Goal: Task Accomplishment & Management: Use online tool/utility

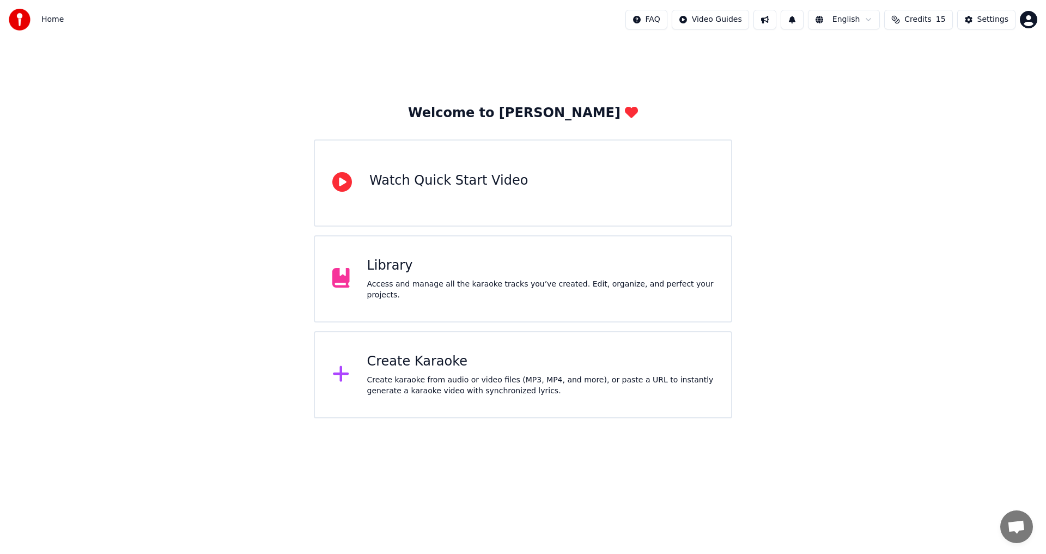
click at [397, 338] on div "Create Karaoke Create karaoke from audio or video files (MP3, MP4, and more), o…" at bounding box center [523, 374] width 418 height 87
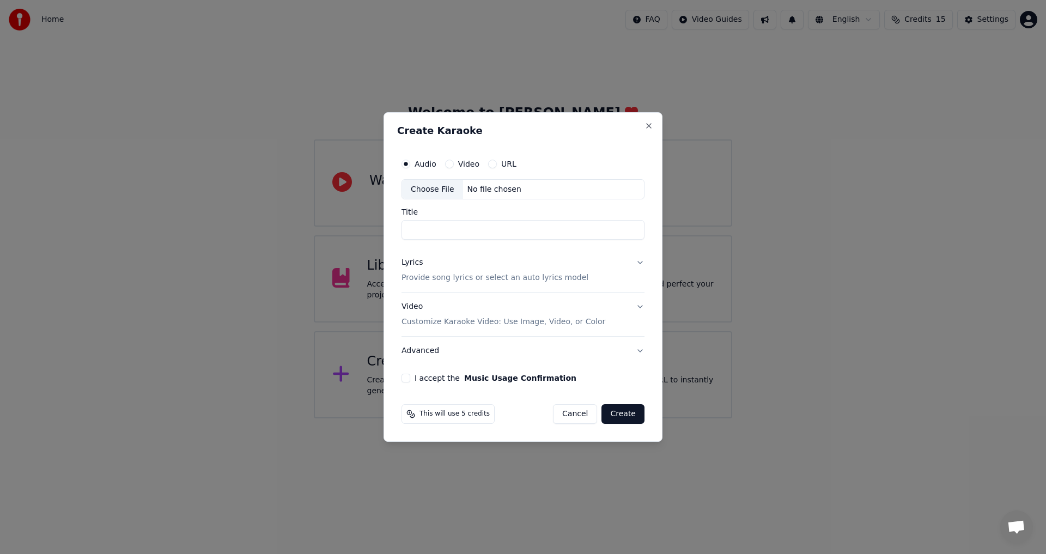
click at [437, 199] on div "Choose File" at bounding box center [432, 190] width 61 height 20
type input "**********"
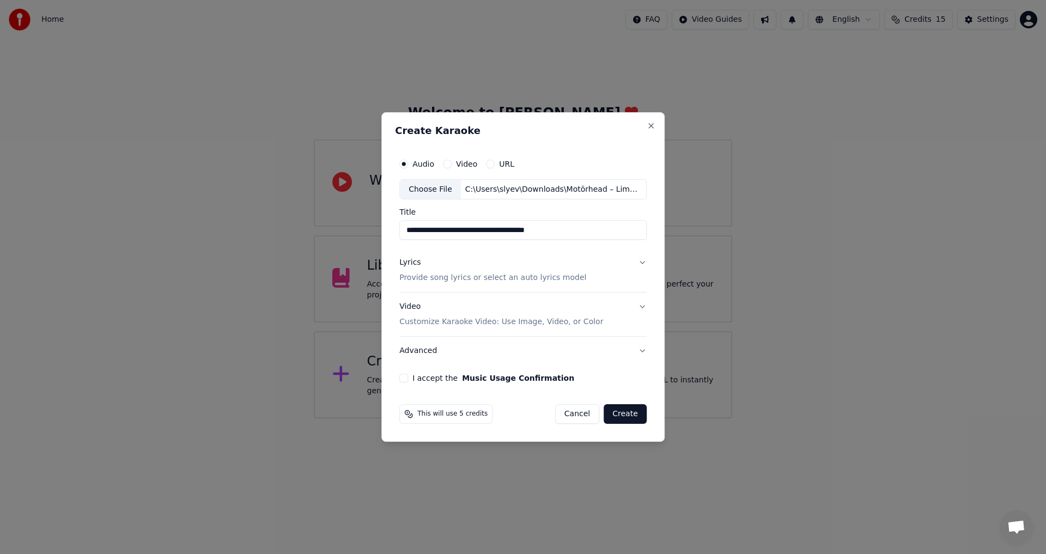
click at [470, 270] on div "Lyrics Provide song lyrics or select an auto lyrics model" at bounding box center [492, 271] width 187 height 26
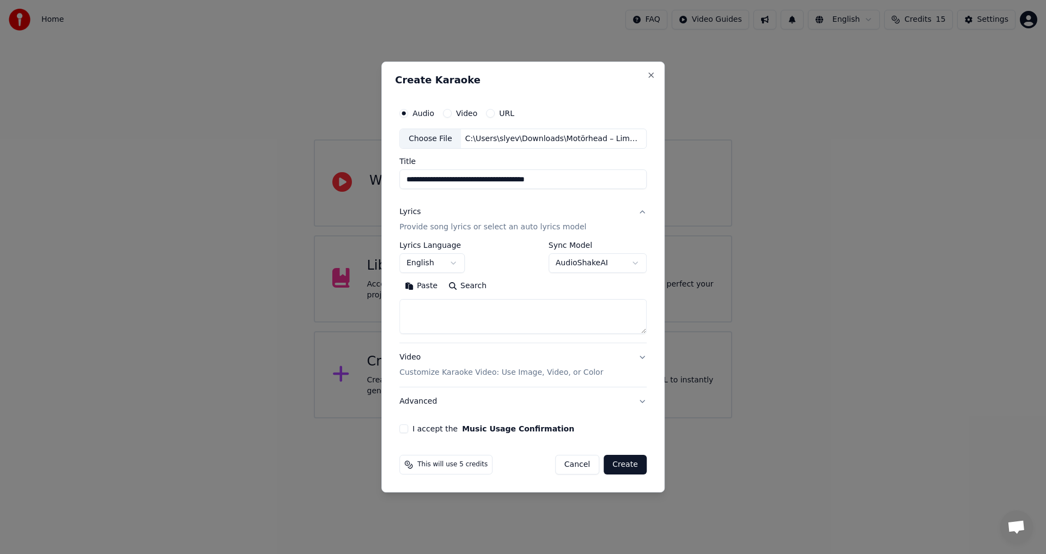
click at [470, 316] on textarea at bounding box center [522, 317] width 247 height 35
paste textarea "**********"
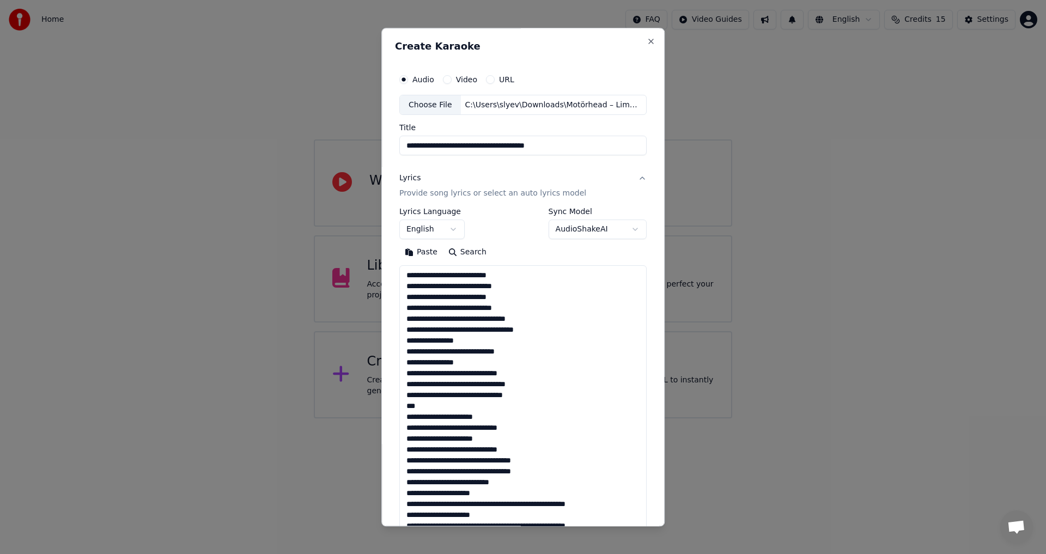
scroll to position [254, 0]
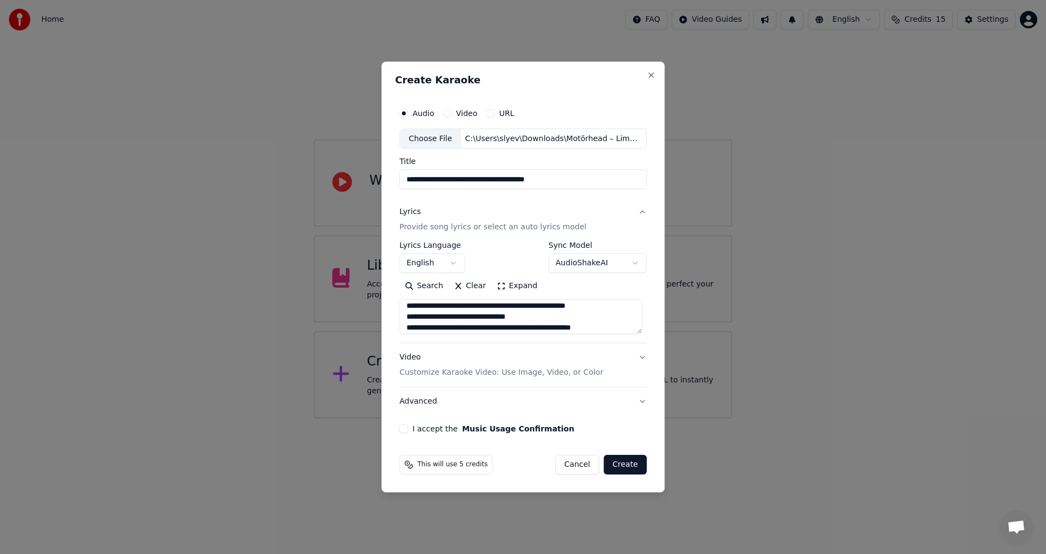
type textarea "**********"
click at [527, 353] on div "Video Customize Karaoke Video: Use Image, Video, or Color" at bounding box center [501, 365] width 204 height 26
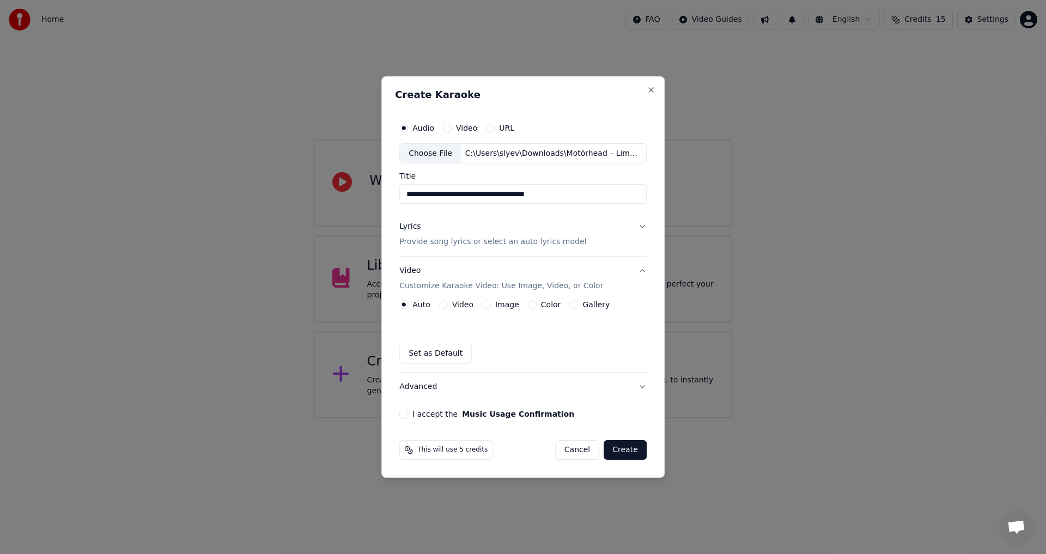
click at [536, 308] on div "Color" at bounding box center [544, 304] width 33 height 9
click at [530, 305] on button "Color" at bounding box center [532, 304] width 9 height 9
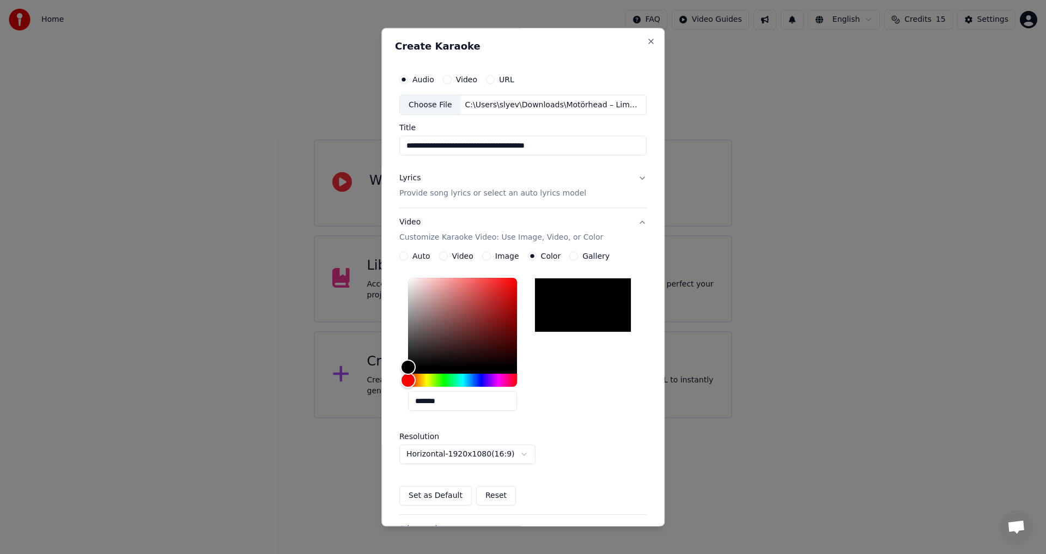
click at [572, 228] on div "Video Customize Karaoke Video: Use Image, Video, or Color" at bounding box center [501, 230] width 204 height 26
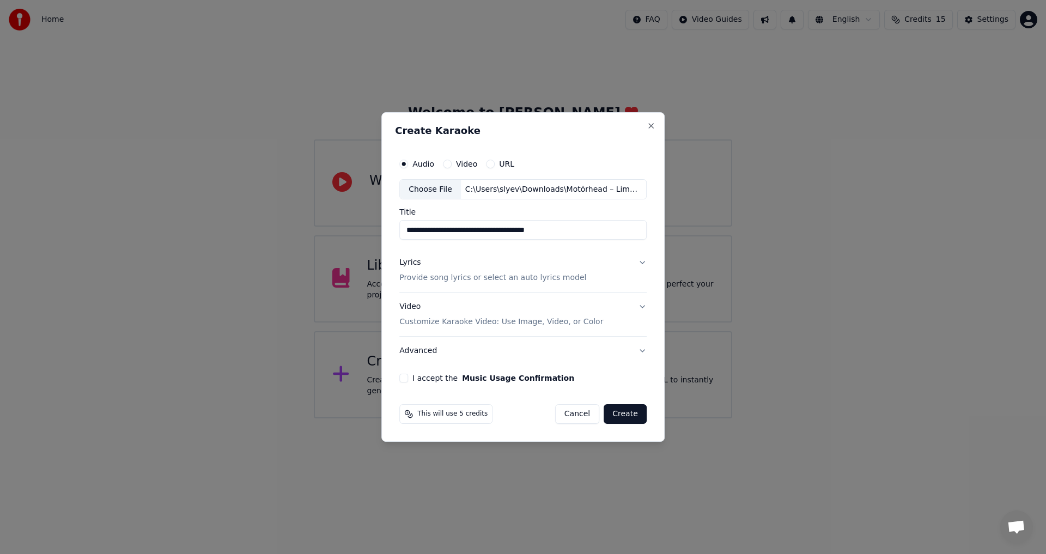
click at [400, 377] on div "**********" at bounding box center [523, 268] width 256 height 239
click at [402, 378] on div "**********" at bounding box center [523, 268] width 256 height 239
click at [407, 378] on button "I accept the Music Usage Confirmation" at bounding box center [403, 378] width 9 height 9
click at [453, 355] on button "Advanced" at bounding box center [522, 351] width 247 height 28
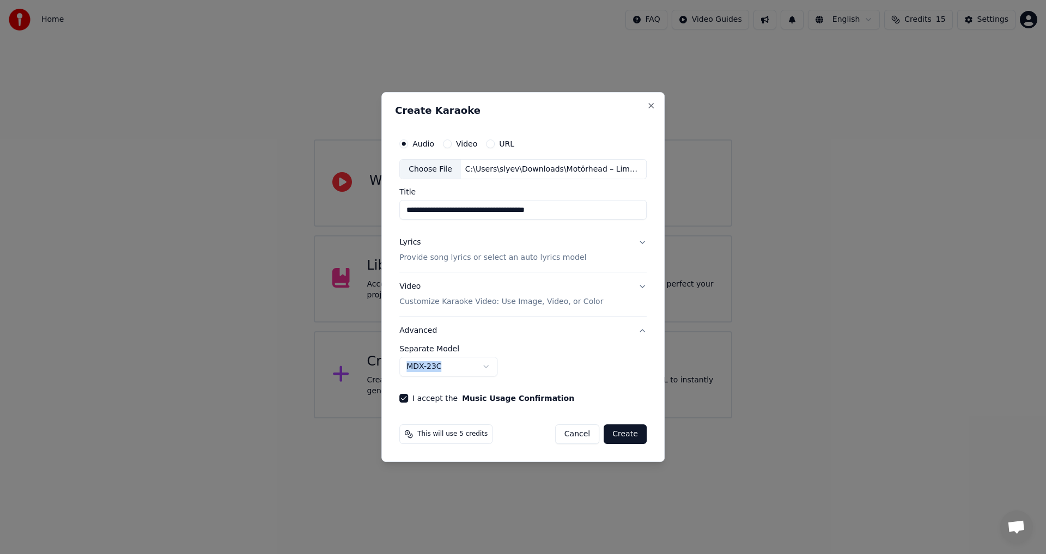
click at [495, 361] on body "**********" at bounding box center [523, 209] width 1046 height 418
click at [532, 358] on body "**********" at bounding box center [523, 209] width 1046 height 418
click at [532, 358] on div "**********" at bounding box center [522, 361] width 247 height 32
click at [532, 357] on div "**********" at bounding box center [522, 361] width 247 height 32
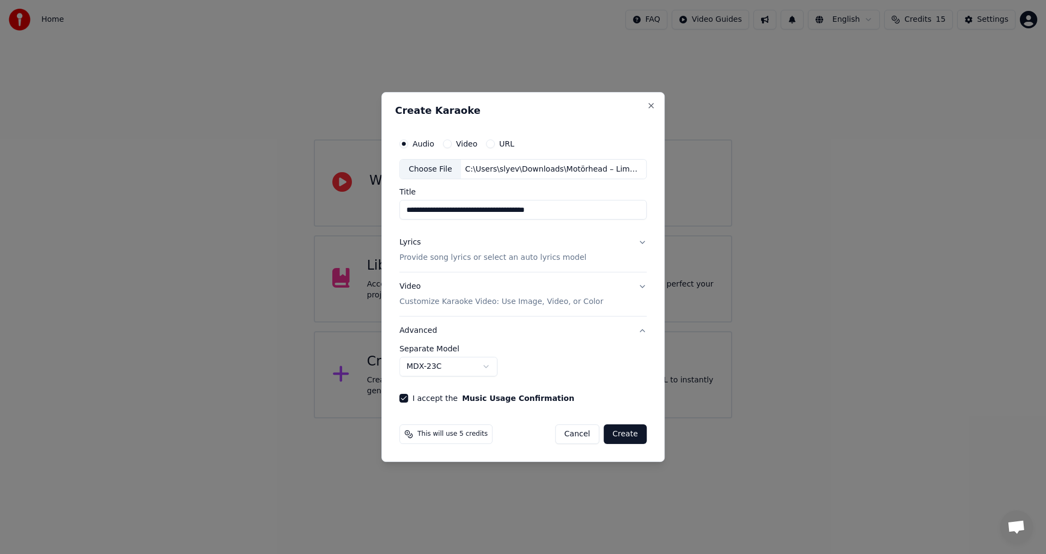
click at [506, 337] on button "Advanced" at bounding box center [522, 331] width 247 height 28
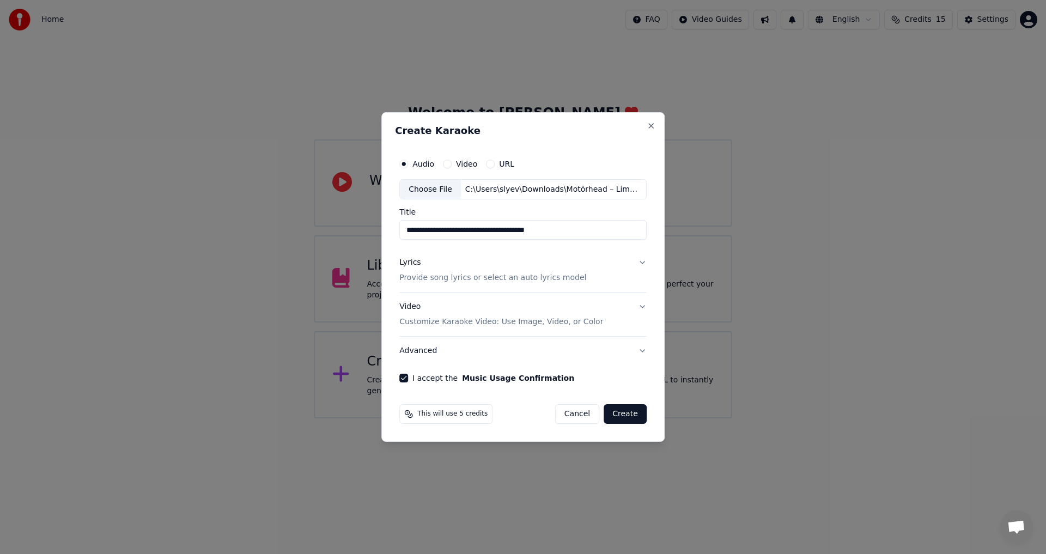
click at [599, 269] on button "Lyrics Provide song lyrics or select an auto lyrics model" at bounding box center [522, 271] width 247 height 44
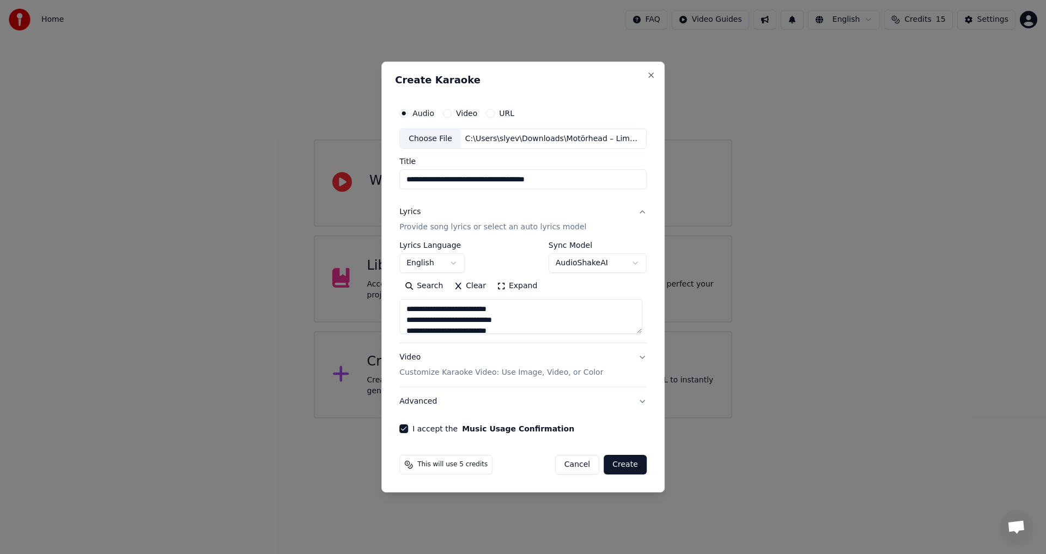
click at [624, 468] on button "Create" at bounding box center [625, 465] width 43 height 20
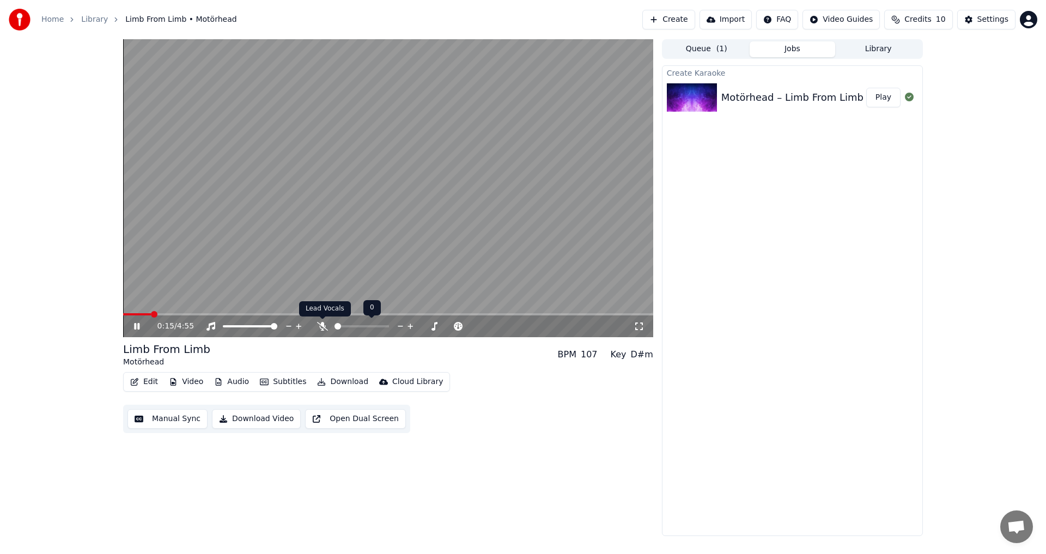
click at [323, 326] on icon at bounding box center [322, 326] width 11 height 9
click at [498, 393] on div "Edit Video Audio Subtitles Download Cloud Library Manual Sync Download Video Op…" at bounding box center [388, 402] width 530 height 61
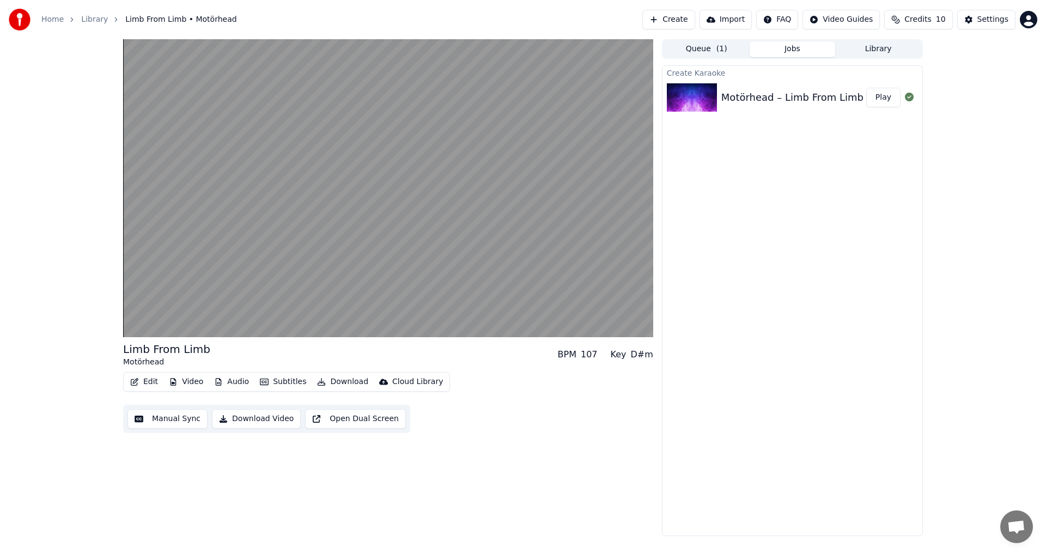
click at [144, 385] on button "Edit" at bounding box center [144, 381] width 37 height 15
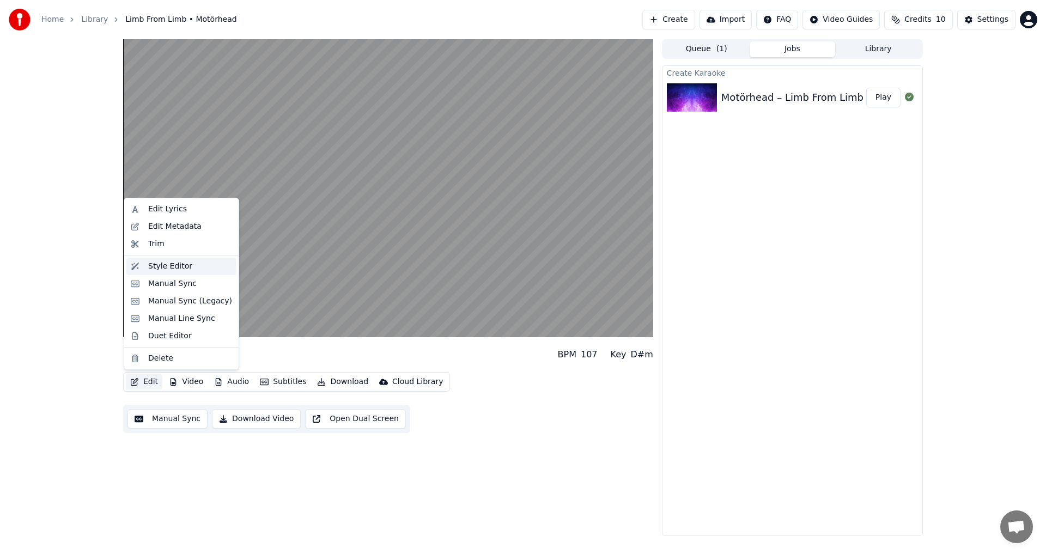
click at [154, 264] on div "Style Editor" at bounding box center [170, 266] width 44 height 11
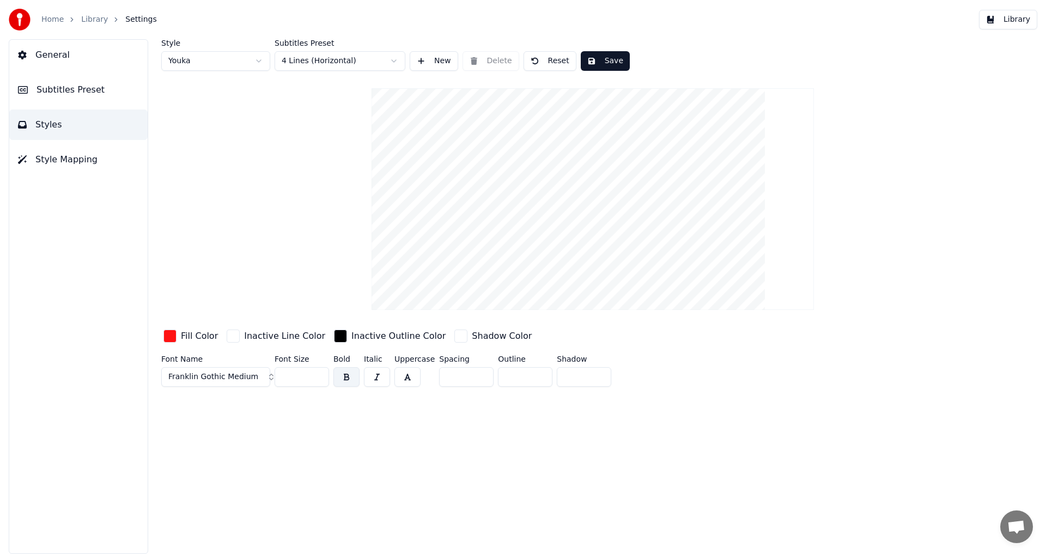
click at [69, 101] on button "Subtitles Preset" at bounding box center [78, 90] width 138 height 31
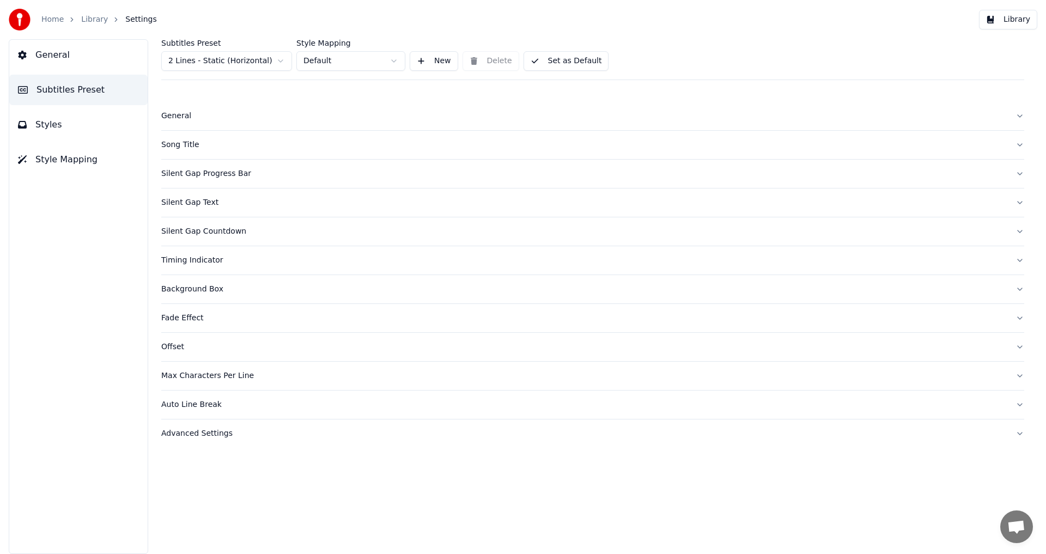
click at [212, 140] on div "Song Title" at bounding box center [583, 144] width 845 height 11
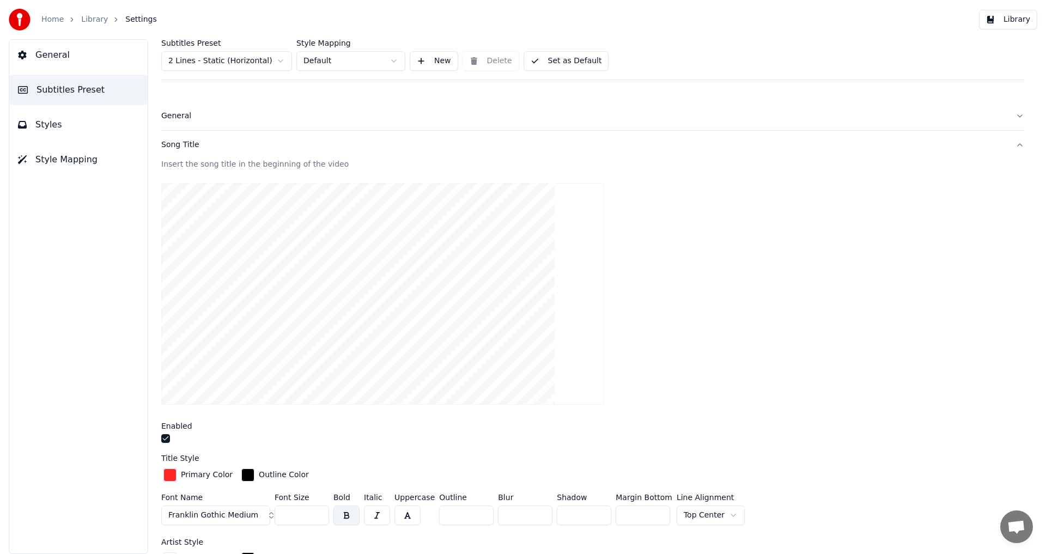
click at [212, 140] on div "Song Title" at bounding box center [583, 144] width 845 height 11
click at [216, 122] on button "General" at bounding box center [592, 116] width 863 height 28
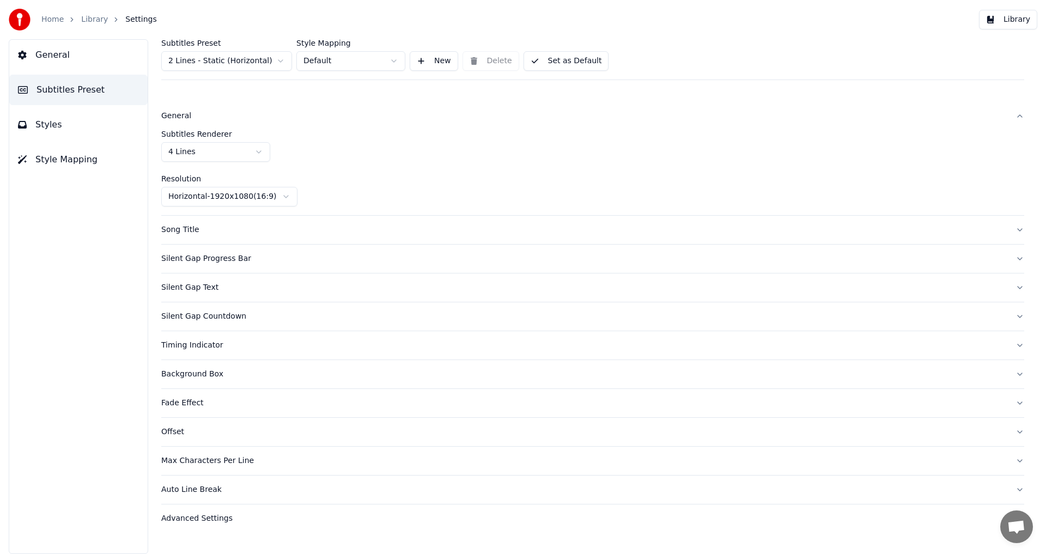
click at [216, 122] on button "General" at bounding box center [592, 116] width 863 height 28
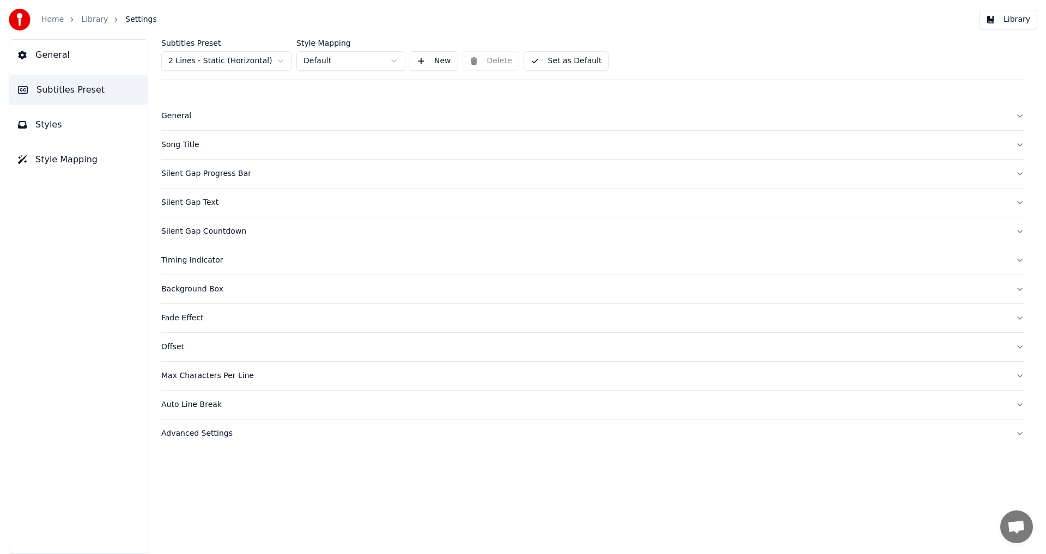
click at [229, 204] on div "Silent Gap Text" at bounding box center [583, 202] width 845 height 11
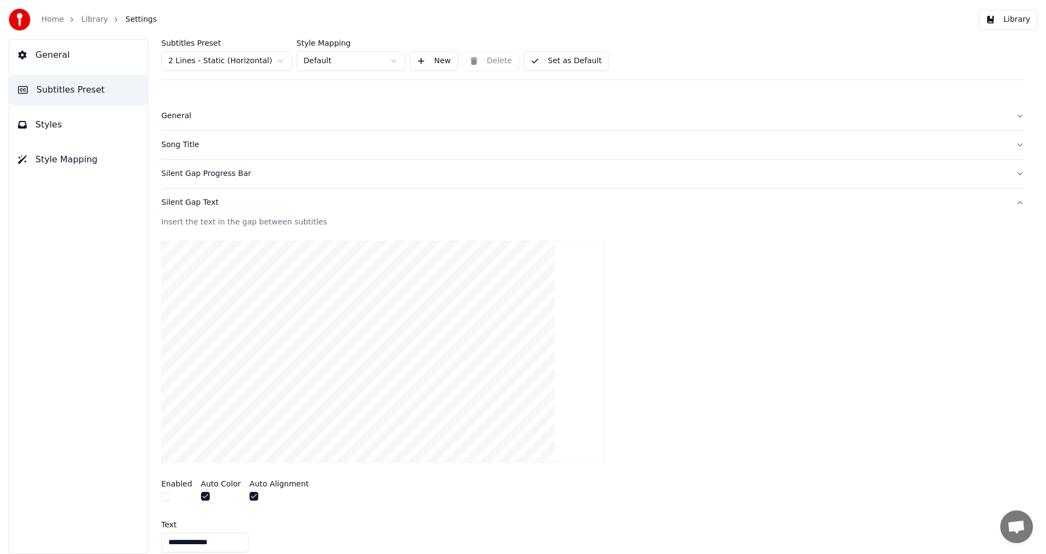
click at [229, 204] on div "Silent Gap Text" at bounding box center [583, 202] width 845 height 11
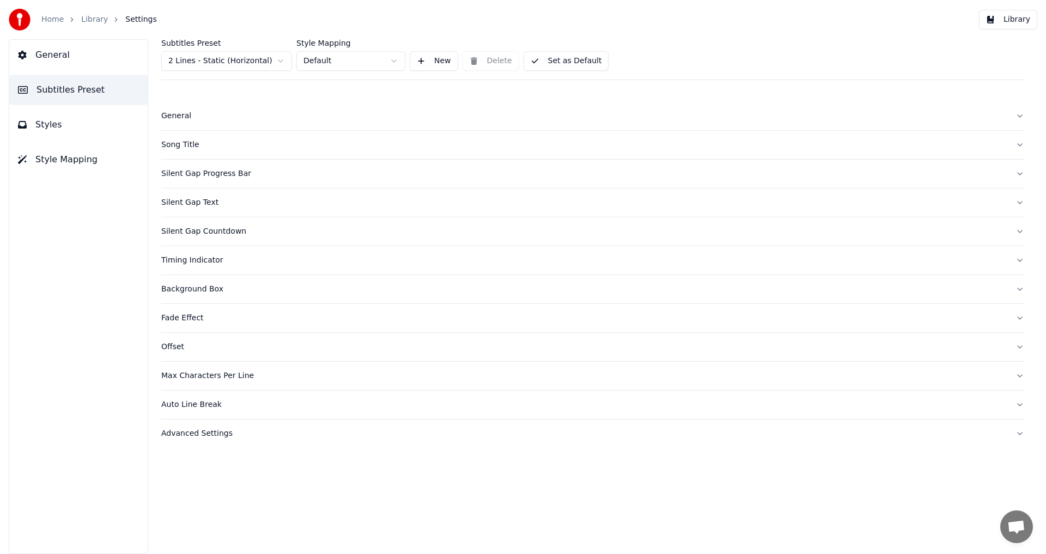
click at [226, 141] on div "Song Title" at bounding box center [583, 144] width 845 height 11
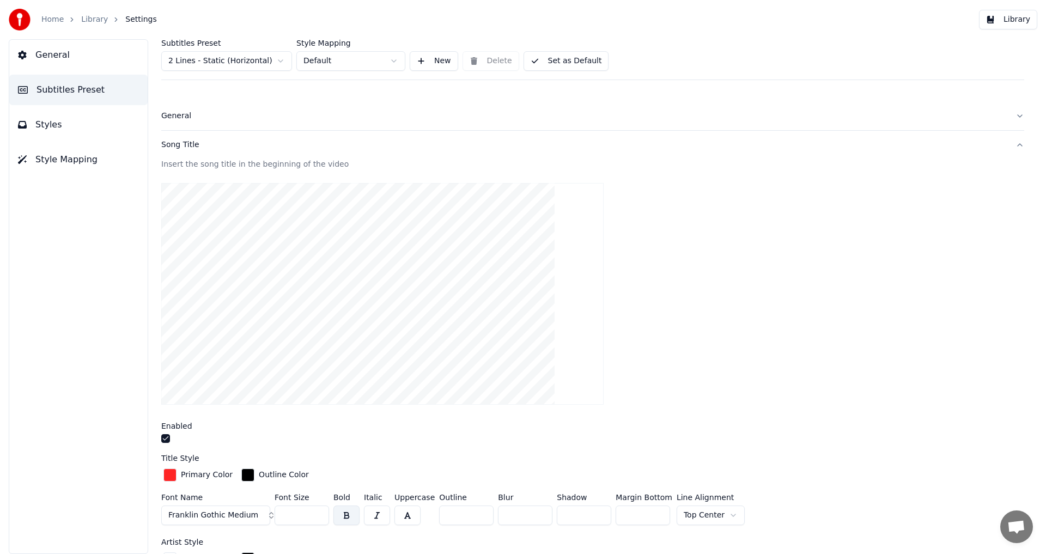
click at [226, 141] on div "Song Title" at bounding box center [583, 144] width 845 height 11
click at [229, 119] on div "General" at bounding box center [583, 116] width 845 height 11
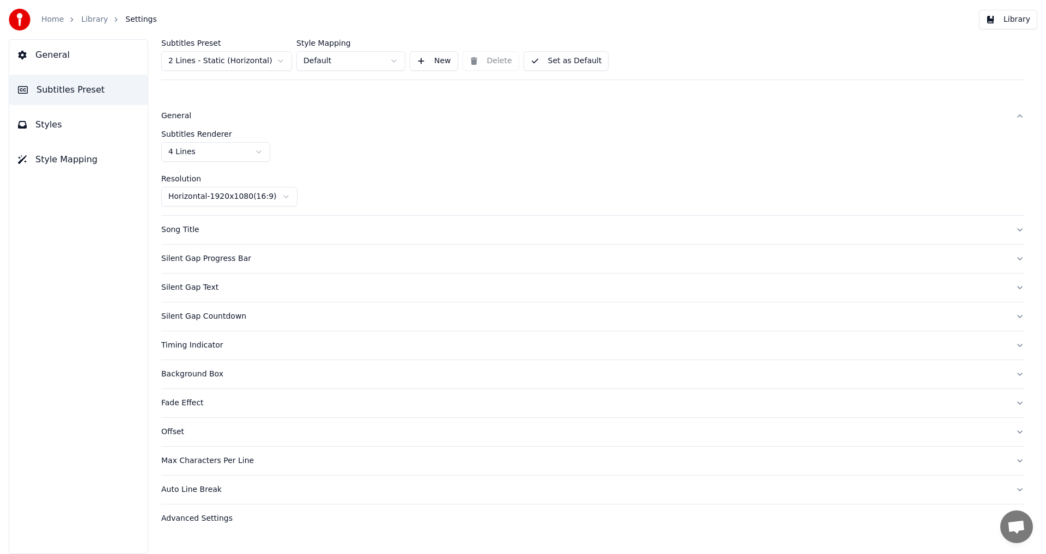
click at [229, 114] on div "General" at bounding box center [583, 116] width 845 height 11
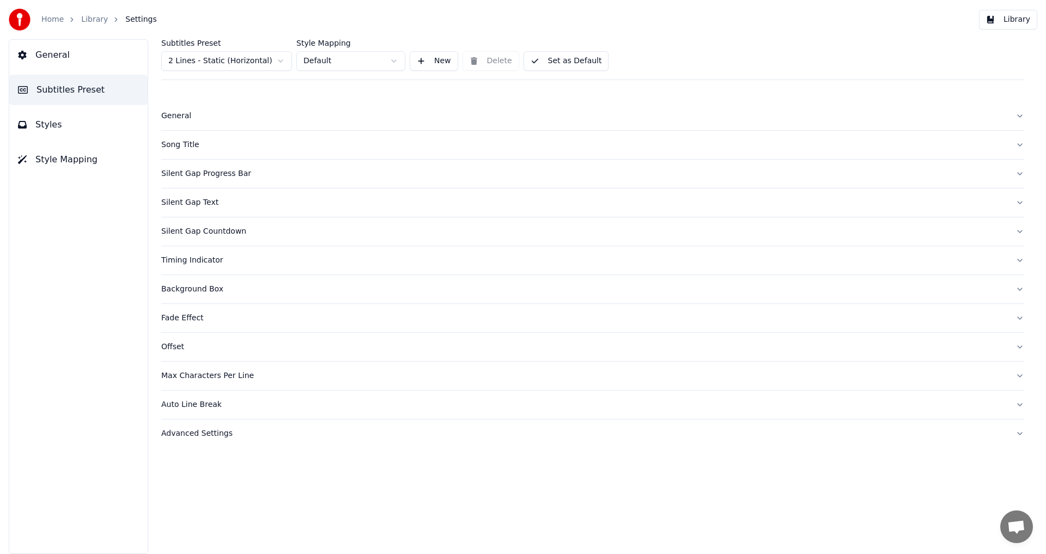
click at [243, 372] on div "Max Characters Per Line" at bounding box center [583, 375] width 845 height 11
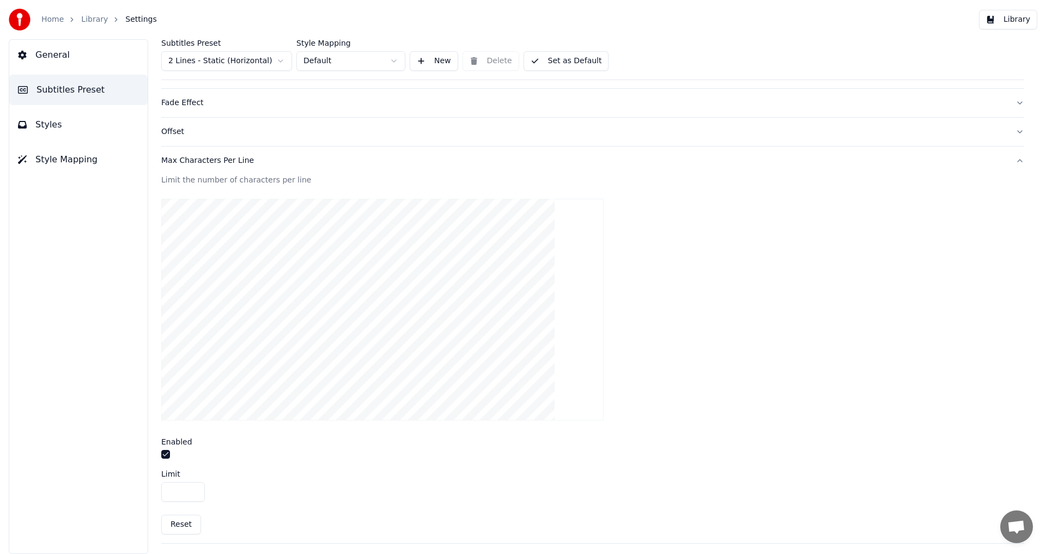
scroll to position [270, 0]
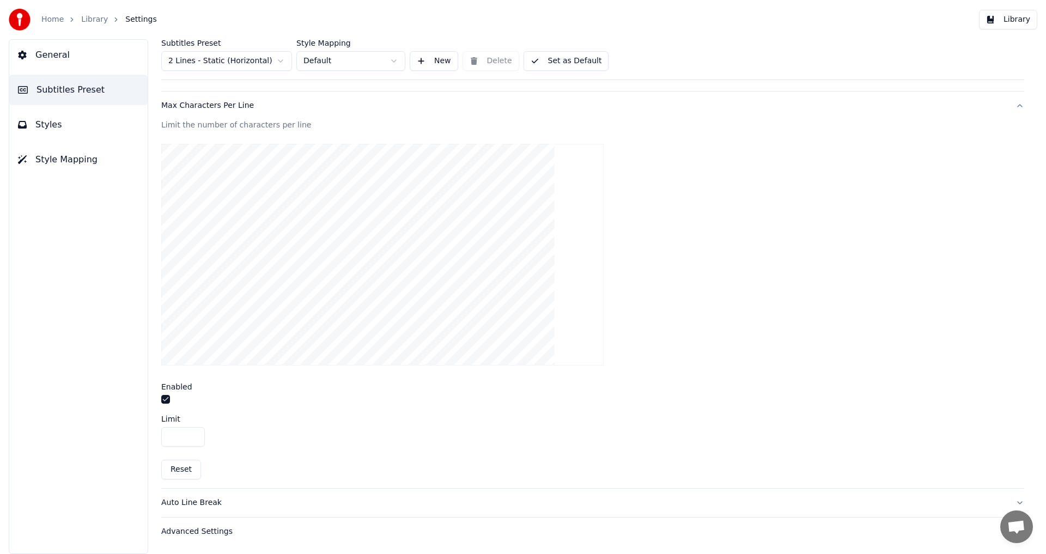
click at [352, 94] on button "Max Characters Per Line" at bounding box center [592, 106] width 863 height 28
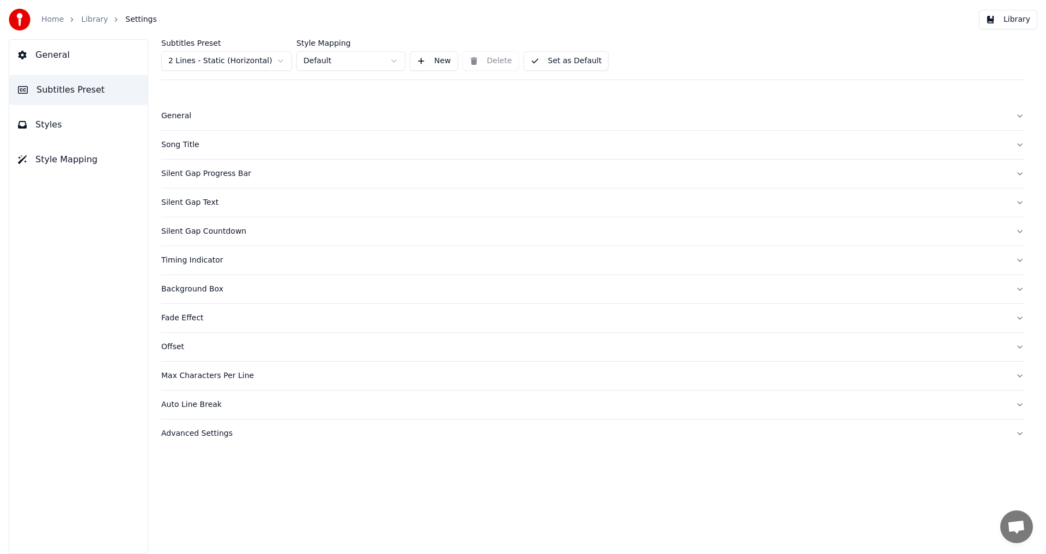
click at [228, 293] on div "Background Box" at bounding box center [583, 289] width 845 height 11
click at [258, 289] on div "Background Box" at bounding box center [583, 289] width 845 height 11
click at [53, 128] on span "Styles" at bounding box center [48, 124] width 27 height 13
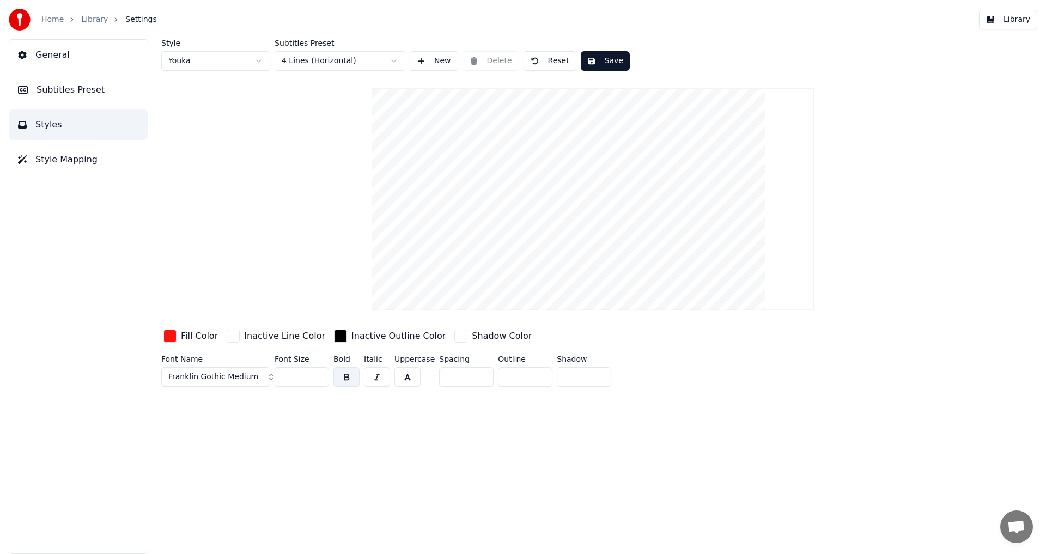
click at [173, 334] on div "button" at bounding box center [169, 336] width 13 height 13
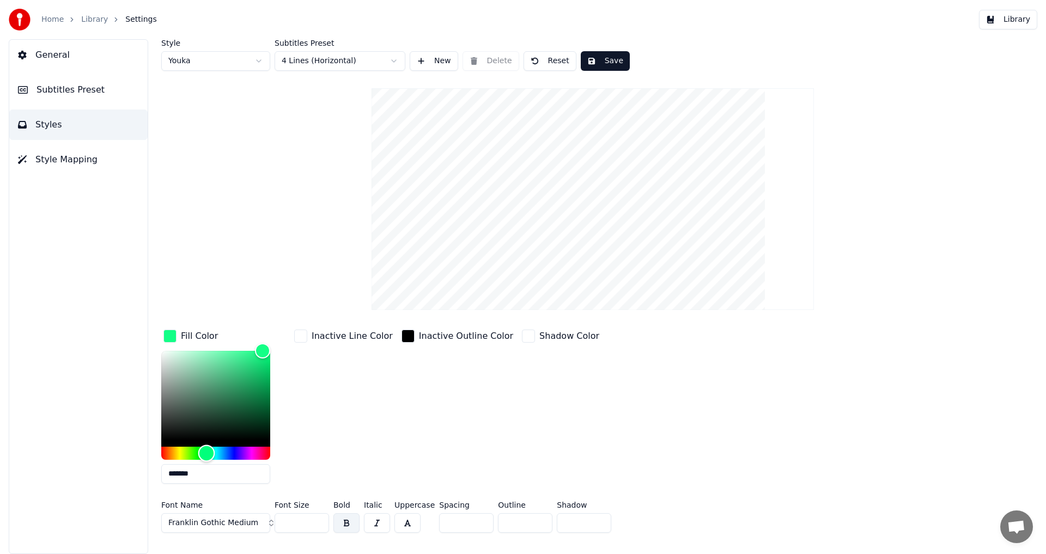
click at [206, 448] on div "Hue" at bounding box center [215, 453] width 109 height 13
click at [199, 452] on div "Hue" at bounding box center [199, 453] width 17 height 17
type input "*******"
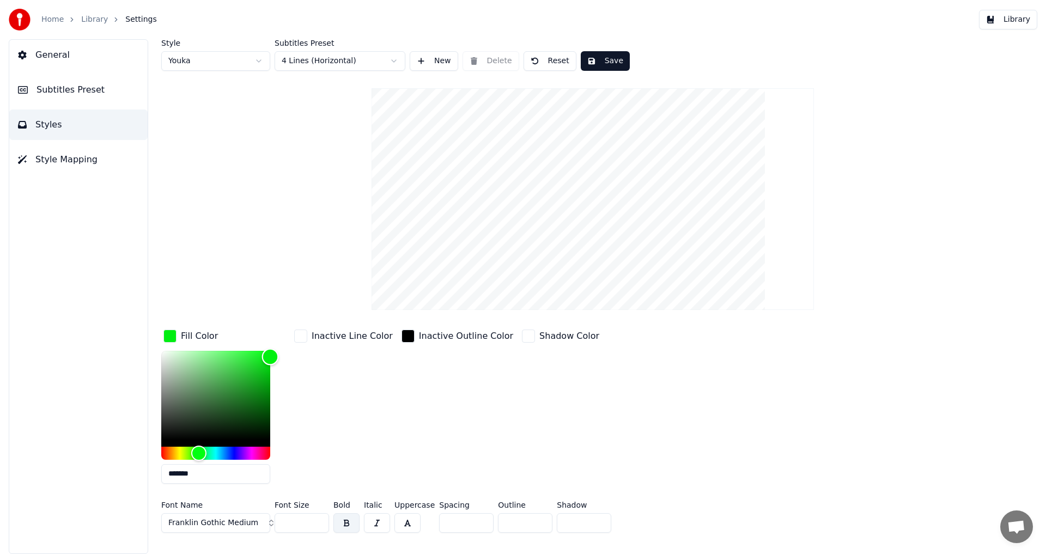
drag, startPoint x: 261, startPoint y: 354, endPoint x: 272, endPoint y: 356, distance: 11.1
click at [272, 356] on div "Color" at bounding box center [270, 357] width 17 height 17
click at [370, 420] on div "Inactive Line Color" at bounding box center [343, 409] width 103 height 165
click at [209, 465] on input "*******" at bounding box center [215, 474] width 109 height 20
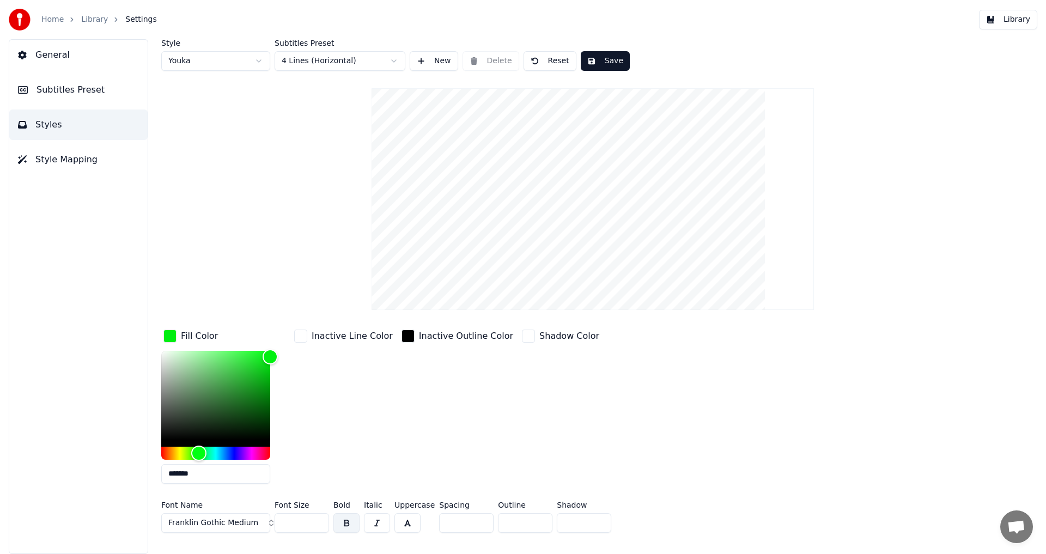
click at [220, 480] on input "*******" at bounding box center [215, 474] width 109 height 20
click at [220, 481] on input "*******" at bounding box center [215, 474] width 109 height 20
click at [358, 455] on div "Inactive Line Color" at bounding box center [343, 409] width 103 height 165
click at [594, 59] on button "Save" at bounding box center [605, 61] width 49 height 20
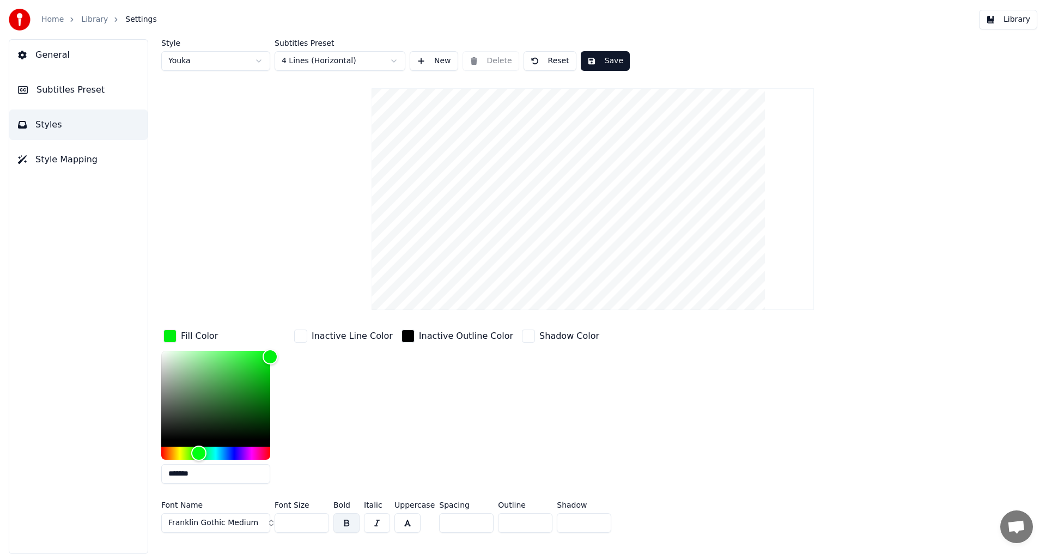
click at [88, 22] on link "Library" at bounding box center [94, 19] width 27 height 11
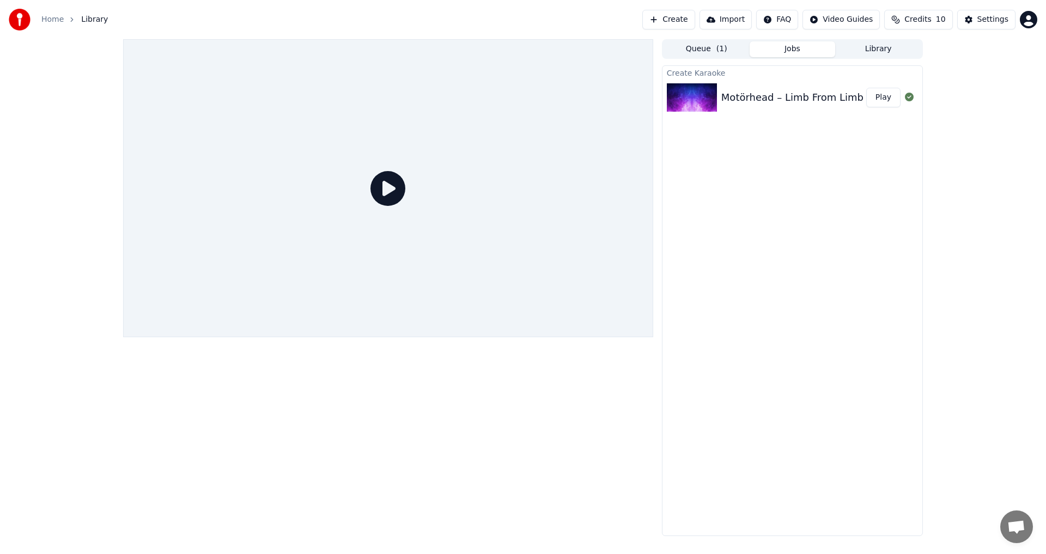
click at [813, 90] on div "Motörhead – Limb From Limb (Official Audio)" at bounding box center [830, 97] width 218 height 15
click at [875, 101] on button "Play" at bounding box center [883, 98] width 34 height 20
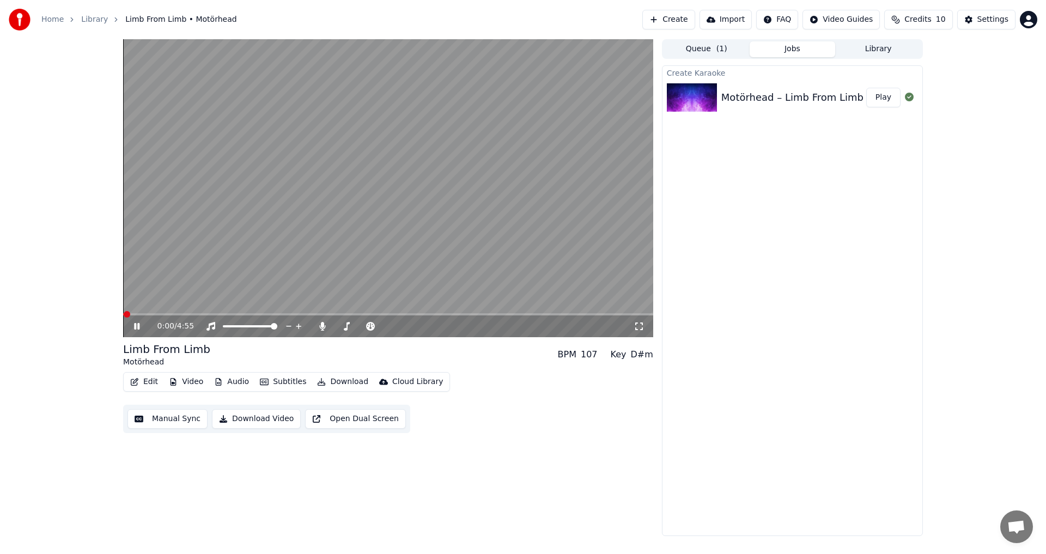
click at [148, 385] on button "Edit" at bounding box center [144, 381] width 37 height 15
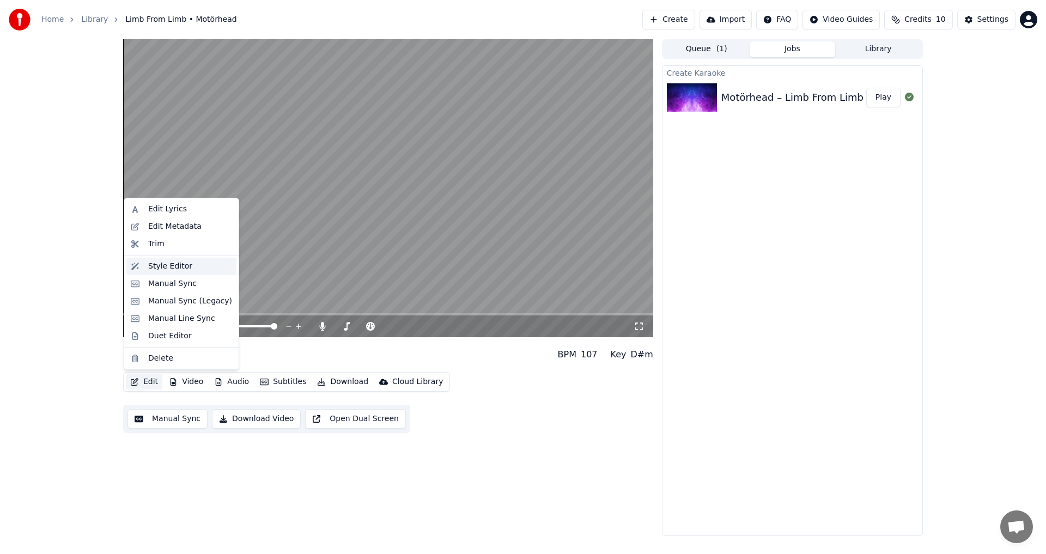
click at [166, 271] on div "Style Editor" at bounding box center [170, 266] width 44 height 11
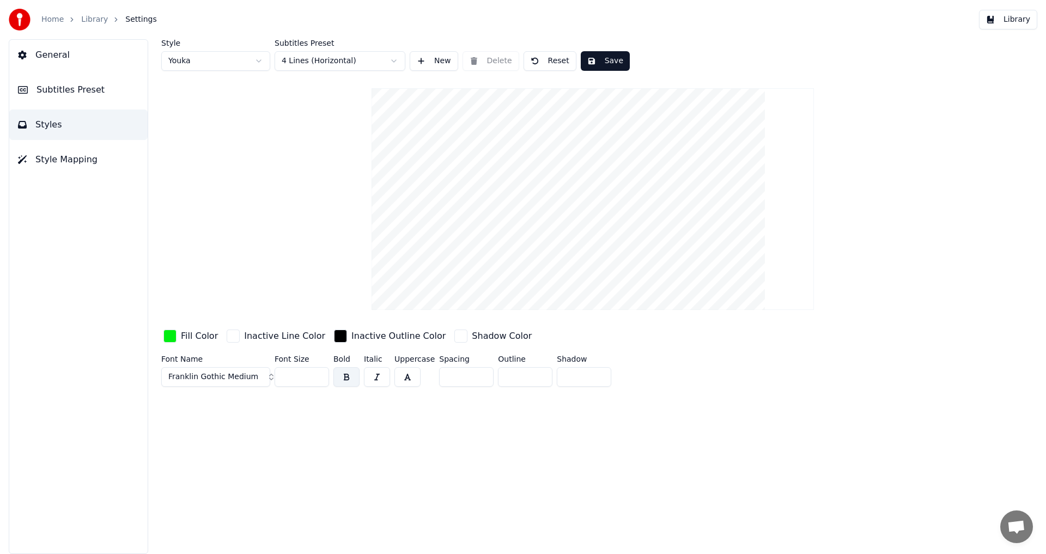
click at [80, 153] on button "Style Mapping" at bounding box center [78, 159] width 138 height 31
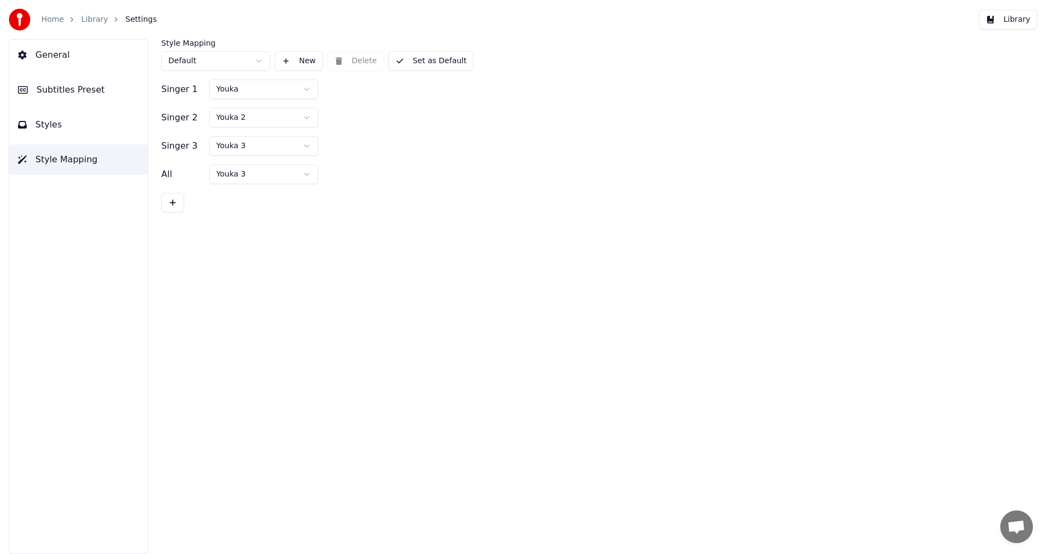
click at [86, 95] on span "Subtitles Preset" at bounding box center [71, 89] width 68 height 13
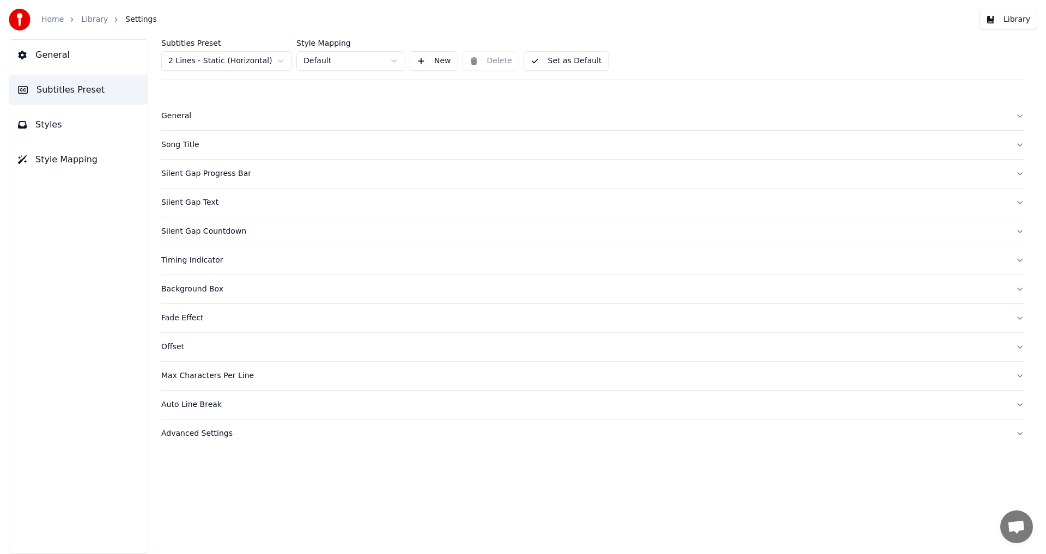
click at [224, 136] on button "Song Title" at bounding box center [592, 145] width 863 height 28
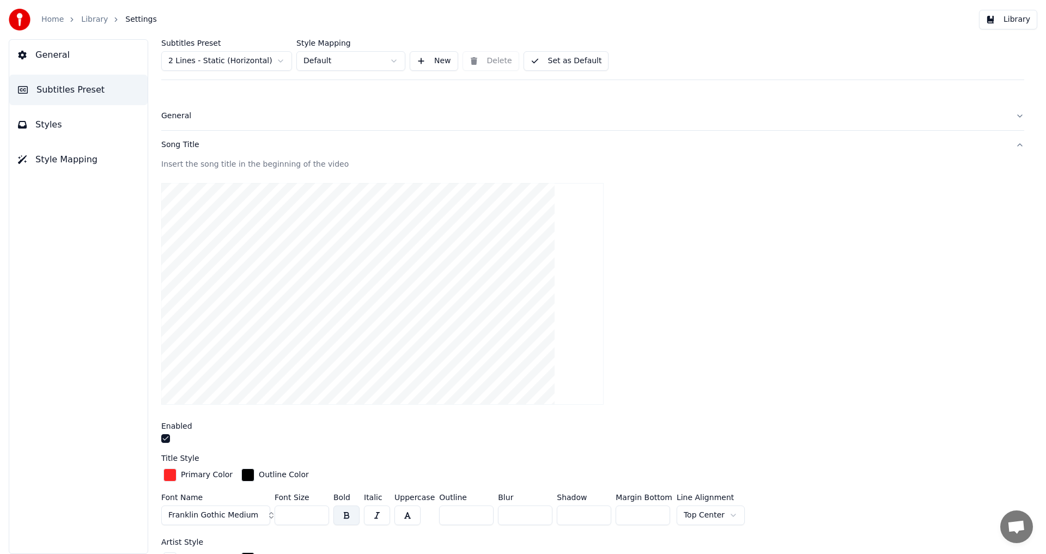
click at [175, 474] on div "button" at bounding box center [169, 475] width 13 height 13
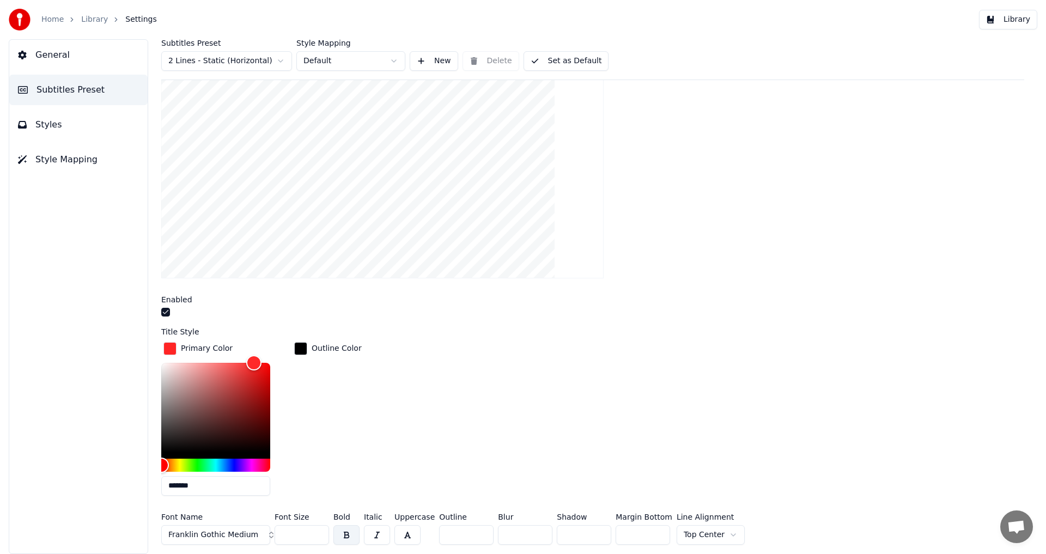
scroll to position [127, 0]
click at [228, 480] on input "*******" at bounding box center [215, 486] width 109 height 20
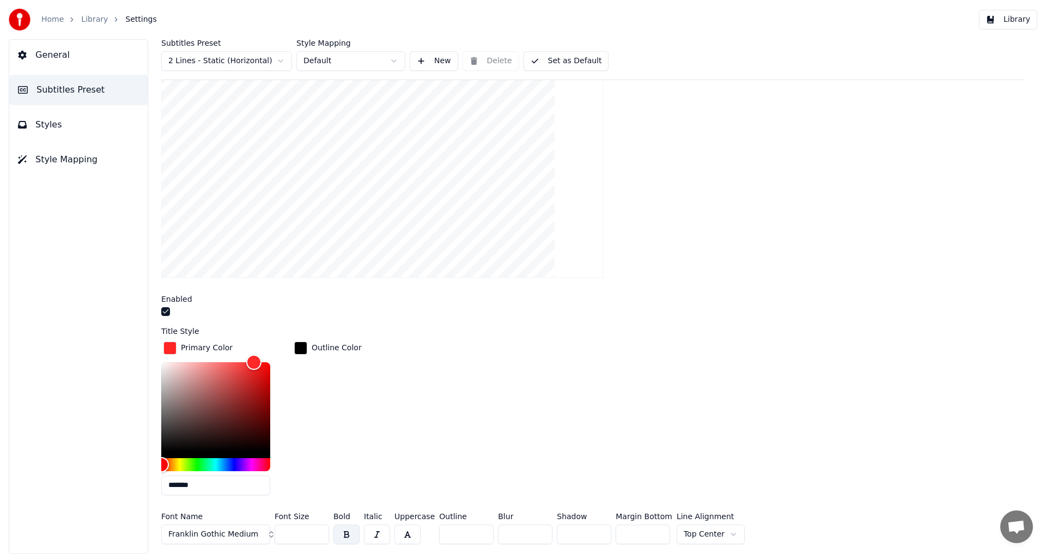
paste input "text"
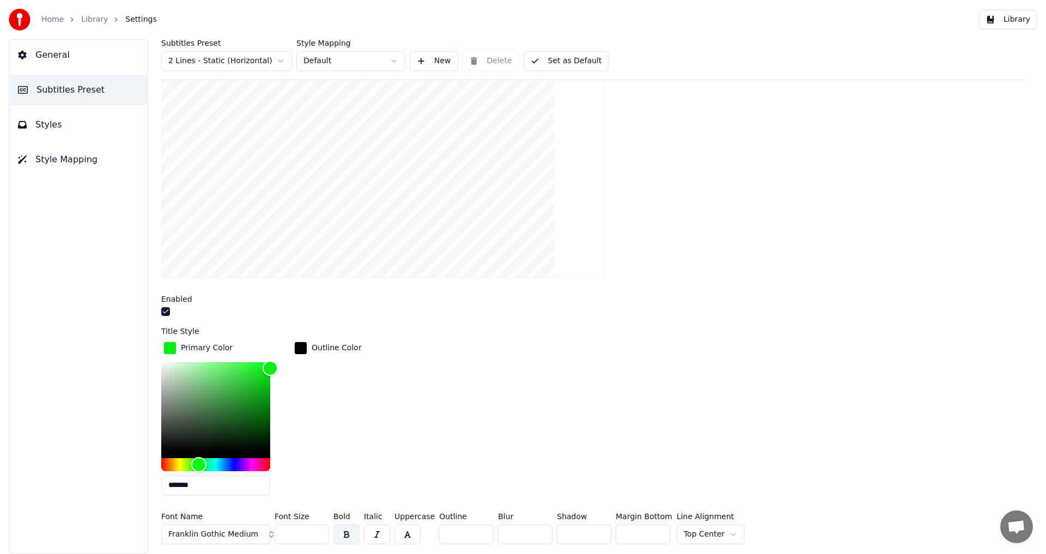
type input "*******"
click at [355, 442] on div "Outline Color" at bounding box center [328, 421] width 72 height 165
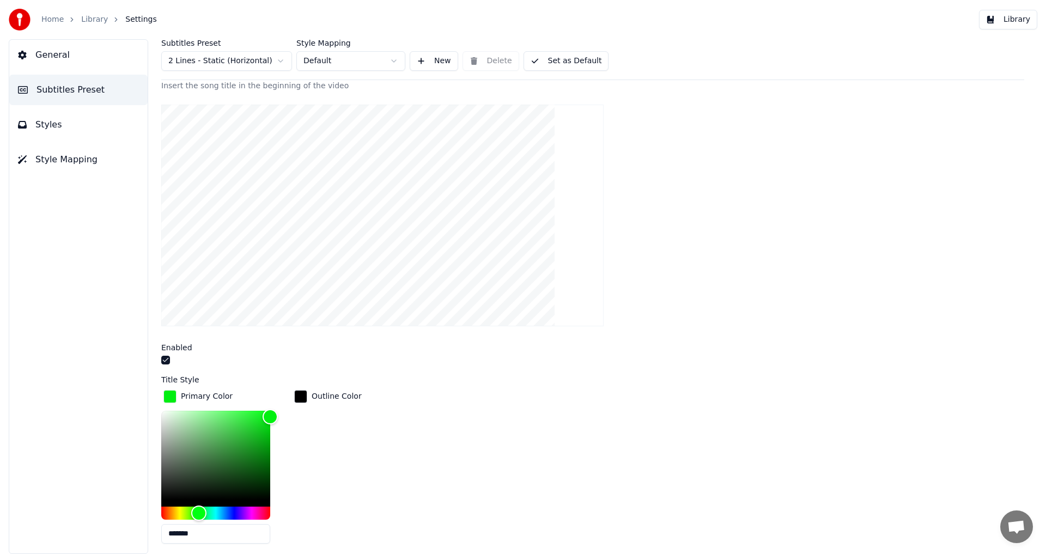
scroll to position [0, 0]
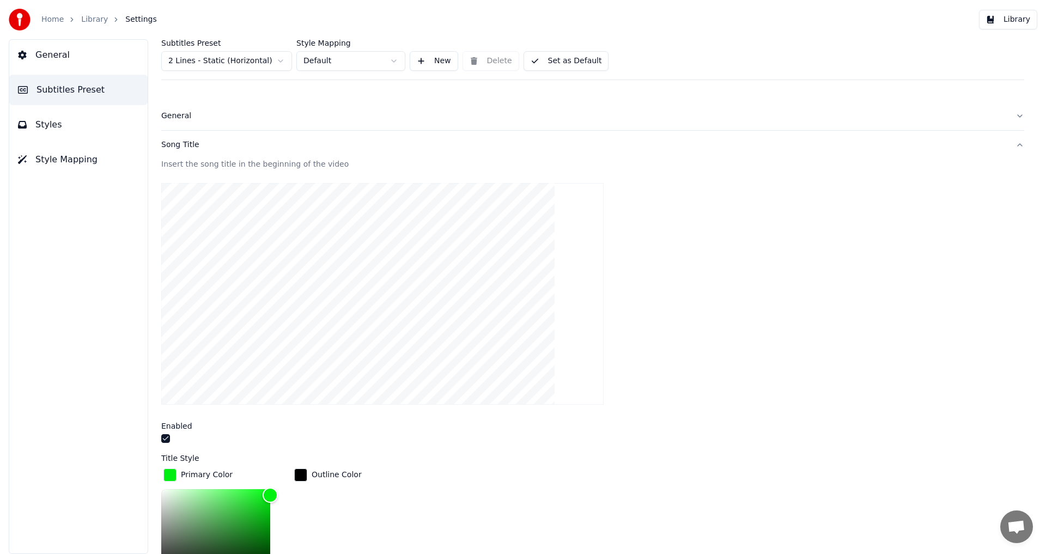
click at [96, 23] on link "Library" at bounding box center [94, 19] width 27 height 11
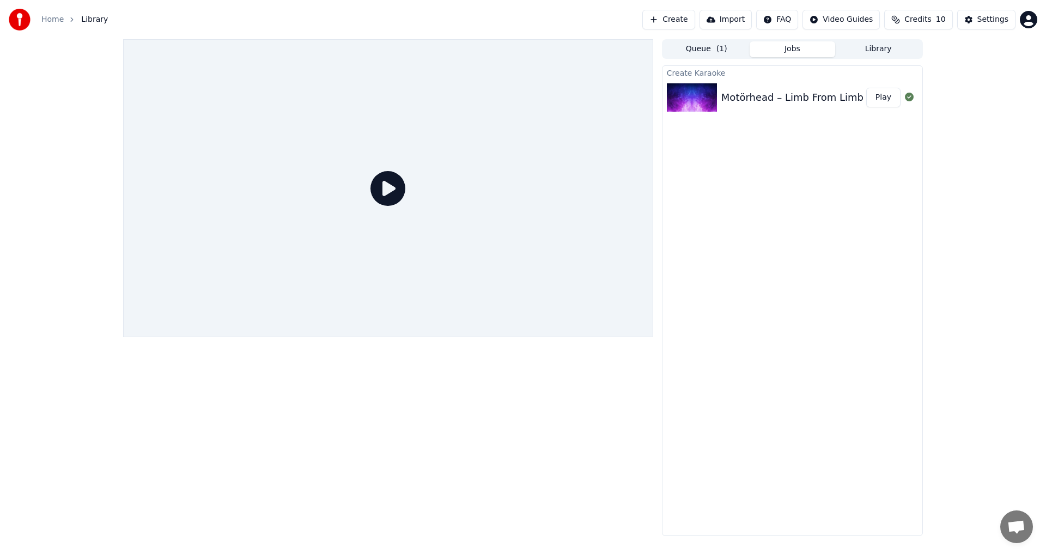
click at [895, 95] on button "Play" at bounding box center [883, 98] width 34 height 20
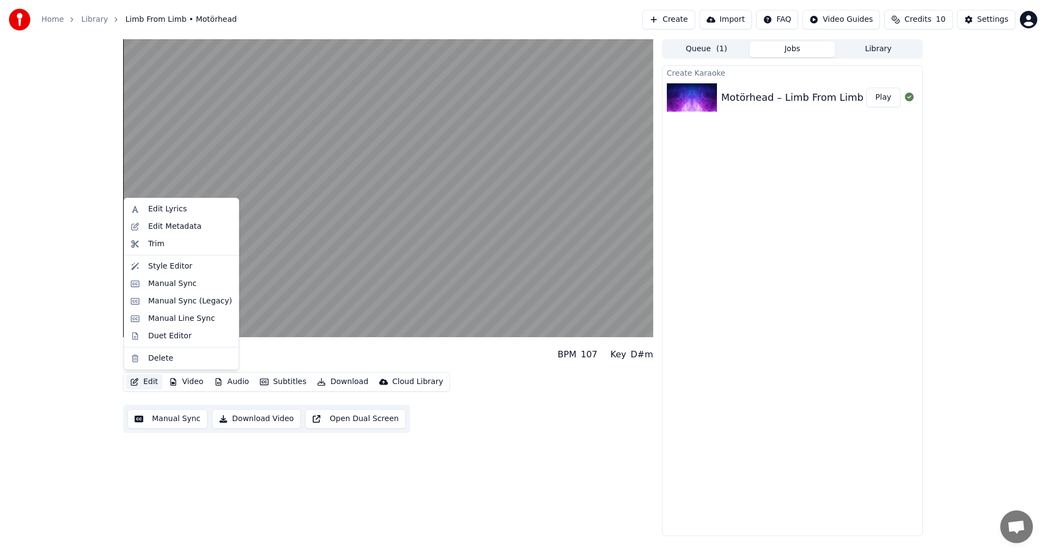
click at [139, 382] on button "Edit" at bounding box center [144, 381] width 37 height 15
click at [157, 266] on div "Style Editor" at bounding box center [170, 266] width 44 height 11
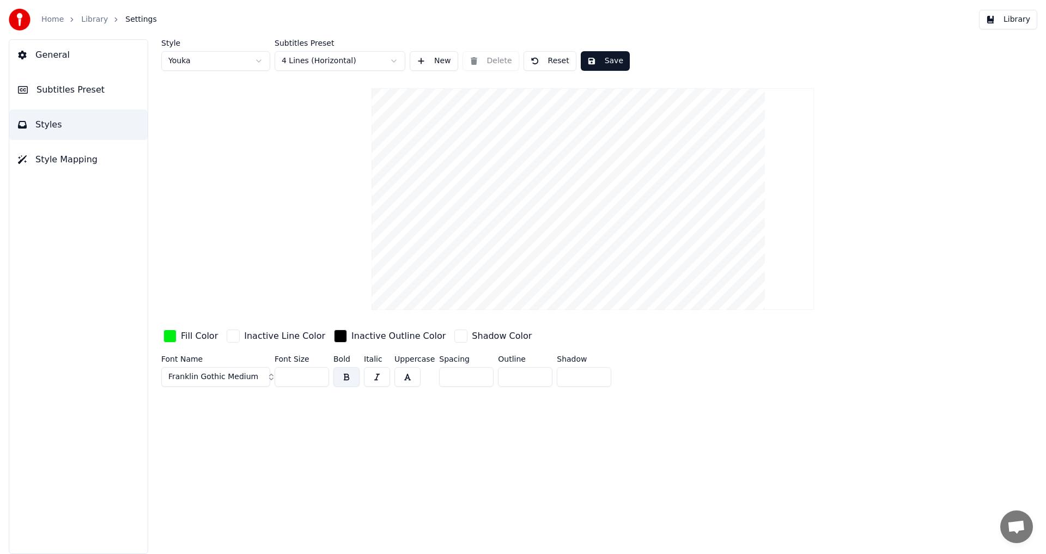
click at [68, 58] on button "General" at bounding box center [78, 55] width 138 height 31
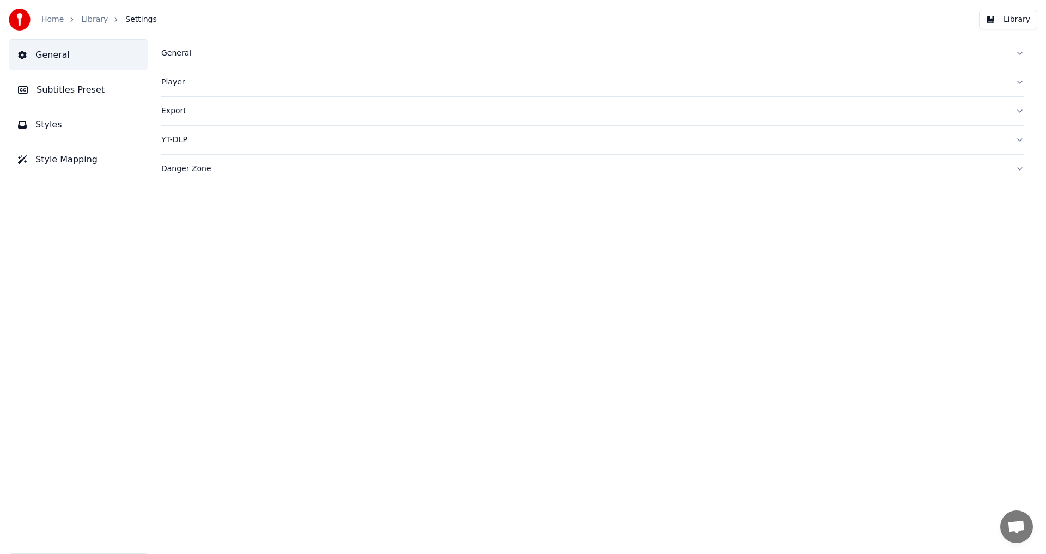
click at [87, 85] on span "Subtitles Preset" at bounding box center [71, 89] width 68 height 13
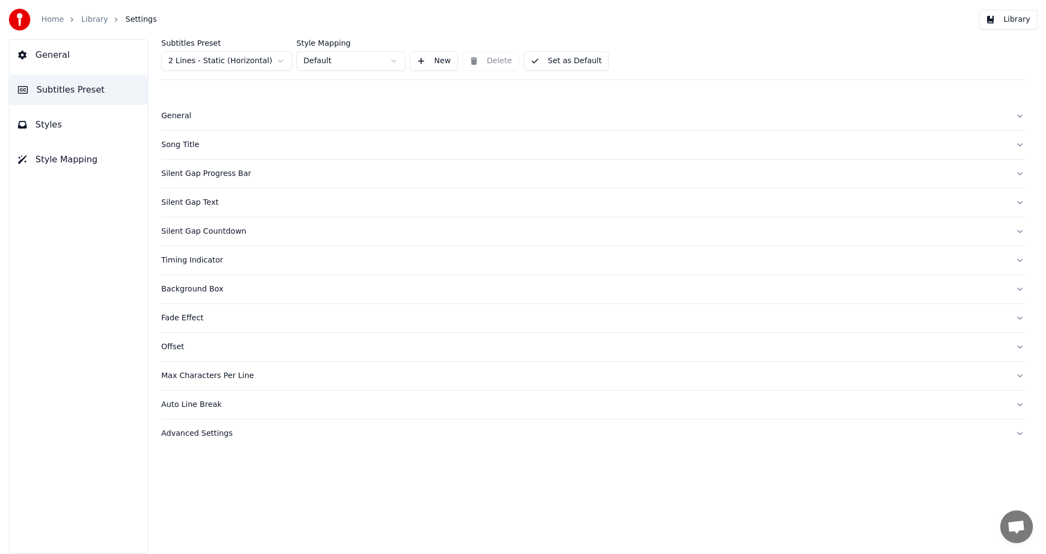
click at [96, 120] on button "Styles" at bounding box center [78, 125] width 138 height 31
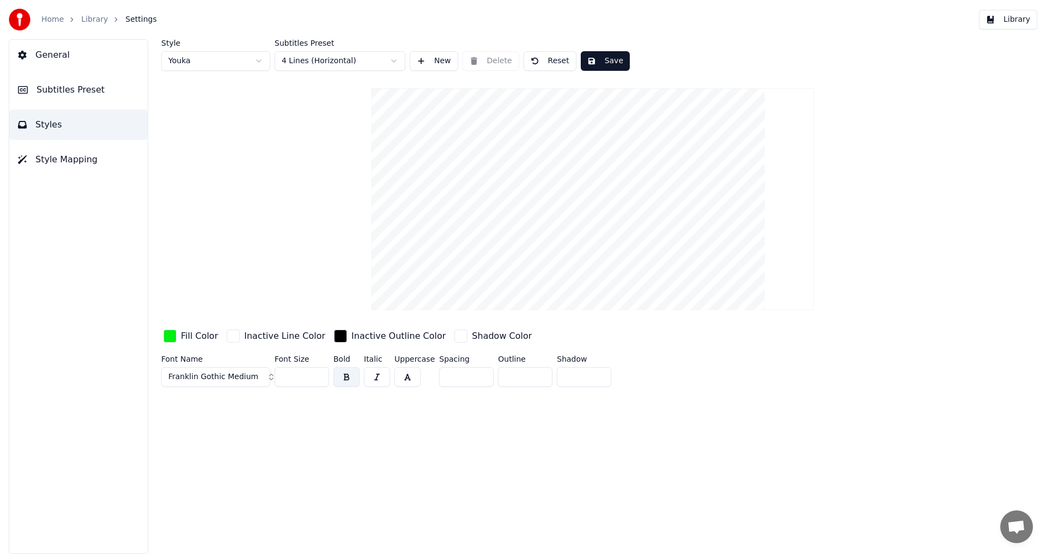
click at [105, 99] on button "Subtitles Preset" at bounding box center [78, 90] width 138 height 31
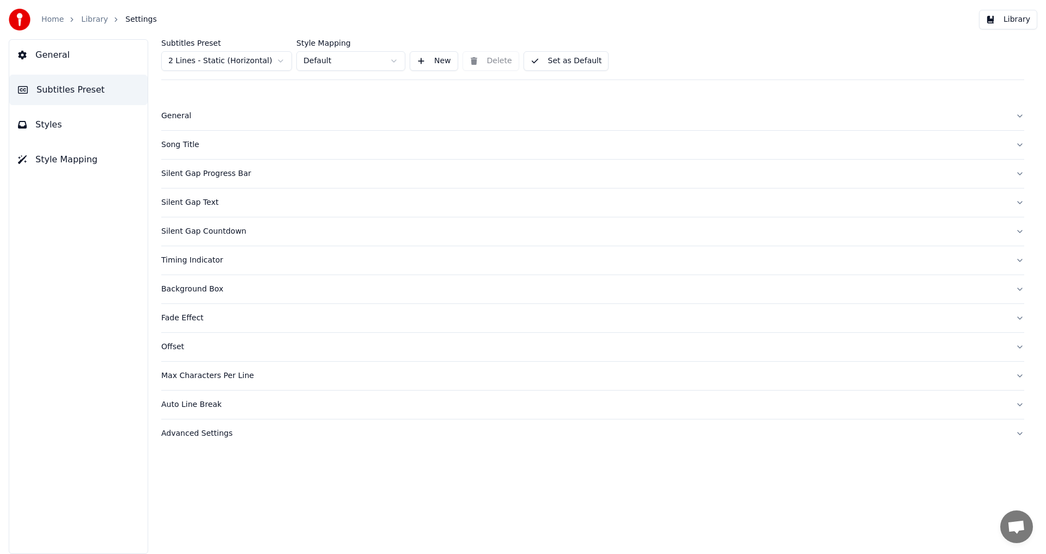
click at [224, 143] on div "Song Title" at bounding box center [583, 144] width 845 height 11
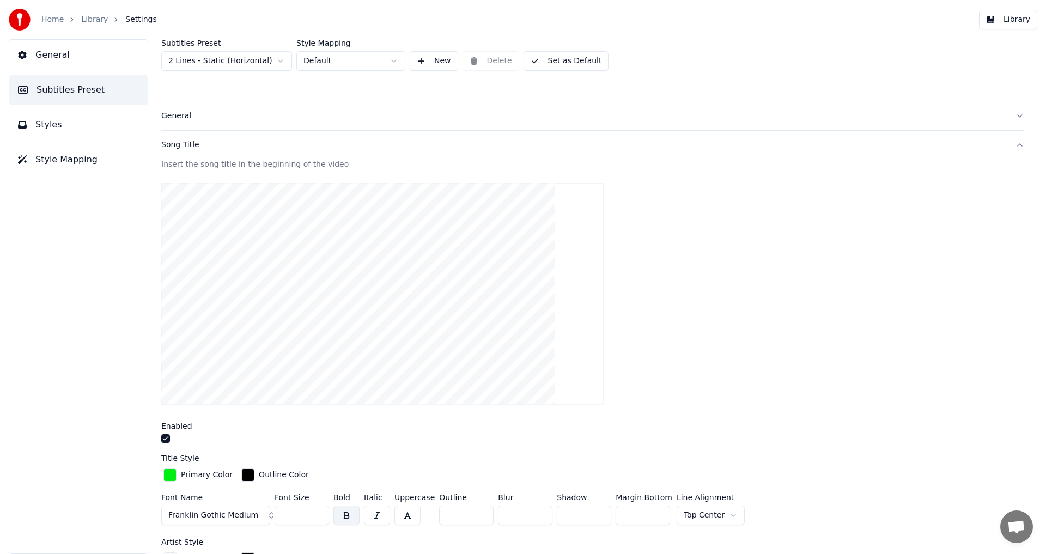
click at [549, 59] on button "Set as Default" at bounding box center [567, 61] width 86 height 20
click at [558, 62] on button "Done" at bounding box center [550, 61] width 52 height 20
click at [99, 23] on link "Library" at bounding box center [94, 19] width 27 height 11
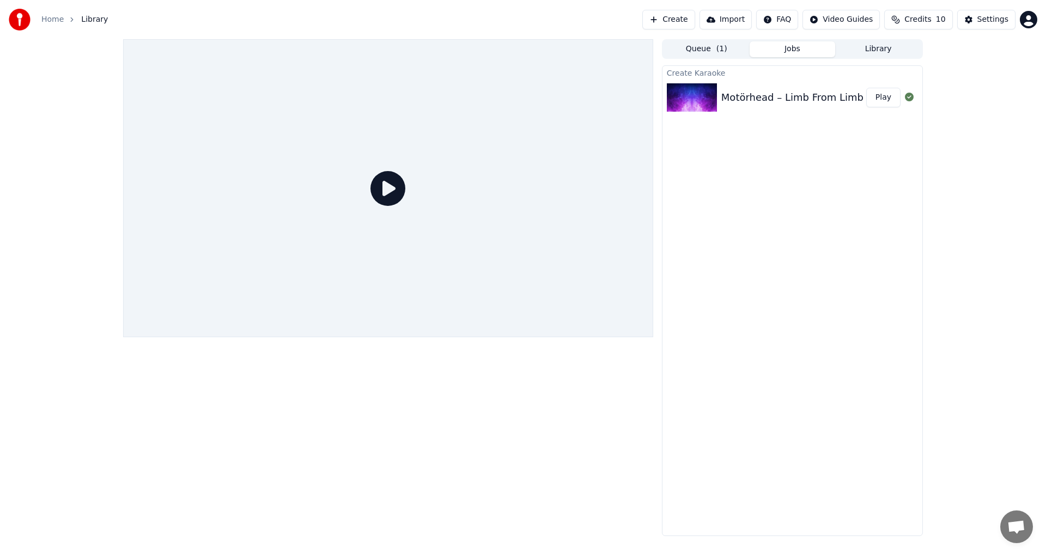
click at [873, 98] on button "Play" at bounding box center [883, 98] width 34 height 20
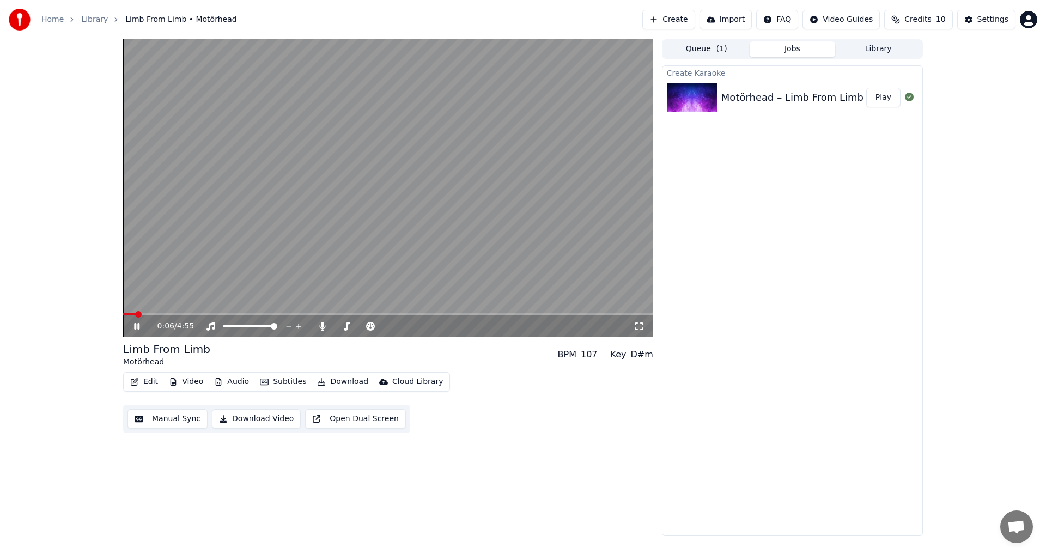
click at [163, 312] on video at bounding box center [388, 188] width 530 height 298
click at [171, 314] on span at bounding box center [388, 314] width 530 height 2
click at [218, 291] on video at bounding box center [388, 188] width 530 height 298
click at [137, 323] on icon at bounding box center [145, 326] width 26 height 9
click at [137, 379] on icon "button" at bounding box center [135, 382] width 8 height 8
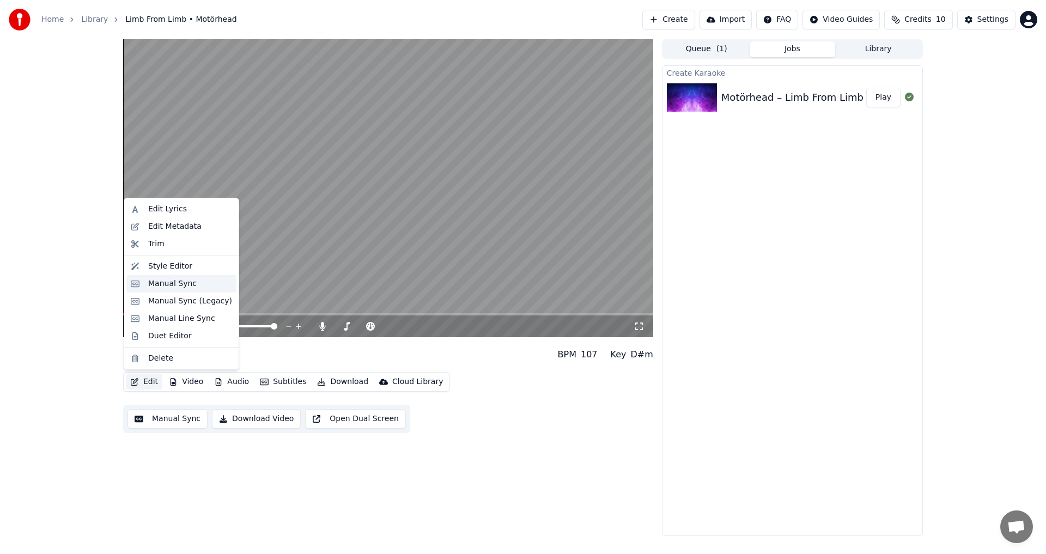
click at [171, 283] on div "Manual Sync" at bounding box center [172, 283] width 48 height 11
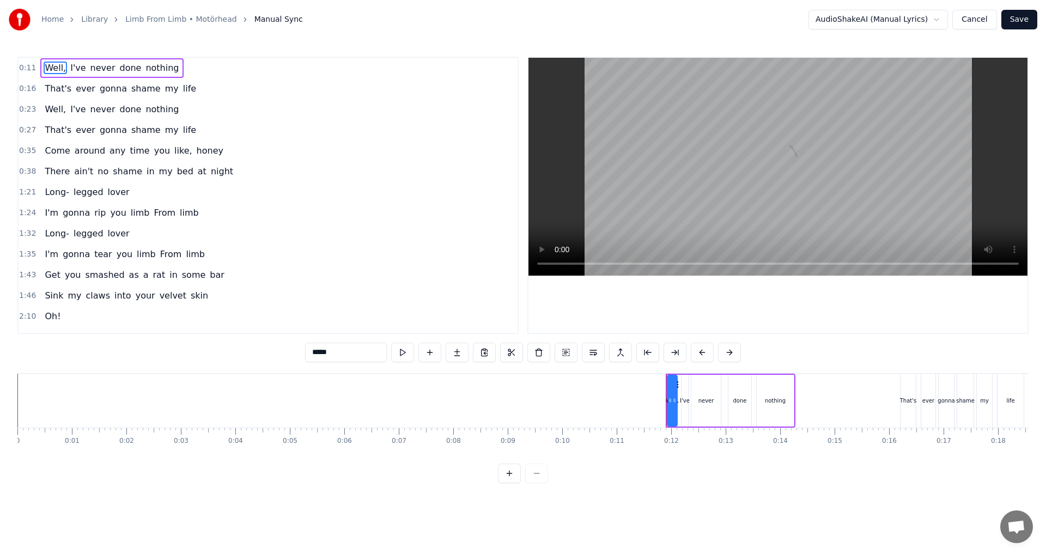
click at [210, 177] on span "night" at bounding box center [222, 171] width 25 height 13
type input "*****"
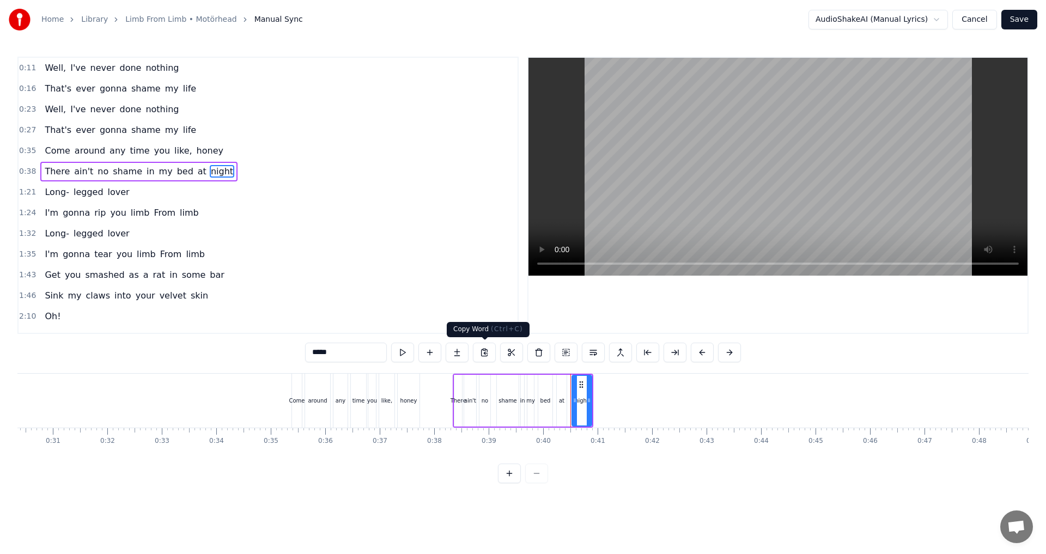
scroll to position [0, 2152]
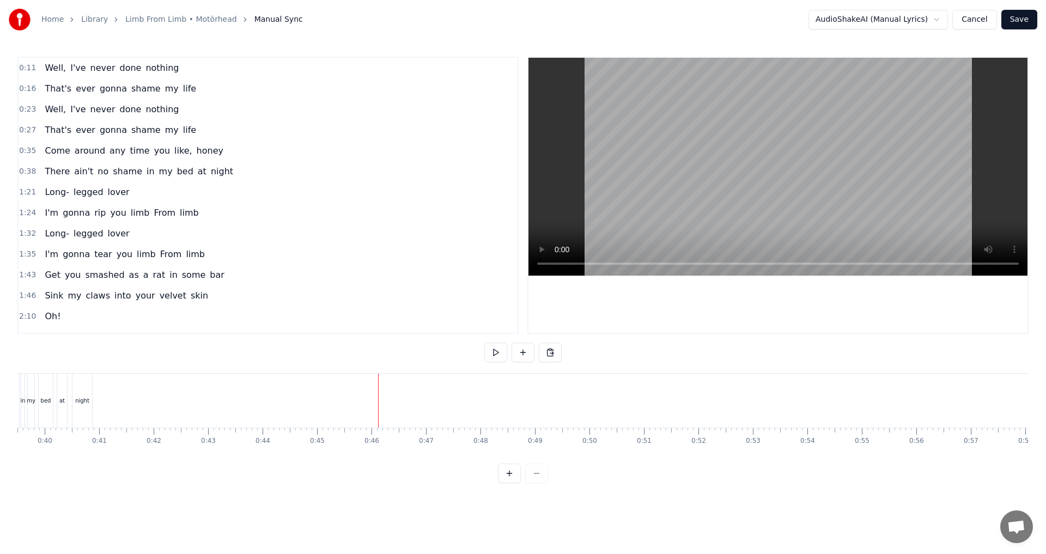
click at [475, 361] on div "0:11 Well, I've never done nothing 0:16 That's ever gonna shame my life 0:23 We…" at bounding box center [522, 270] width 1011 height 427
click at [487, 357] on button at bounding box center [495, 353] width 23 height 20
click at [492, 353] on button at bounding box center [495, 353] width 23 height 20
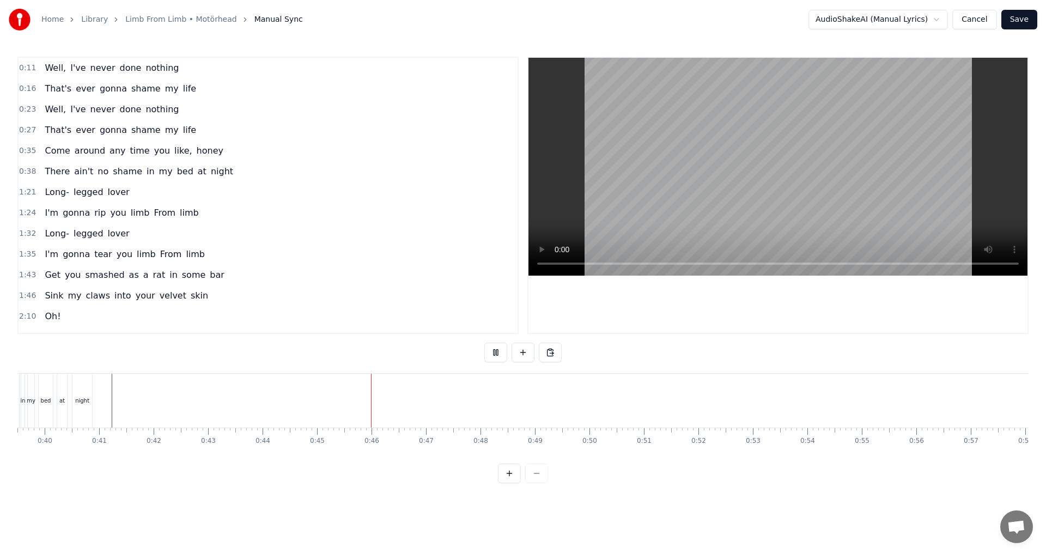
click at [492, 353] on button at bounding box center [495, 353] width 23 height 20
click at [525, 352] on button at bounding box center [523, 353] width 23 height 20
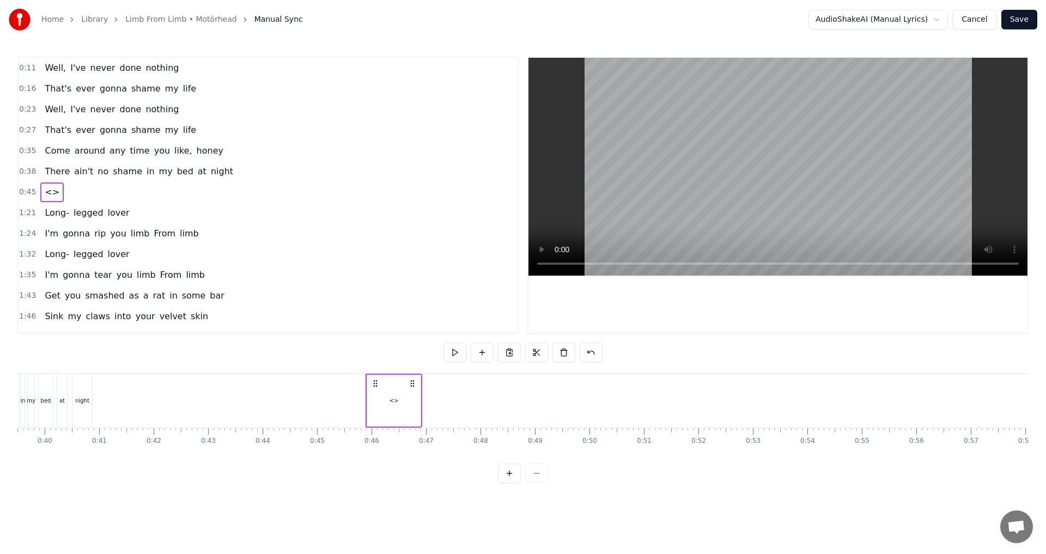
click at [47, 191] on span "<>" at bounding box center [52, 192] width 17 height 13
click at [342, 352] on input "**" at bounding box center [332, 353] width 82 height 20
type input "***"
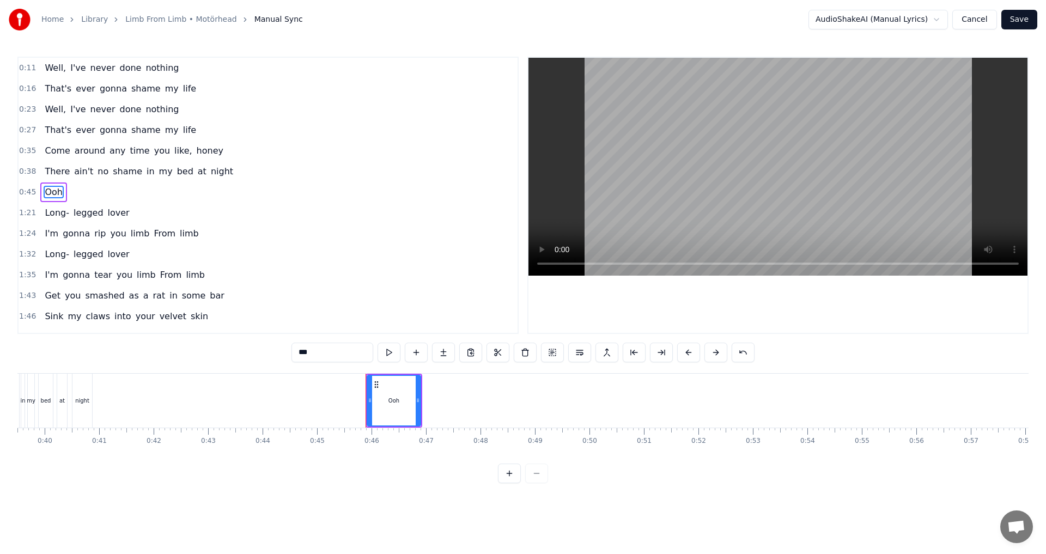
click at [479, 354] on div "0:11 Well, I've never done nothing 0:16 That's ever gonna shame my life 0:23 We…" at bounding box center [522, 270] width 1011 height 427
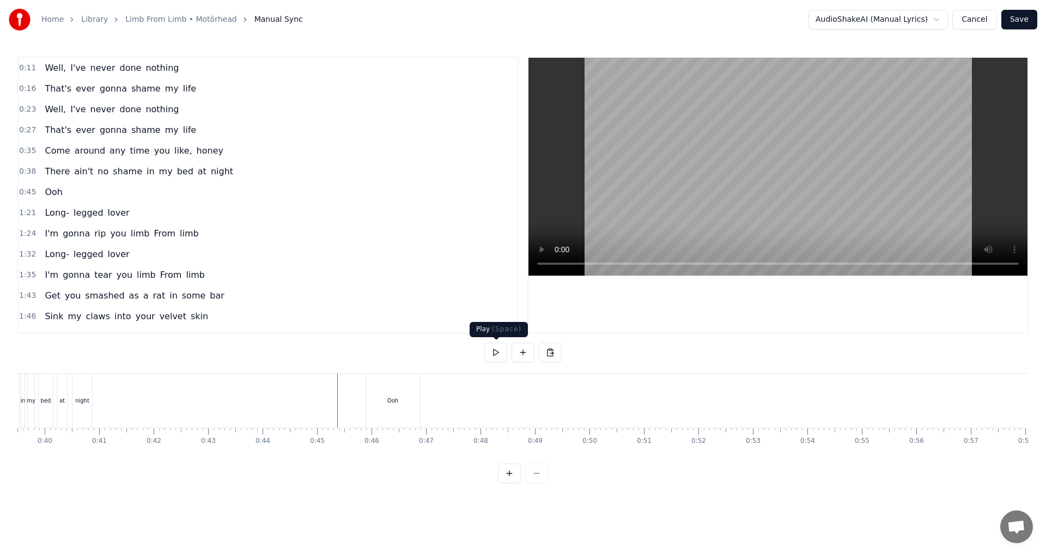
click at [486, 350] on button at bounding box center [495, 353] width 23 height 20
drag, startPoint x: 486, startPoint y: 350, endPoint x: 474, endPoint y: 363, distance: 17.7
click at [485, 350] on button at bounding box center [495, 353] width 23 height 20
click at [392, 394] on div "Ooh" at bounding box center [392, 401] width 53 height 54
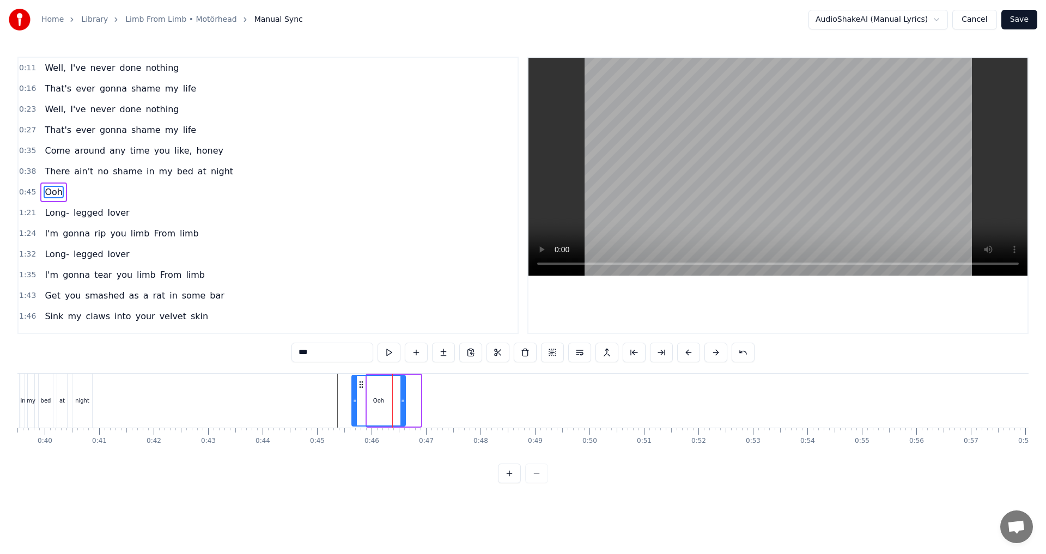
drag, startPoint x: 376, startPoint y: 384, endPoint x: 319, endPoint y: 385, distance: 56.7
click at [361, 388] on icon at bounding box center [361, 384] width 9 height 9
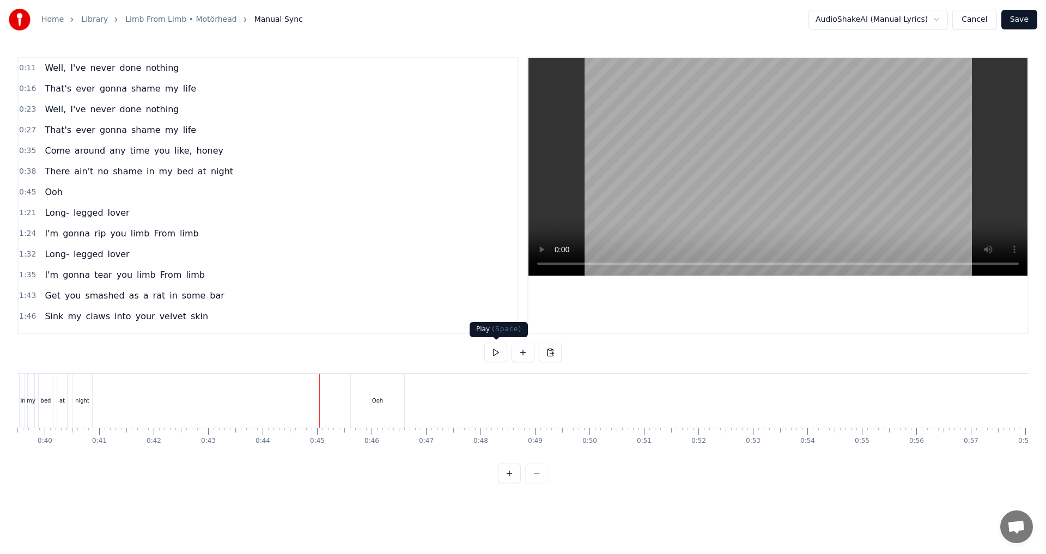
click at [486, 358] on button at bounding box center [495, 353] width 23 height 20
click at [368, 392] on div "Ooh" at bounding box center [377, 401] width 53 height 54
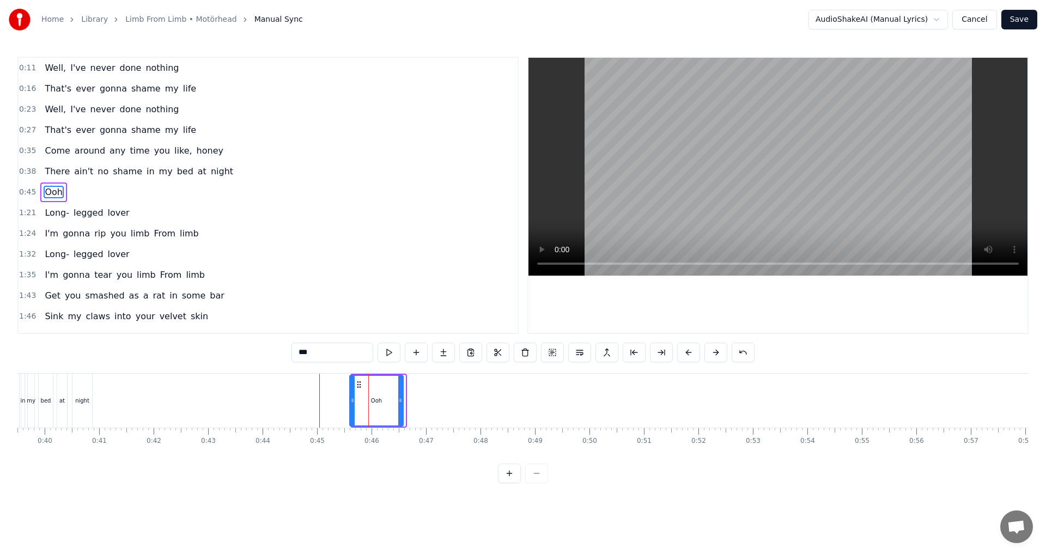
click at [357, 381] on icon at bounding box center [359, 384] width 9 height 9
click at [334, 357] on input "***" at bounding box center [332, 353] width 82 height 20
type input "***"
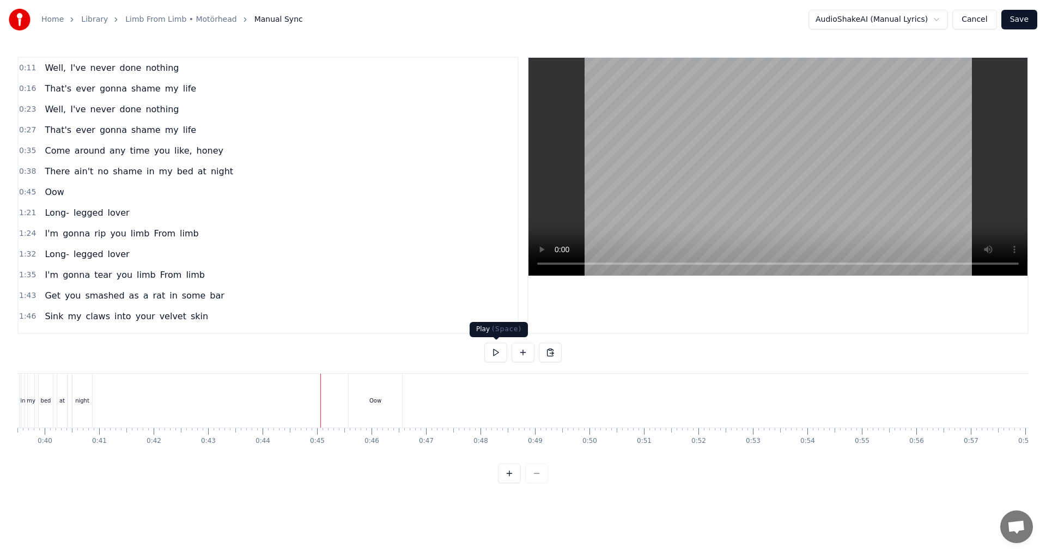
click at [500, 353] on button at bounding box center [495, 353] width 23 height 20
click at [491, 348] on button at bounding box center [495, 353] width 23 height 20
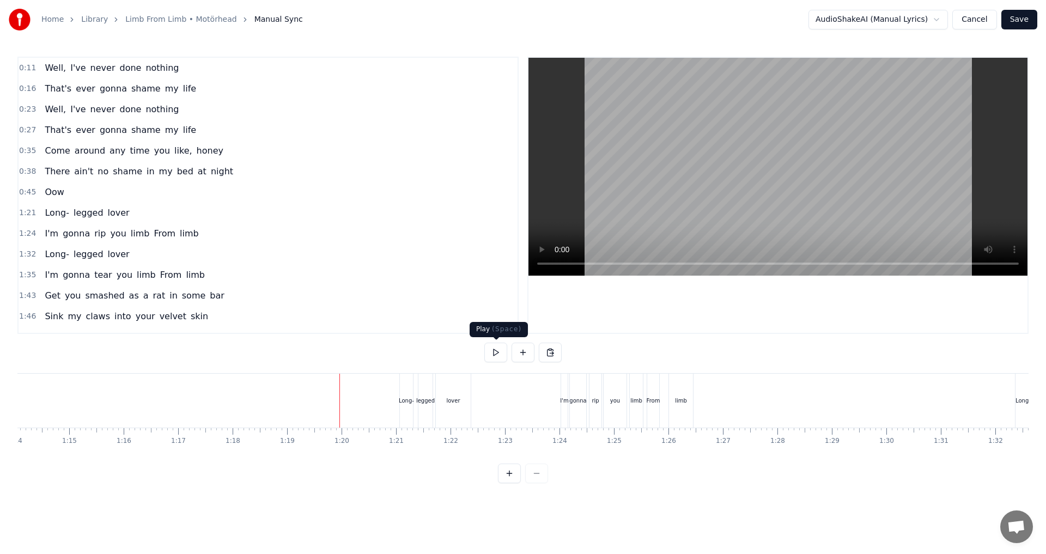
click at [495, 357] on button at bounding box center [495, 353] width 23 height 20
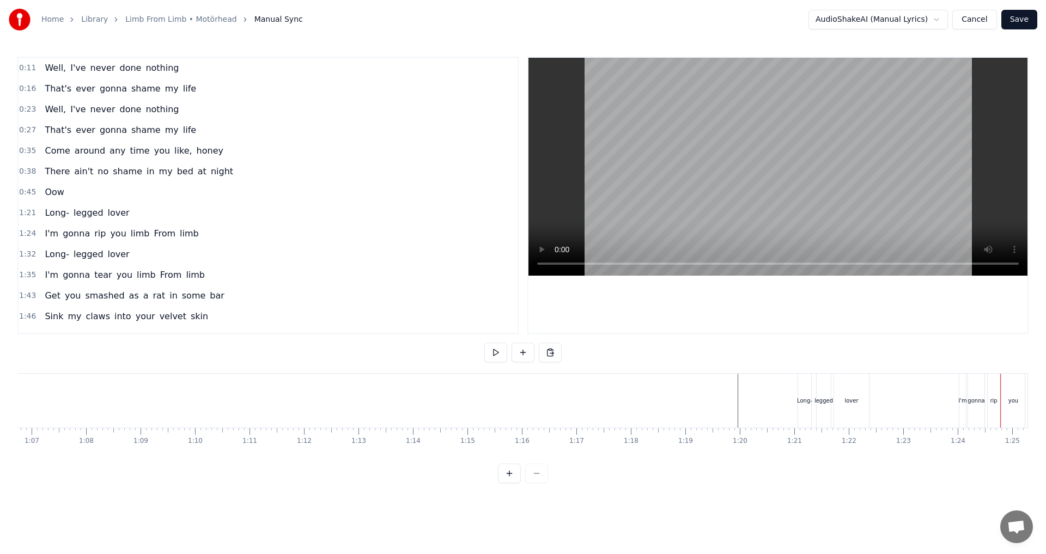
click at [502, 354] on button at bounding box center [495, 353] width 23 height 20
click at [496, 357] on button at bounding box center [495, 353] width 23 height 20
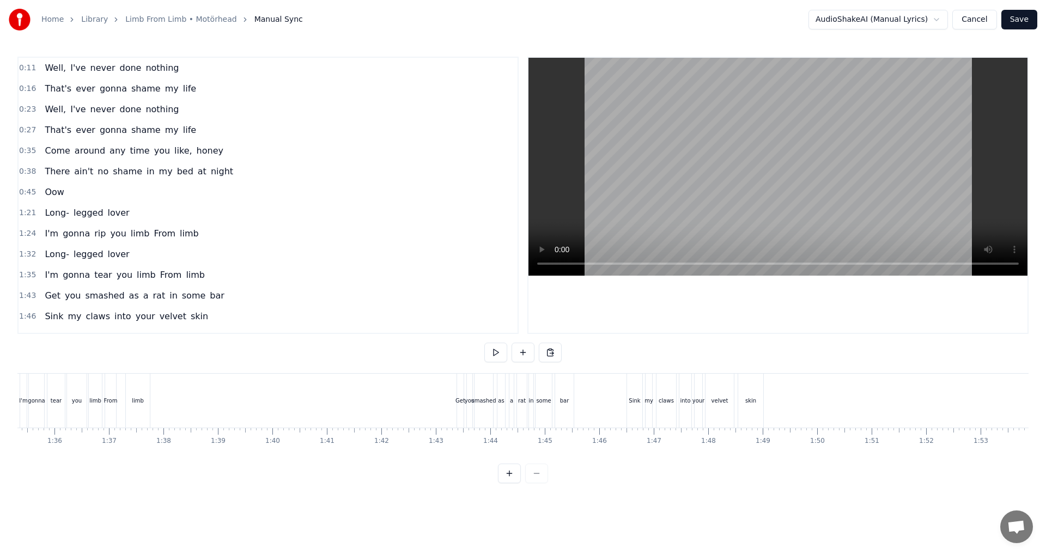
scroll to position [0, 5042]
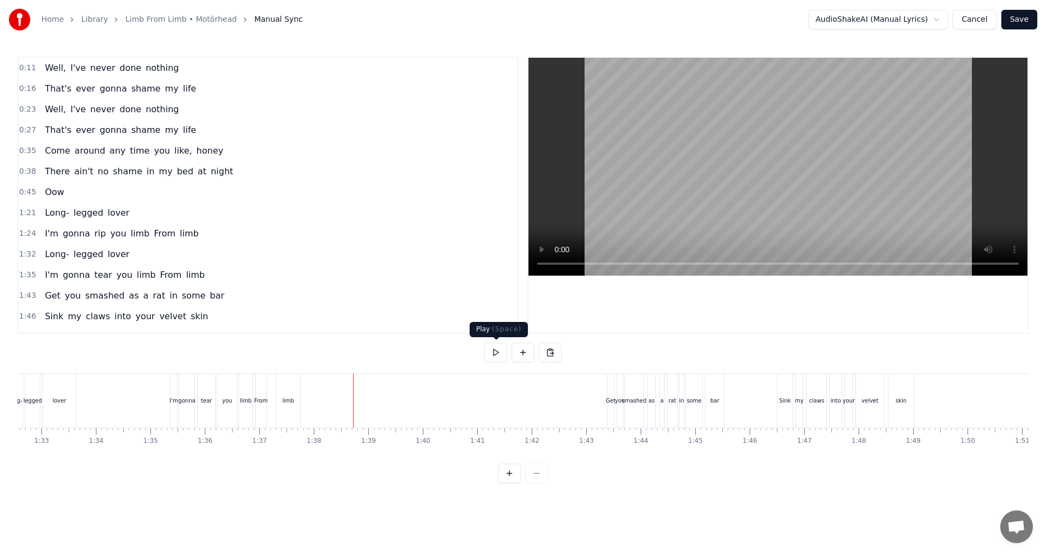
click at [487, 361] on button at bounding box center [495, 353] width 23 height 20
click at [488, 359] on button at bounding box center [495, 353] width 23 height 20
click at [522, 356] on button at bounding box center [523, 353] width 23 height 20
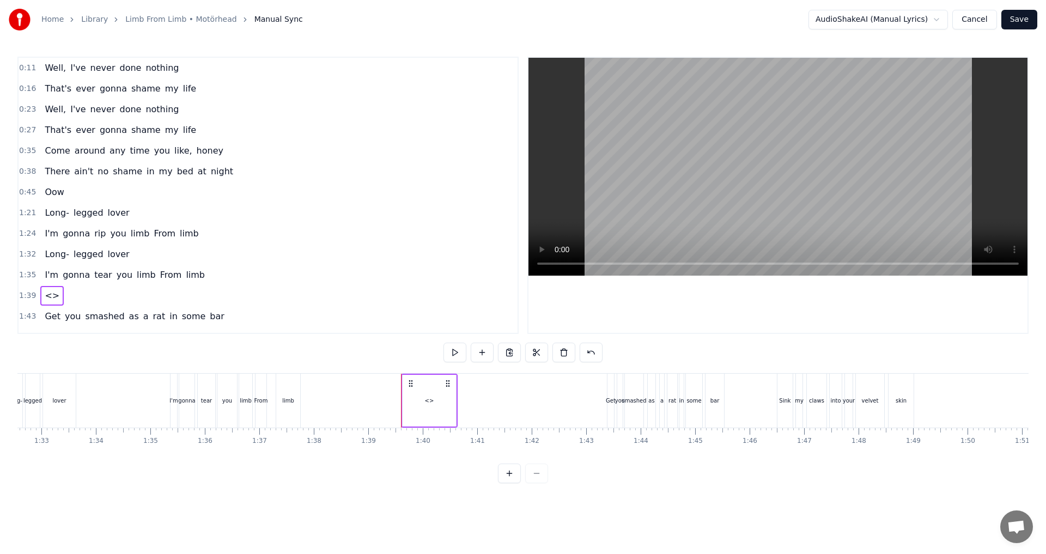
drag, startPoint x: 425, startPoint y: 398, endPoint x: 414, endPoint y: 401, distance: 11.4
click at [414, 401] on div "<>" at bounding box center [429, 401] width 53 height 52
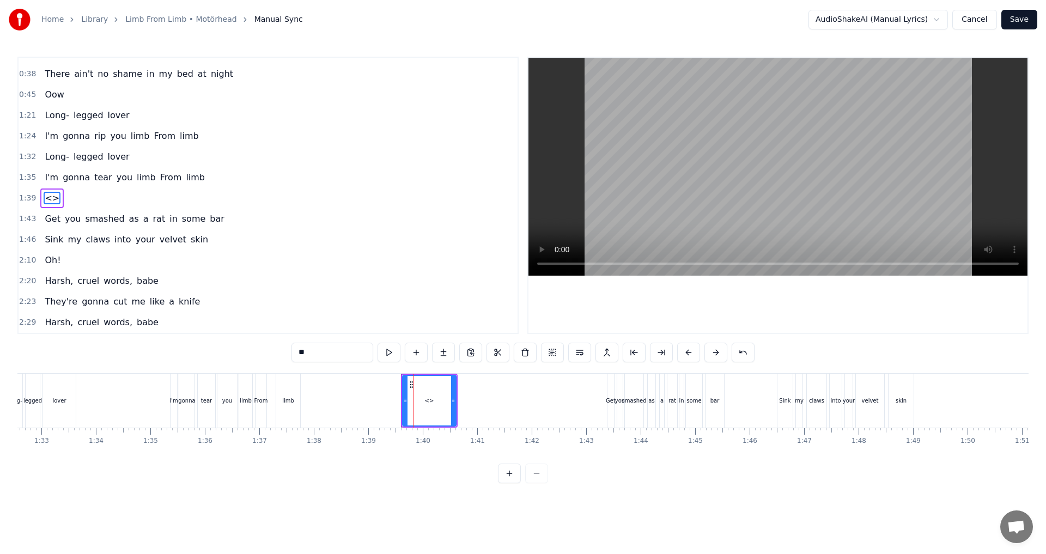
scroll to position [100, 0]
click at [326, 352] on input "**" at bounding box center [332, 353] width 82 height 20
click at [329, 351] on input "**" at bounding box center [332, 353] width 82 height 20
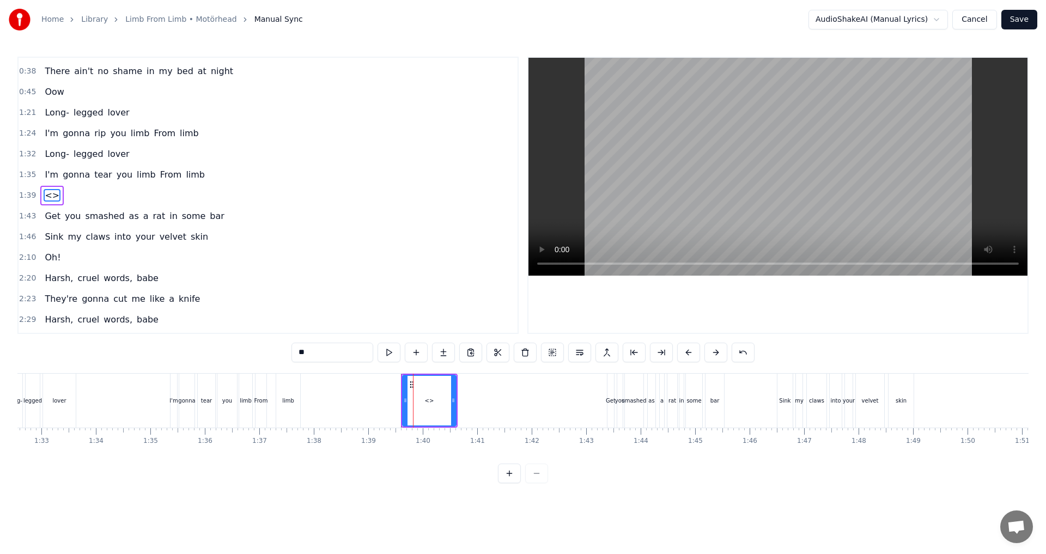
click at [329, 351] on input "**" at bounding box center [332, 353] width 82 height 20
type input "***"
click at [427, 386] on div "Ow!" at bounding box center [428, 401] width 53 height 54
drag, startPoint x: 411, startPoint y: 383, endPoint x: 396, endPoint y: 388, distance: 16.0
click at [396, 388] on icon at bounding box center [396, 384] width 9 height 9
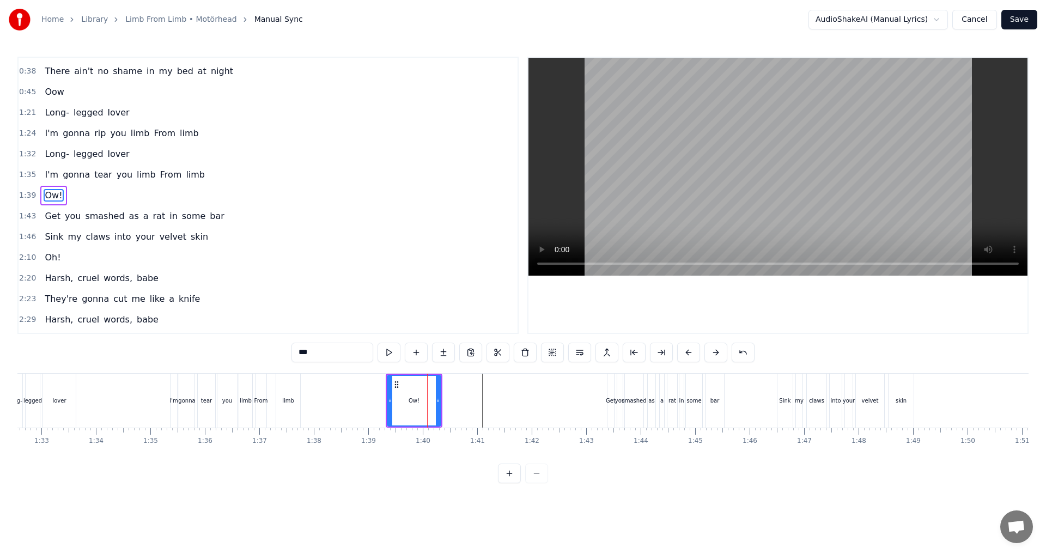
click at [387, 404] on div "Ow!" at bounding box center [412, 401] width 53 height 54
drag, startPoint x: 388, startPoint y: 398, endPoint x: 403, endPoint y: 397, distance: 15.3
click at [403, 397] on icon at bounding box center [405, 400] width 4 height 9
drag, startPoint x: 439, startPoint y: 403, endPoint x: 427, endPoint y: 404, distance: 11.6
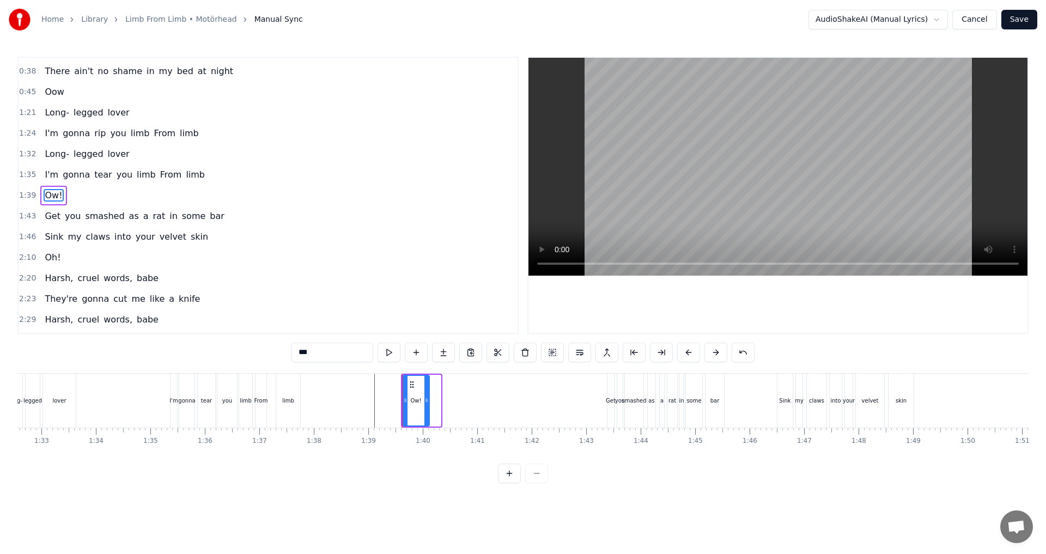
click at [427, 404] on icon at bounding box center [426, 400] width 4 height 9
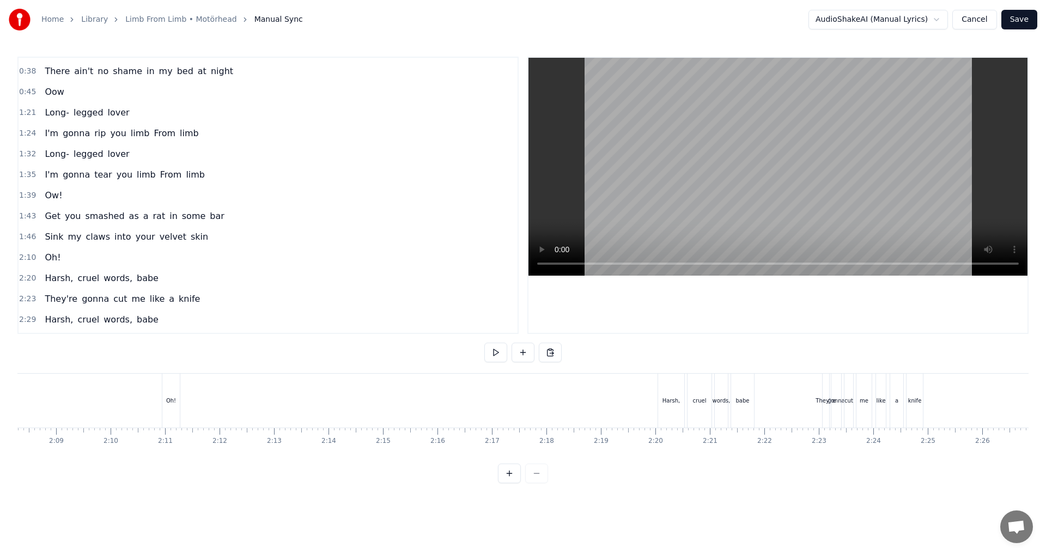
scroll to position [0, 6830]
click at [485, 350] on button at bounding box center [495, 353] width 23 height 20
click at [494, 354] on button at bounding box center [495, 353] width 23 height 20
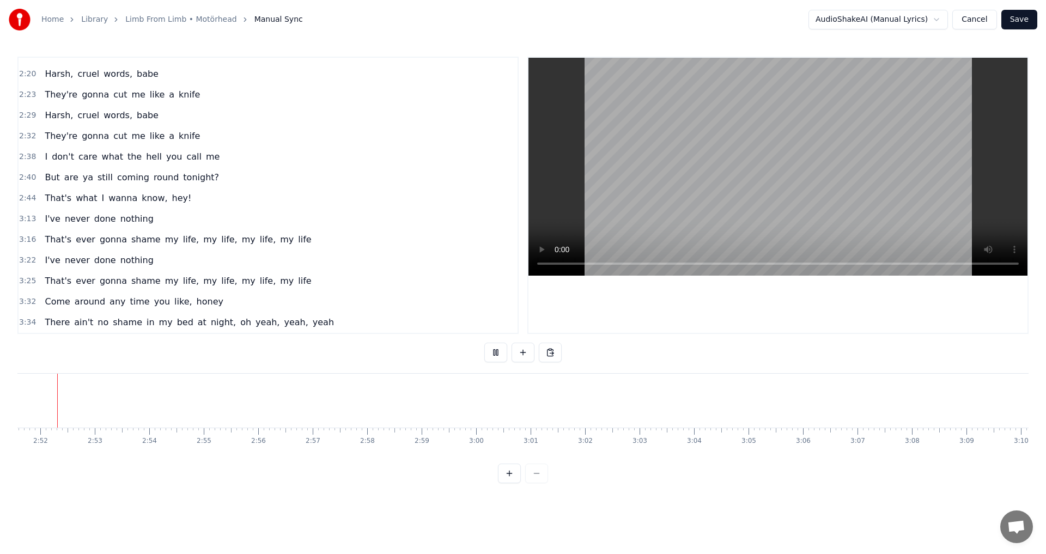
scroll to position [0, 9334]
click at [498, 351] on button at bounding box center [495, 353] width 23 height 20
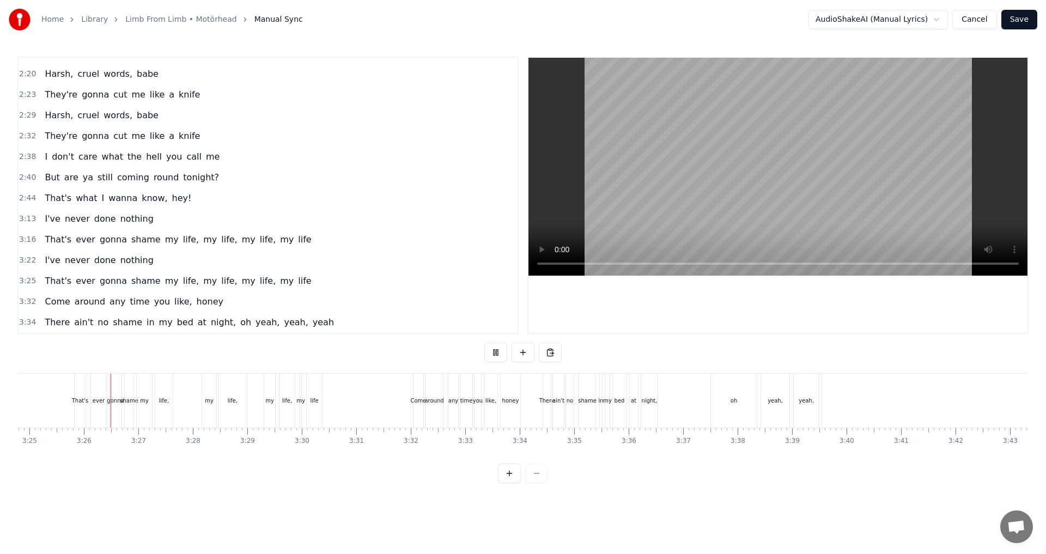
scroll to position [0, 11157]
click at [799, 381] on div "yeah," at bounding box center [805, 401] width 25 height 54
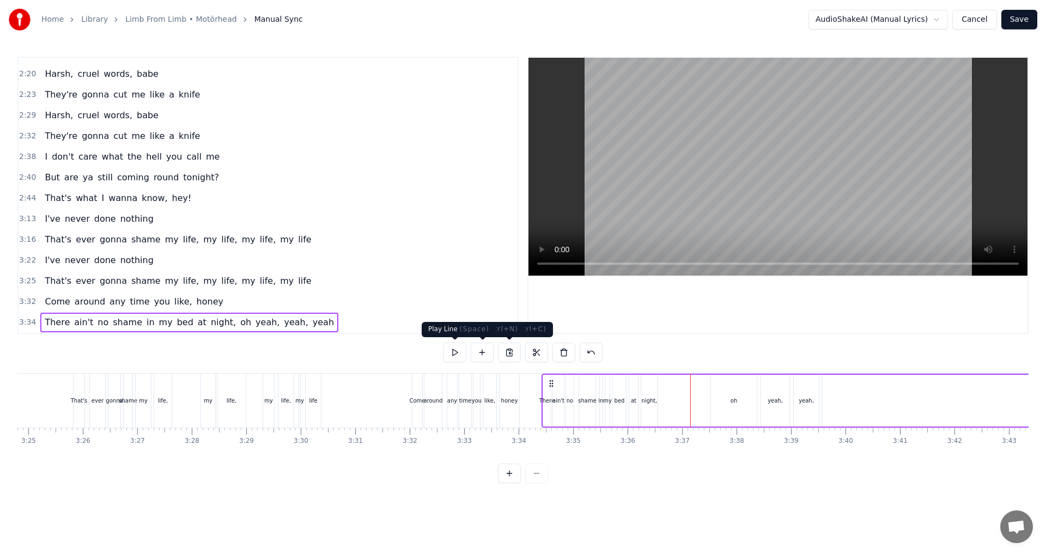
click at [459, 354] on button at bounding box center [454, 353] width 23 height 20
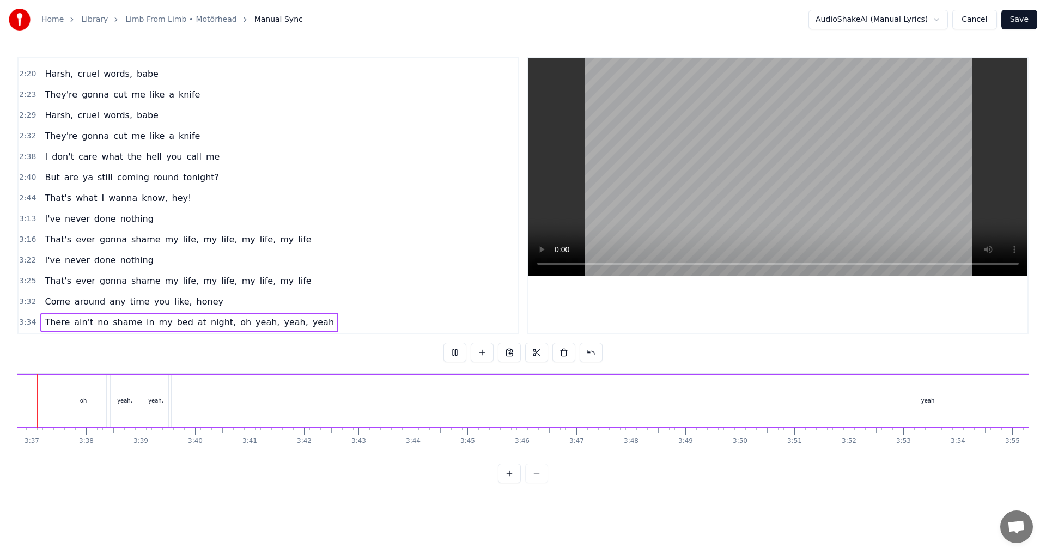
scroll to position [0, 11767]
click at [452, 352] on button at bounding box center [454, 353] width 23 height 20
click at [965, 403] on div "yeah" at bounding box center [969, 401] width 14 height 8
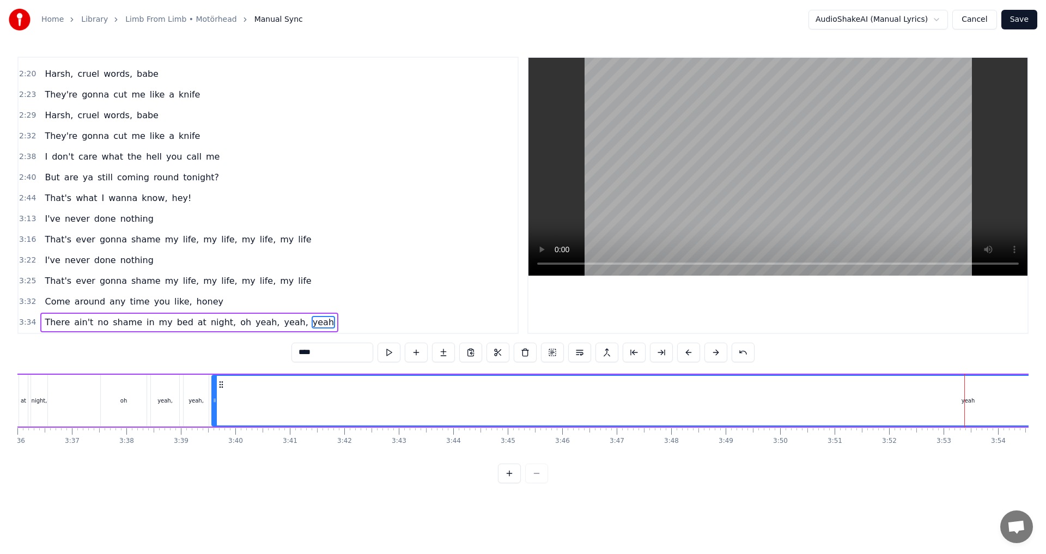
click at [969, 397] on div "yeah" at bounding box center [969, 401] width 14 height 8
click at [963, 400] on div "yeah" at bounding box center [969, 401] width 14 height 8
click at [940, 394] on div "yeah" at bounding box center [967, 401] width 1511 height 50
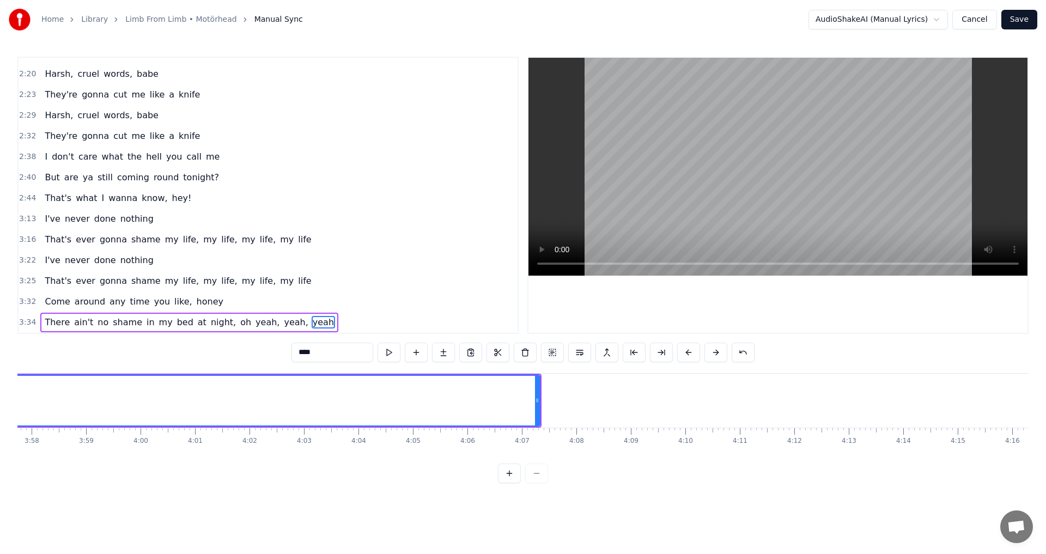
scroll to position [0, 12934]
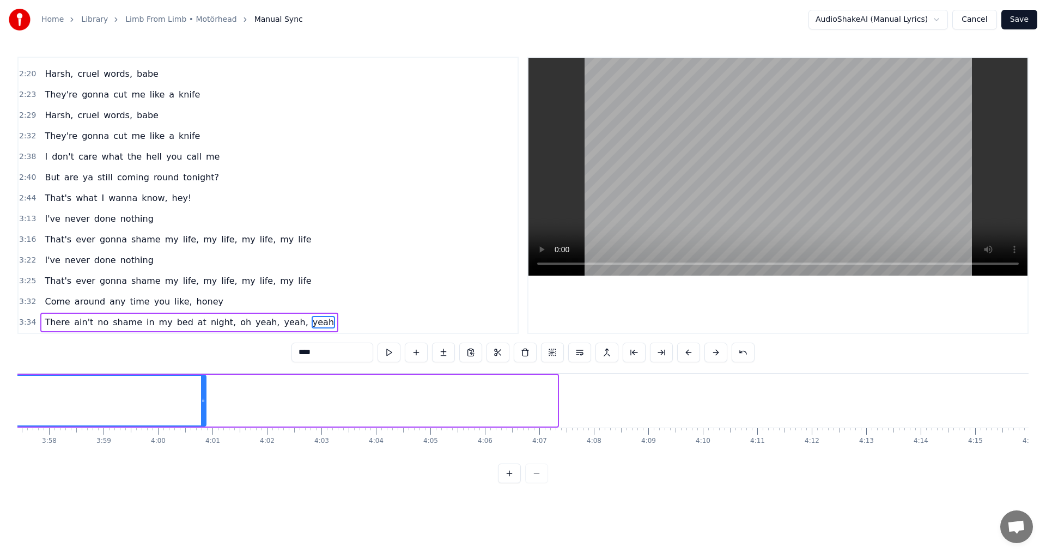
drag, startPoint x: 554, startPoint y: 405, endPoint x: 203, endPoint y: 425, distance: 352.0
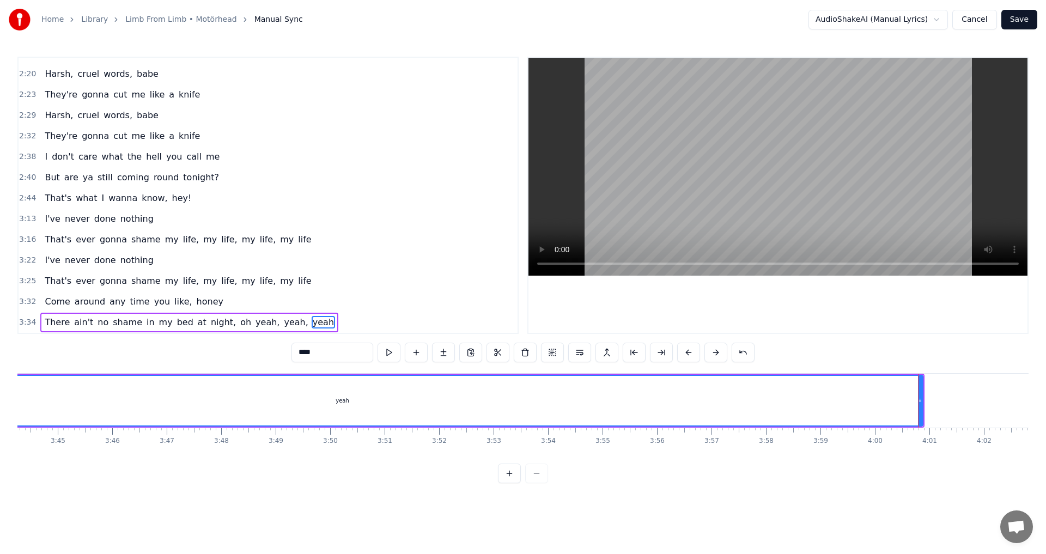
scroll to position [0, 12190]
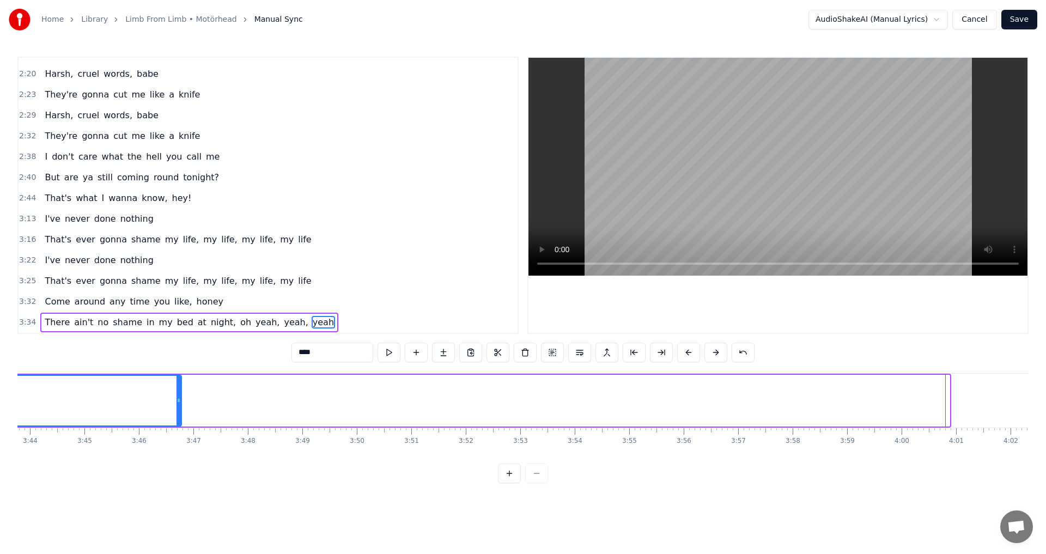
drag, startPoint x: 947, startPoint y: 408, endPoint x: 172, endPoint y: 411, distance: 775.8
click at [177, 411] on div at bounding box center [179, 401] width 4 height 50
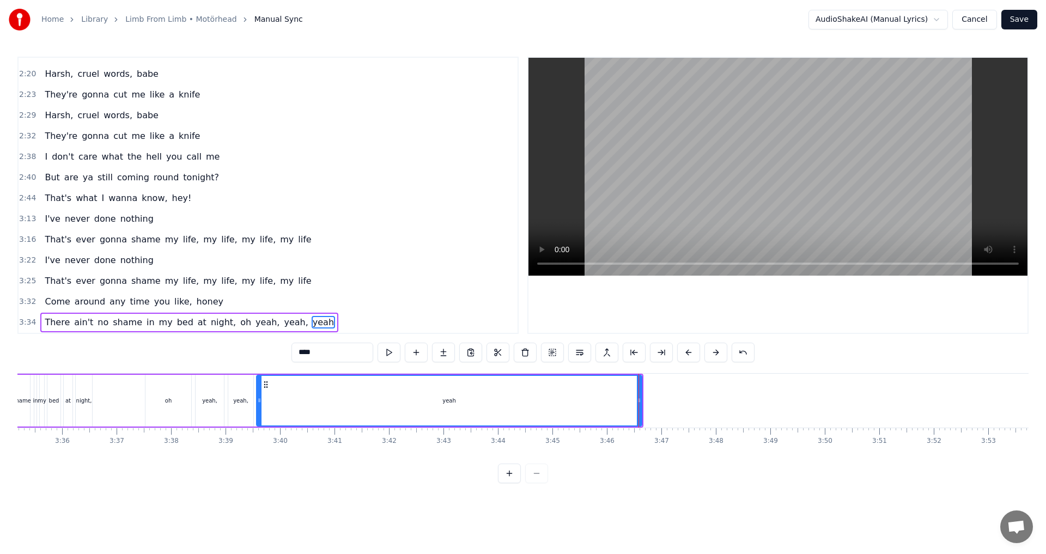
scroll to position [0, 11439]
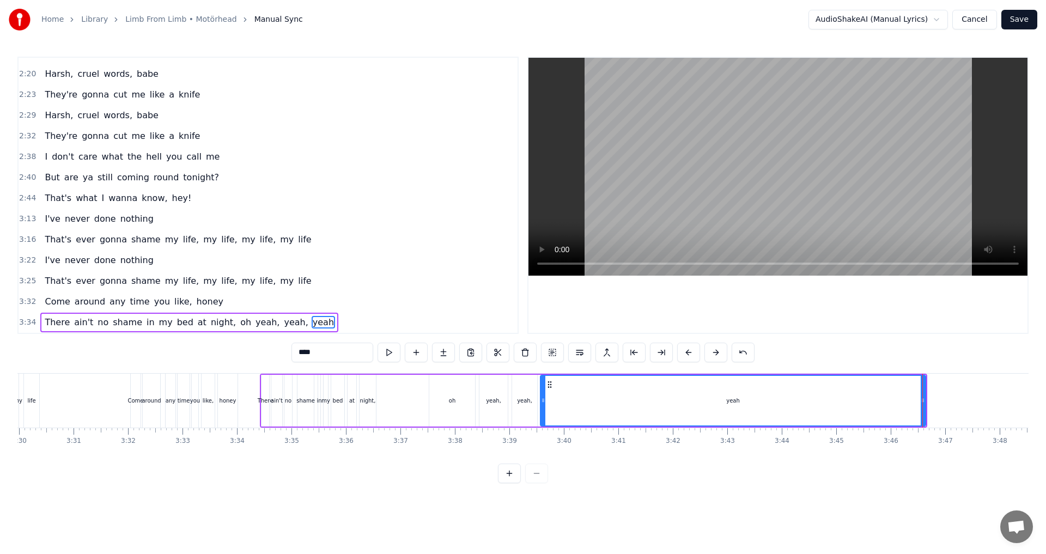
drag, startPoint x: 922, startPoint y: 399, endPoint x: 731, endPoint y: 391, distance: 192.0
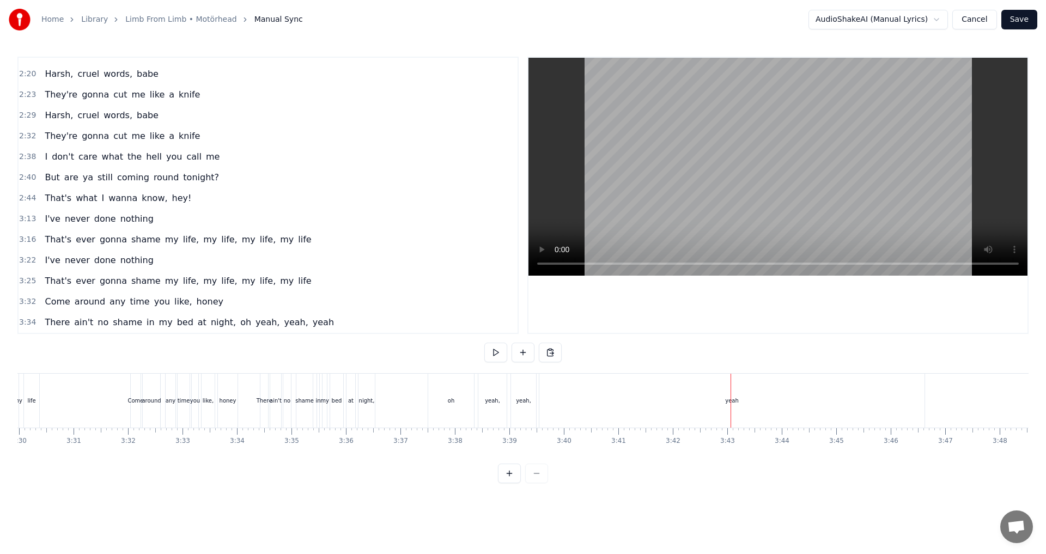
drag, startPoint x: 901, startPoint y: 411, endPoint x: 926, endPoint y: 404, distance: 26.2
click at [902, 411] on div "yeah" at bounding box center [731, 401] width 385 height 54
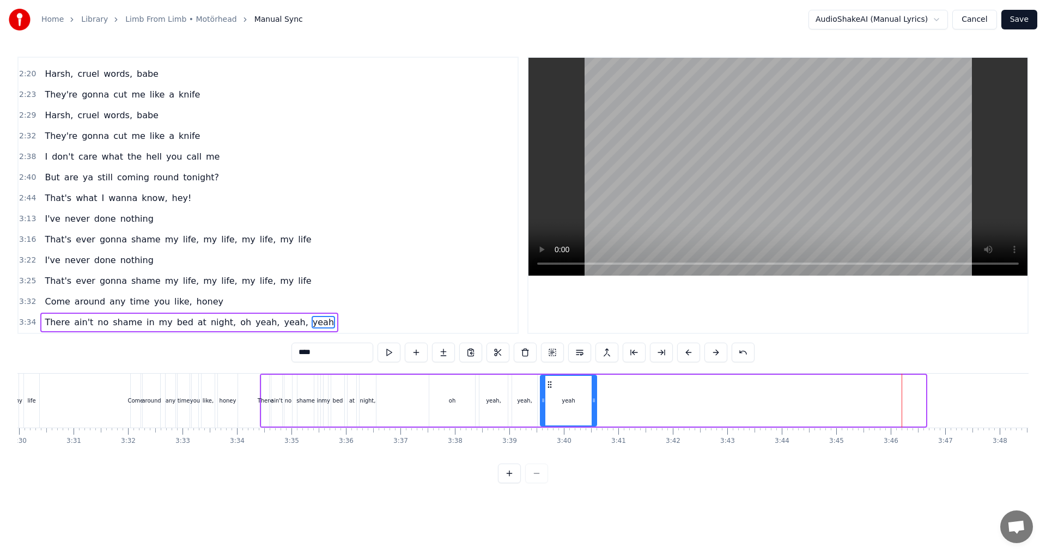
drag, startPoint x: 923, startPoint y: 404, endPoint x: 591, endPoint y: 410, distance: 332.9
click at [592, 410] on div at bounding box center [594, 401] width 4 height 50
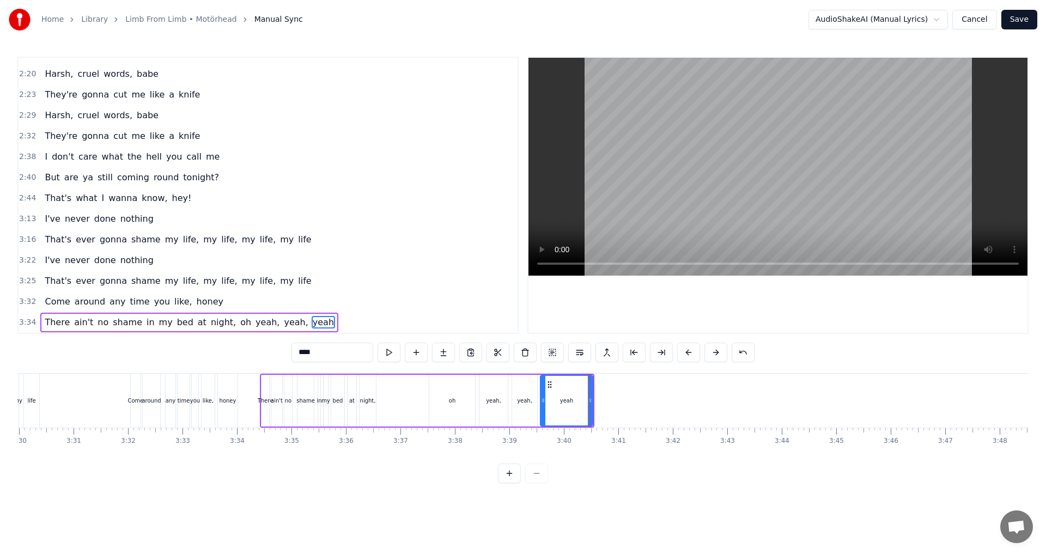
click at [406, 388] on div "There ain't no shame in my bed at night, oh yeah, yeah, yeah" at bounding box center [427, 401] width 334 height 54
click at [589, 398] on div "yeah" at bounding box center [566, 401] width 52 height 52
click at [328, 354] on input "****" at bounding box center [332, 353] width 82 height 20
type input "********"
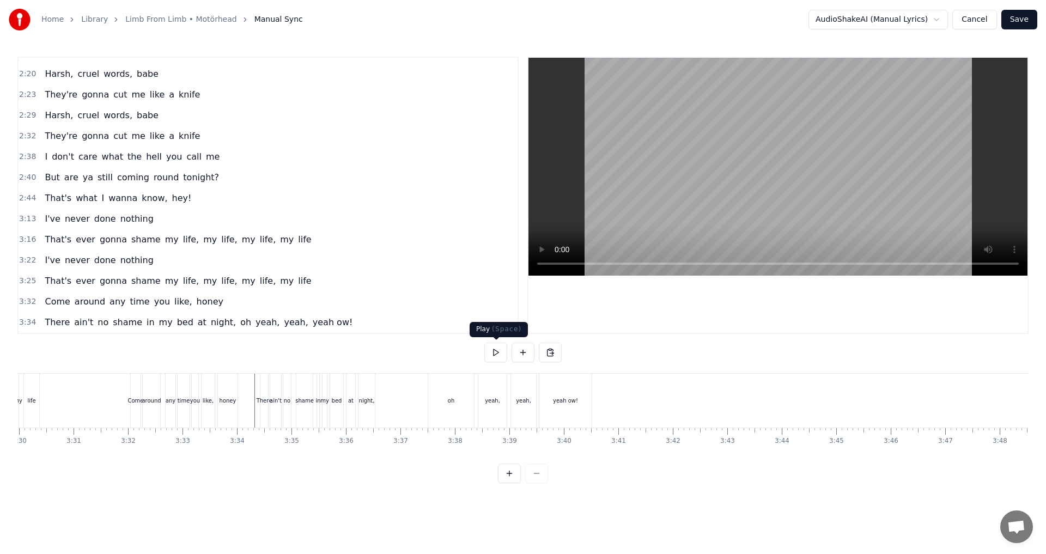
click at [487, 357] on button at bounding box center [495, 353] width 23 height 20
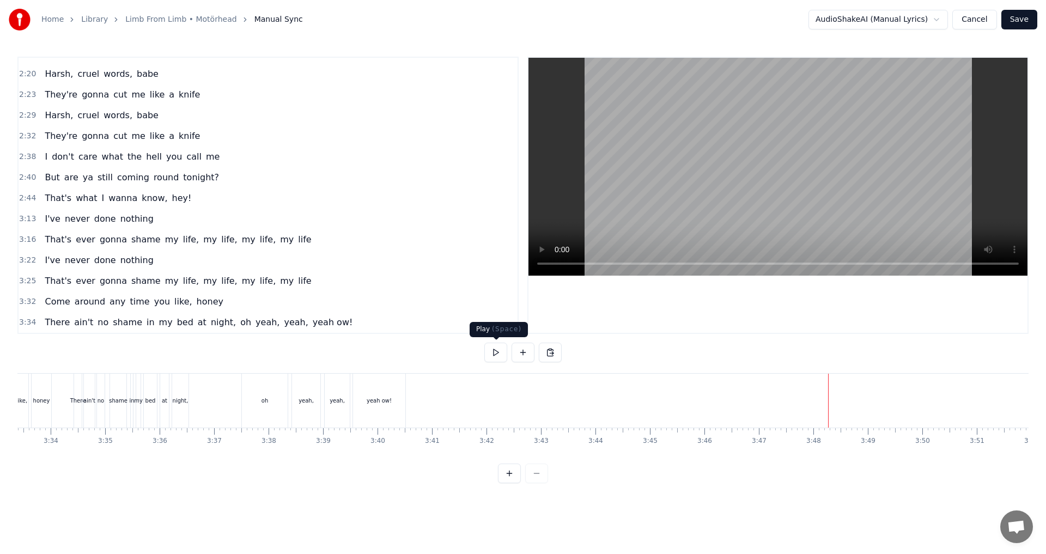
click at [496, 350] on button at bounding box center [495, 353] width 23 height 20
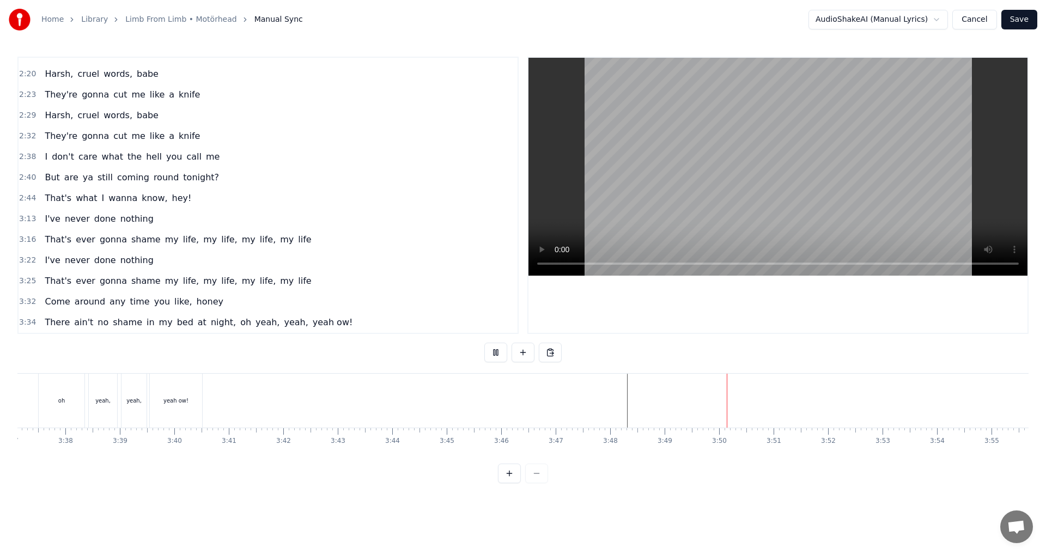
click at [521, 356] on button at bounding box center [523, 353] width 23 height 20
click at [721, 384] on div "<>" at bounding box center [739, 401] width 53 height 54
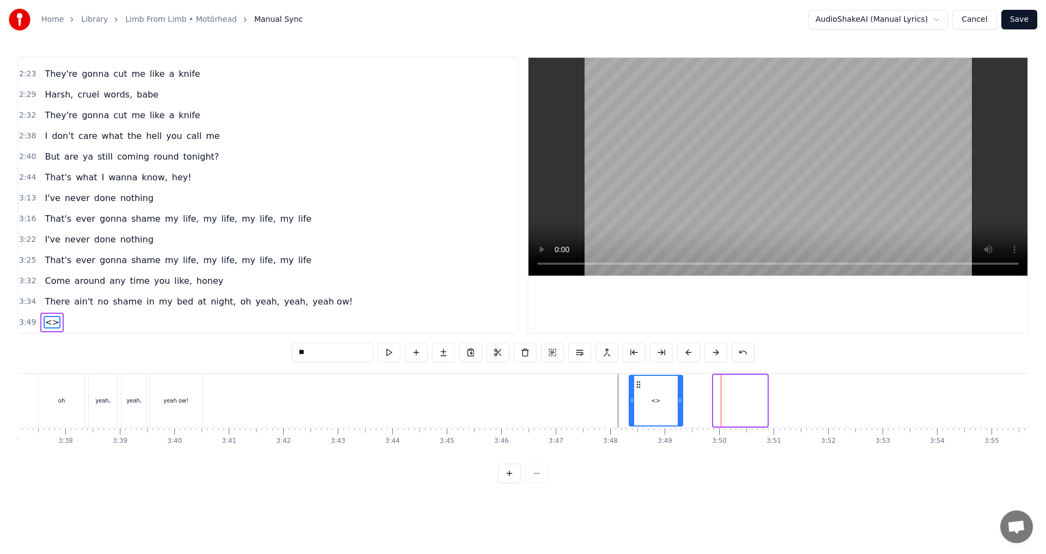
drag, startPoint x: 723, startPoint y: 385, endPoint x: 638, endPoint y: 389, distance: 85.6
click at [638, 389] on div "<>" at bounding box center [656, 401] width 52 height 50
click at [656, 402] on div "<>" at bounding box center [654, 401] width 9 height 8
click at [347, 347] on input "**" at bounding box center [332, 353] width 82 height 20
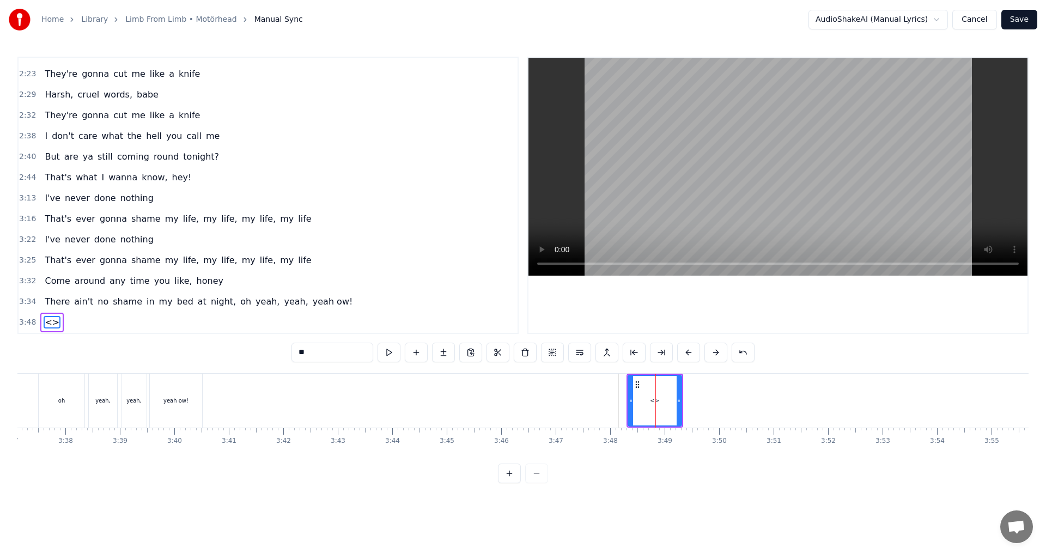
click at [347, 347] on input "**" at bounding box center [332, 353] width 82 height 20
click at [346, 348] on input "**" at bounding box center [332, 353] width 82 height 20
type input "**********"
click at [670, 413] on div "Do it do it do!" at bounding box center [653, 401] width 53 height 54
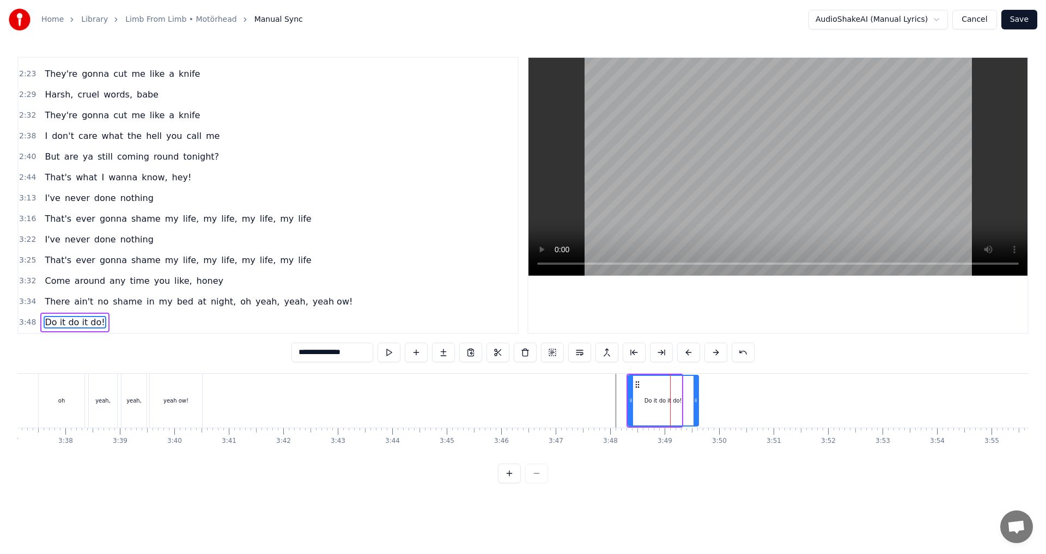
drag, startPoint x: 678, startPoint y: 404, endPoint x: 695, endPoint y: 404, distance: 16.9
click at [695, 404] on icon at bounding box center [696, 400] width 4 height 9
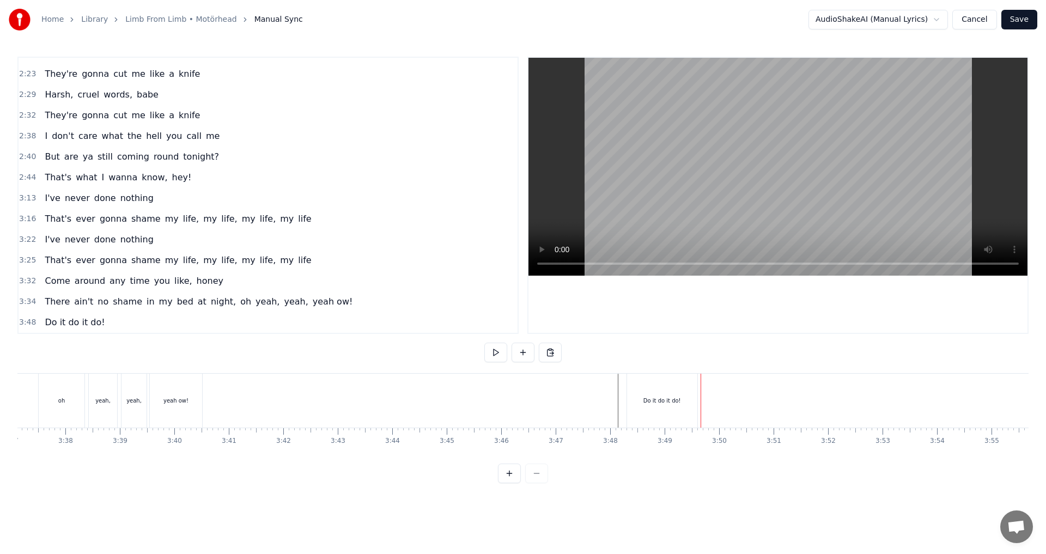
click at [695, 405] on div "Do it do it do!" at bounding box center [662, 401] width 70 height 54
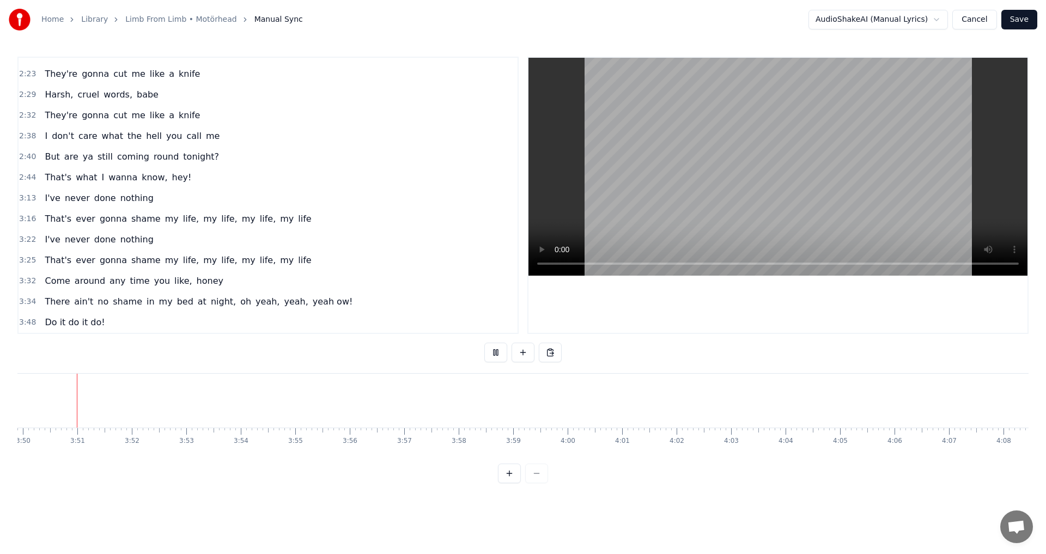
scroll to position [0, 12522]
click at [514, 349] on button at bounding box center [523, 353] width 23 height 20
click at [937, 399] on div "<>" at bounding box center [927, 401] width 53 height 52
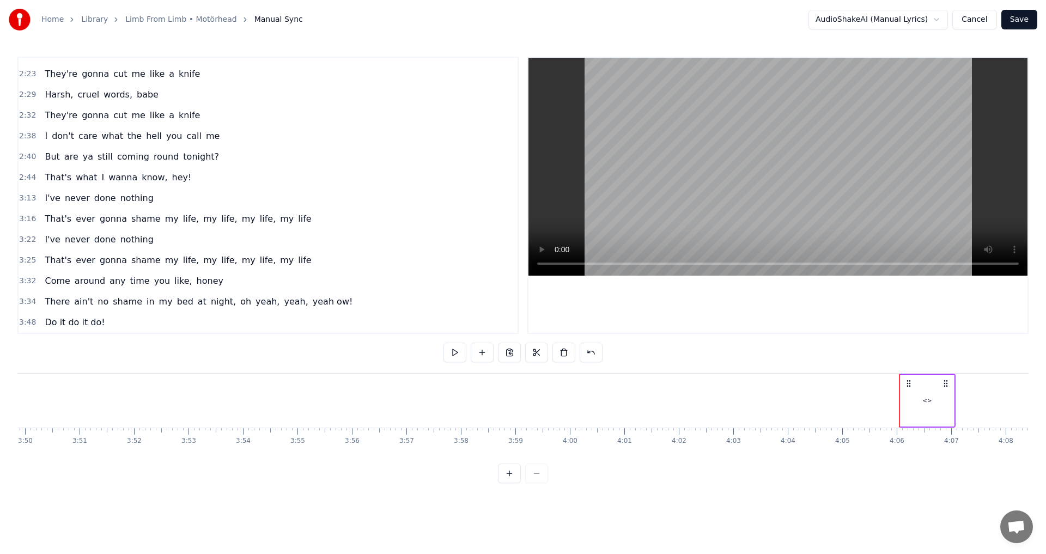
scroll to position [346, 0]
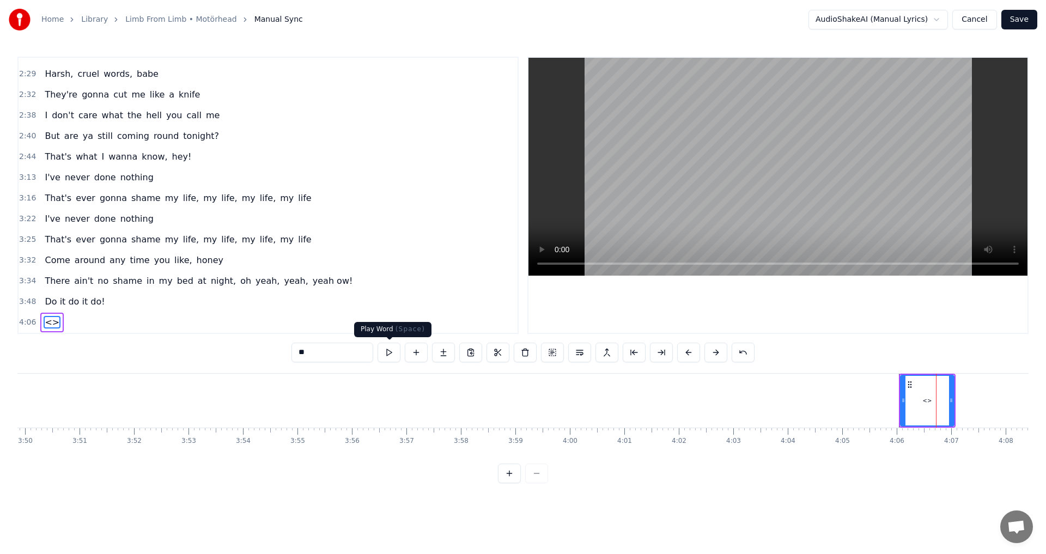
click at [368, 356] on input "**" at bounding box center [332, 353] width 82 height 20
click at [345, 351] on input "**" at bounding box center [332, 353] width 82 height 20
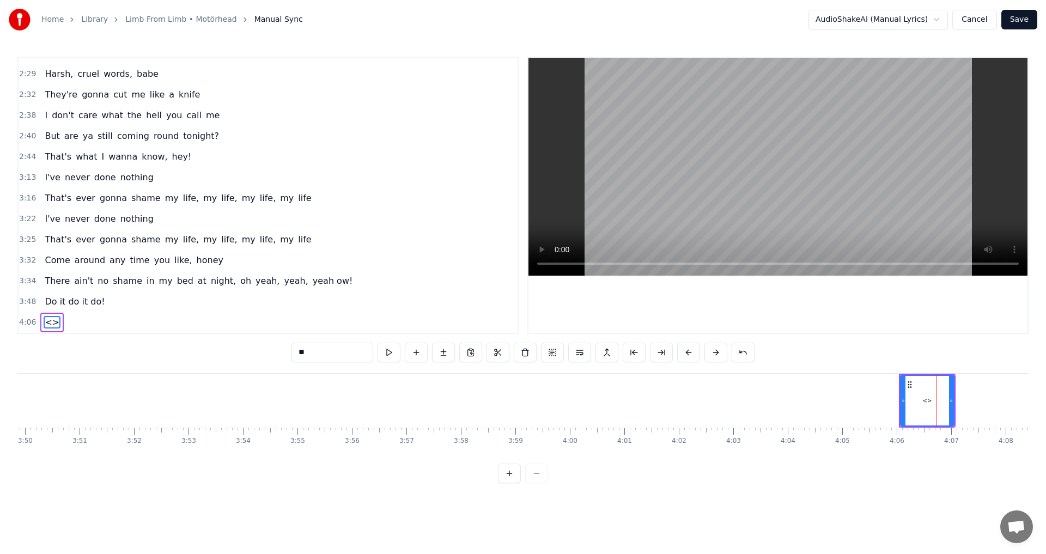
click at [345, 351] on input "**" at bounding box center [332, 353] width 82 height 20
type input "**********"
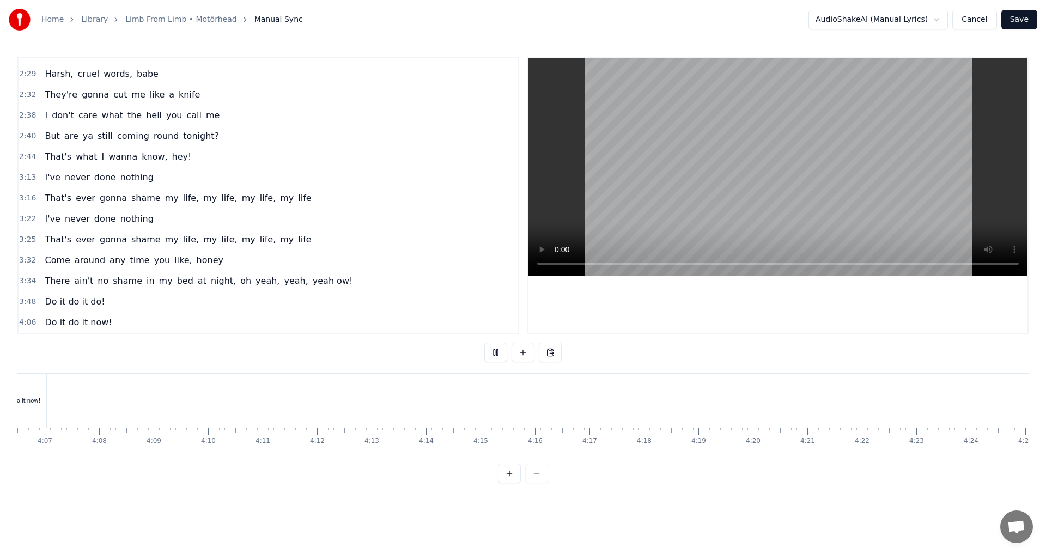
click at [514, 350] on button at bounding box center [523, 353] width 23 height 20
click at [739, 403] on div "<>" at bounding box center [739, 401] width 9 height 8
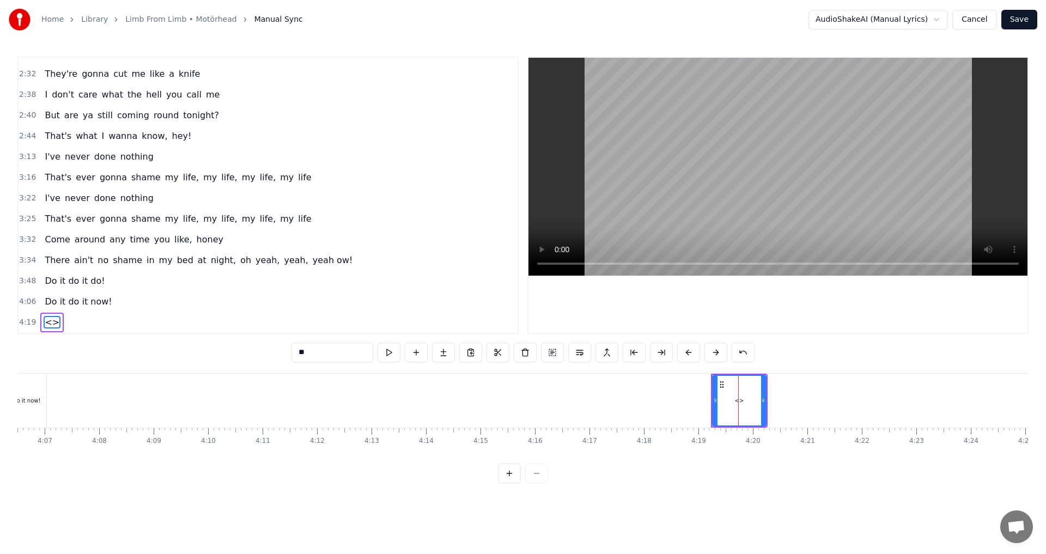
click at [342, 348] on input "**" at bounding box center [332, 353] width 82 height 20
click at [339, 348] on input "**" at bounding box center [332, 353] width 82 height 20
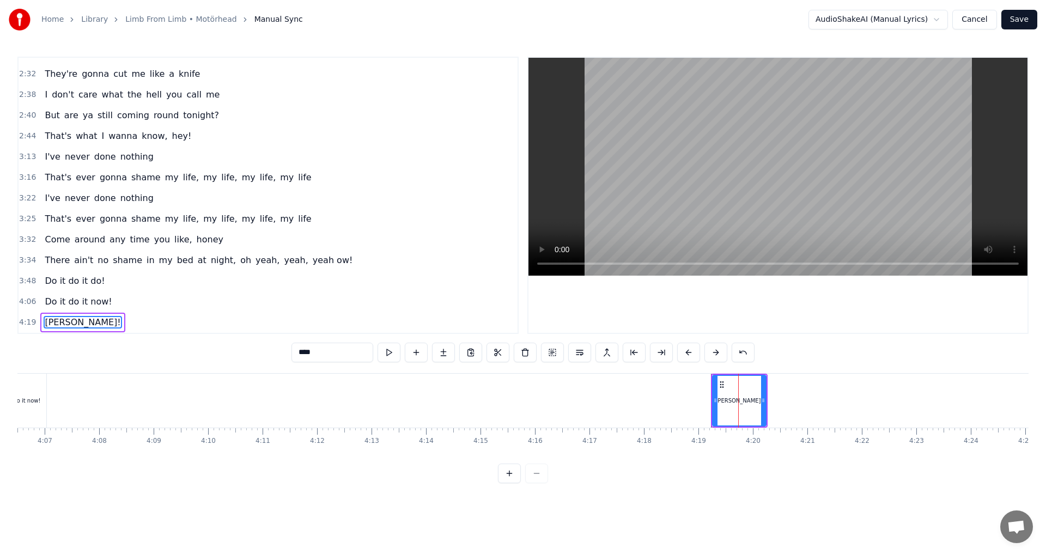
type input "****"
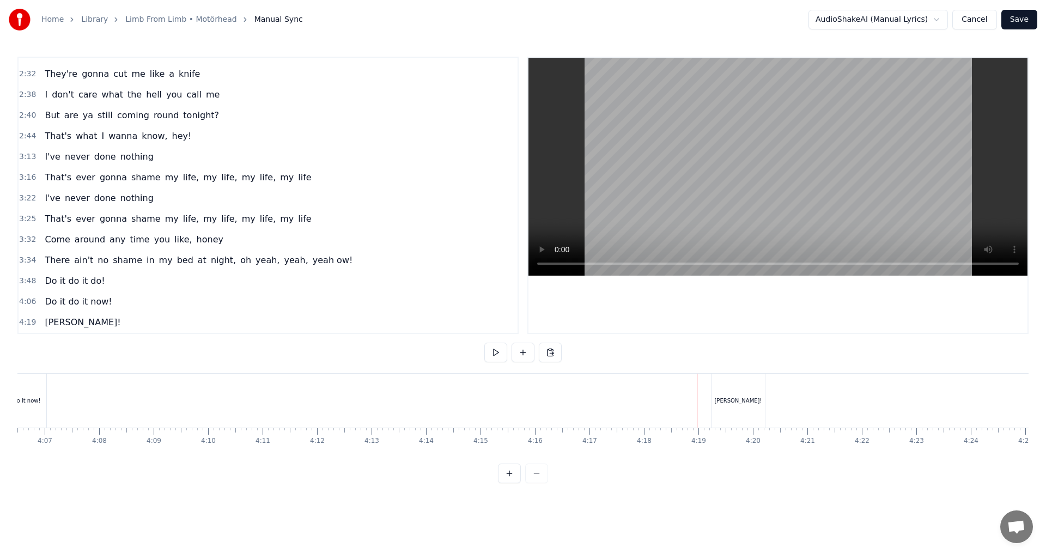
click at [726, 403] on div "[PERSON_NAME]!" at bounding box center [737, 401] width 53 height 54
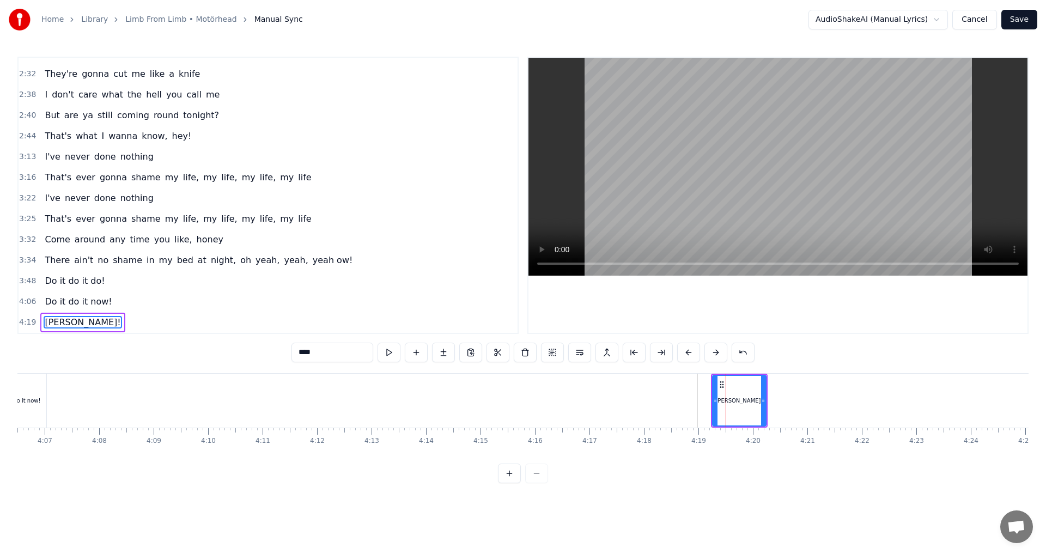
click at [756, 404] on div "[PERSON_NAME]!" at bounding box center [739, 401] width 52 height 50
drag, startPoint x: 762, startPoint y: 403, endPoint x: 748, endPoint y: 407, distance: 14.8
click at [749, 407] on div at bounding box center [751, 401] width 4 height 50
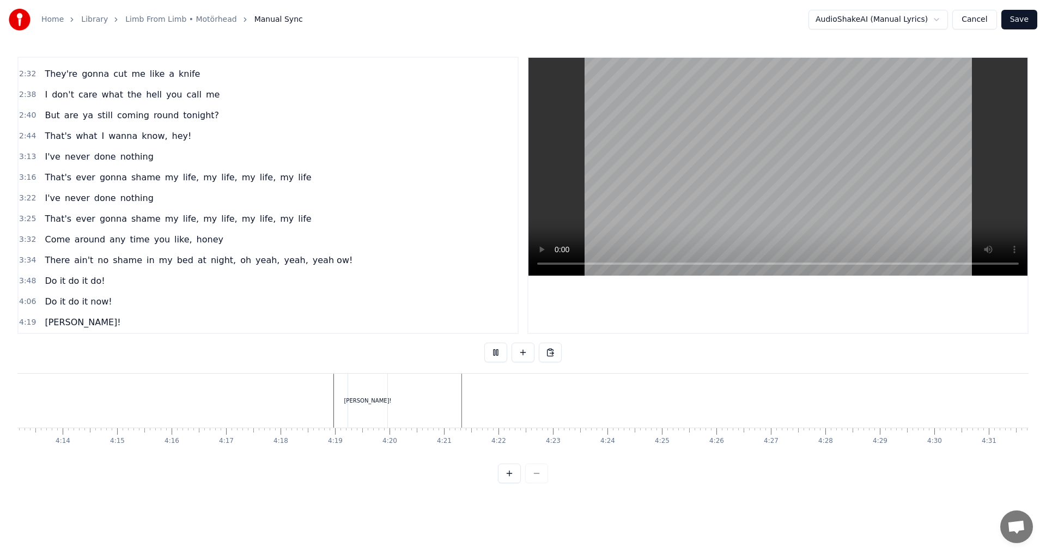
scroll to position [0, 14120]
click at [527, 351] on button at bounding box center [523, 353] width 23 height 20
click at [717, 403] on div "<>" at bounding box center [710, 401] width 53 height 52
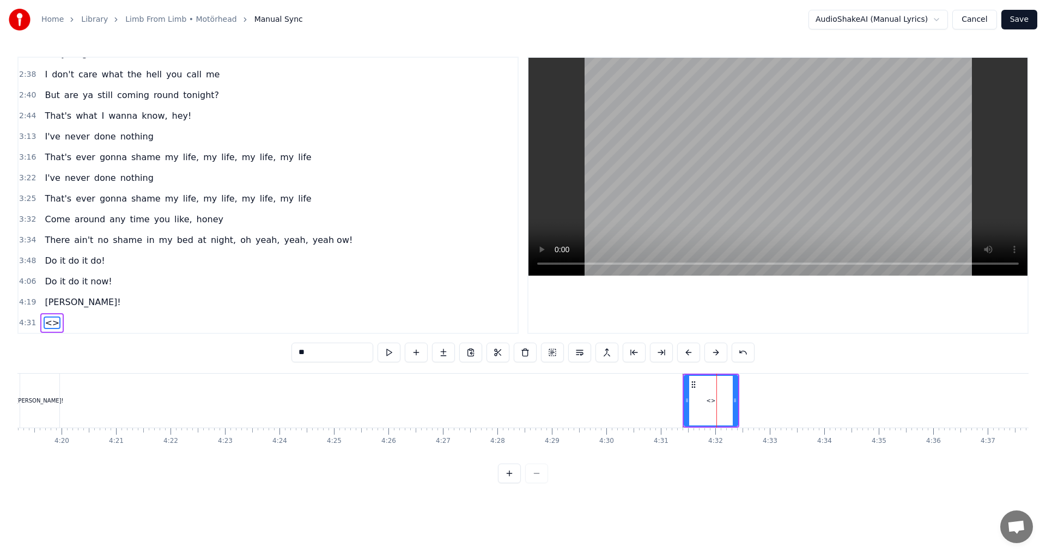
scroll to position [387, 0]
click at [344, 349] on input "**" at bounding box center [332, 353] width 82 height 20
click at [344, 352] on input "**" at bounding box center [332, 353] width 82 height 20
click at [343, 352] on input "**" at bounding box center [332, 353] width 82 height 20
click at [342, 352] on input "**" at bounding box center [332, 353] width 82 height 20
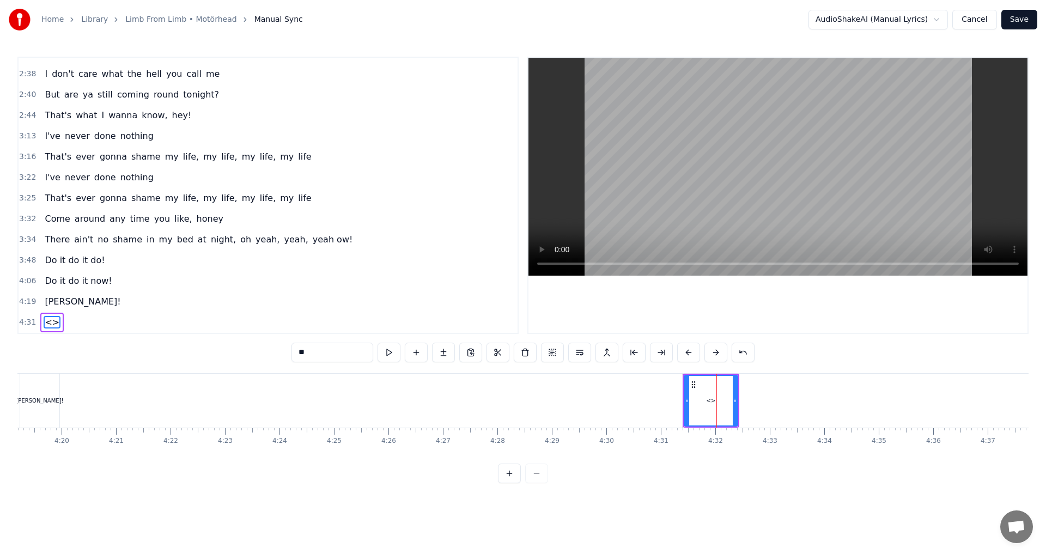
click at [343, 352] on input "**" at bounding box center [332, 353] width 82 height 20
type input "**"
click at [736, 405] on div "Oh" at bounding box center [710, 401] width 54 height 54
drag, startPoint x: 736, startPoint y: 405, endPoint x: 725, endPoint y: 405, distance: 10.9
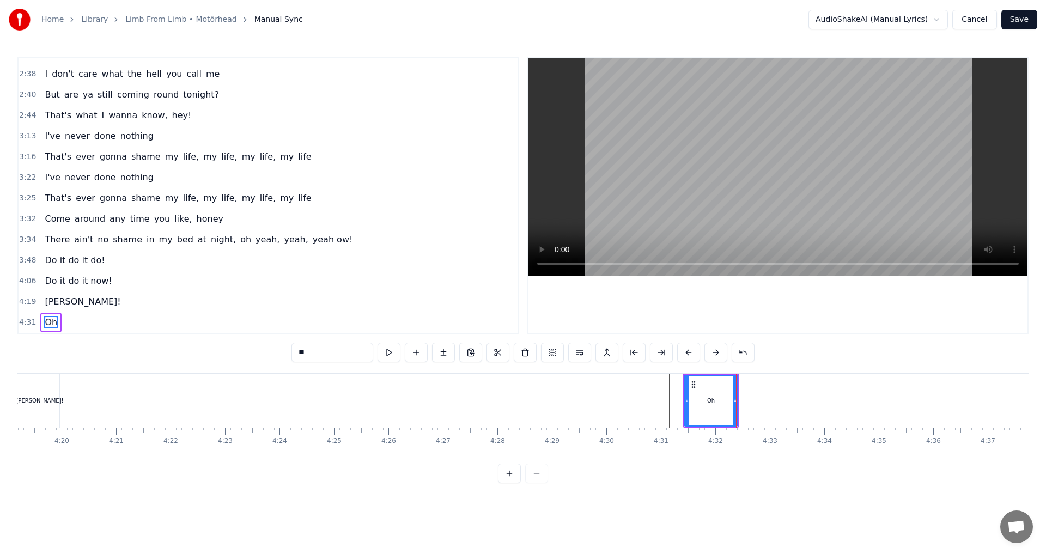
click at [734, 403] on div "Oh" at bounding box center [709, 401] width 53 height 54
drag, startPoint x: 737, startPoint y: 403, endPoint x: 721, endPoint y: 404, distance: 15.8
click at [721, 404] on icon at bounding box center [719, 400] width 4 height 9
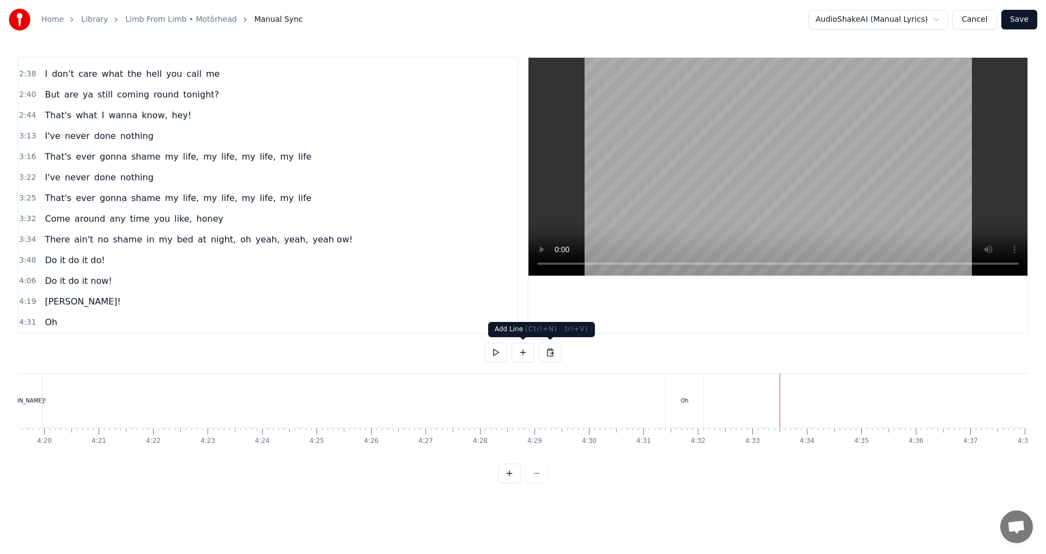
click at [521, 355] on button at bounding box center [523, 353] width 23 height 20
click at [796, 402] on div "<>" at bounding box center [807, 401] width 53 height 52
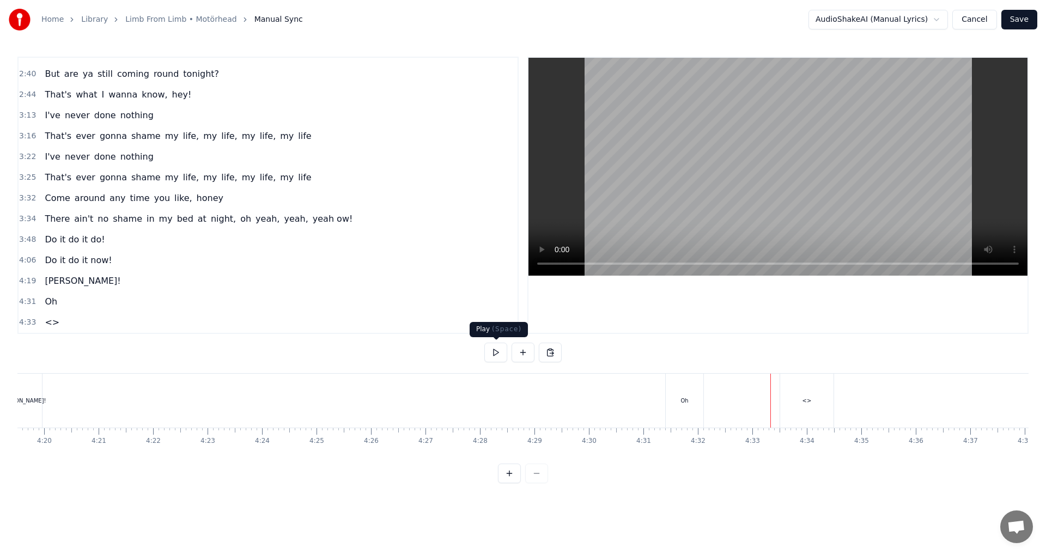
click at [495, 346] on button at bounding box center [495, 353] width 23 height 20
click at [808, 397] on div "<>" at bounding box center [806, 401] width 9 height 8
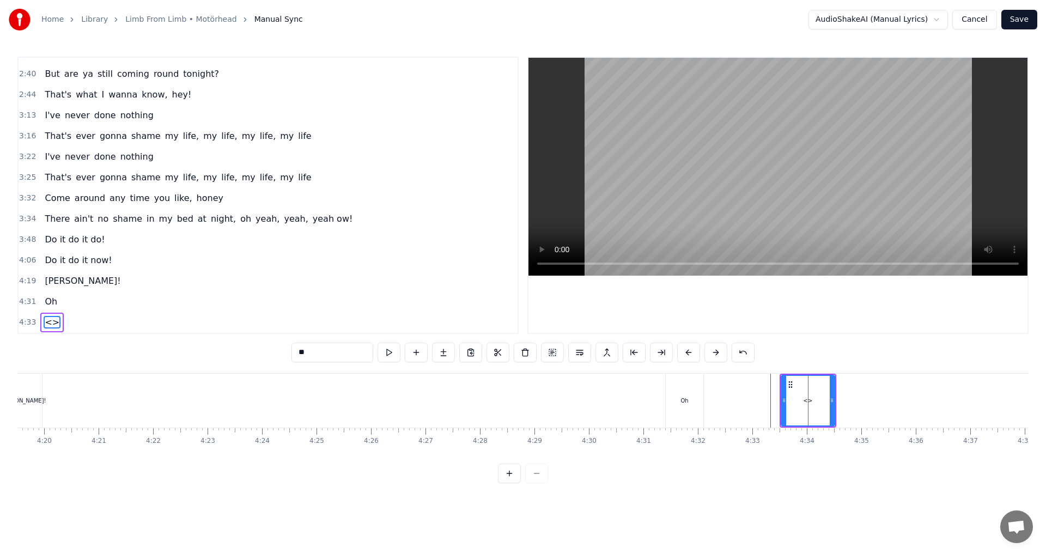
click at [812, 402] on div "<>" at bounding box center [806, 401] width 53 height 54
click at [812, 402] on div at bounding box center [812, 401] width 1 height 54
click at [805, 402] on div "<>" at bounding box center [806, 401] width 9 height 8
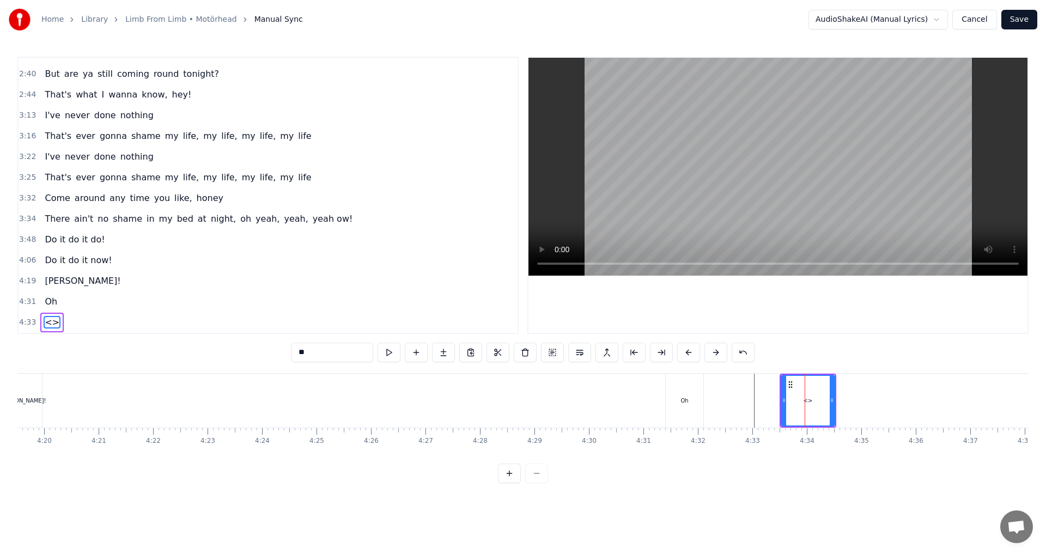
click at [805, 402] on div at bounding box center [805, 401] width 1 height 54
click at [822, 402] on div "<>" at bounding box center [806, 401] width 53 height 54
click at [327, 353] on input "**" at bounding box center [332, 353] width 82 height 20
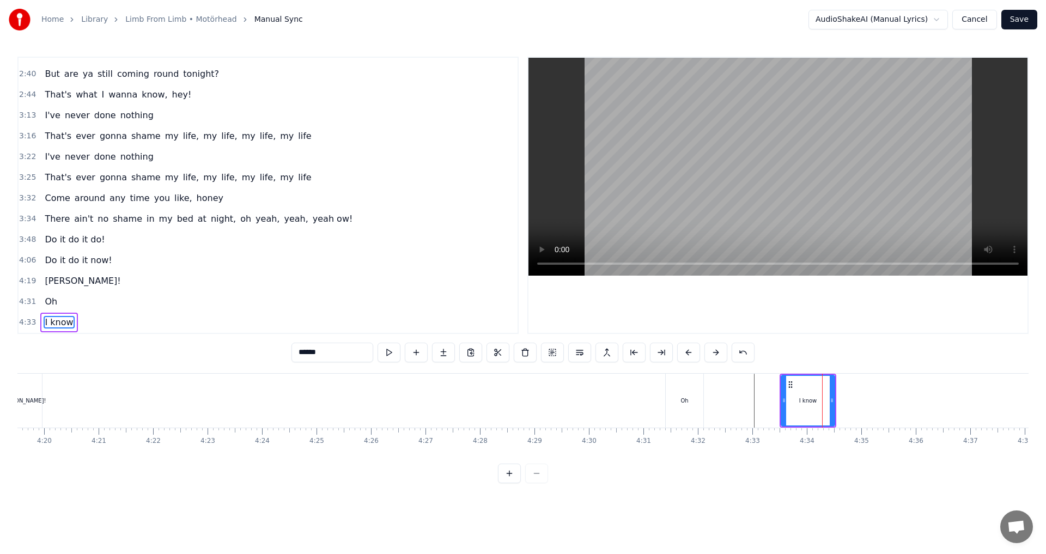
type input "******"
click at [833, 407] on div "I know" at bounding box center [807, 401] width 54 height 54
drag, startPoint x: 832, startPoint y: 404, endPoint x: 823, endPoint y: 404, distance: 9.3
click at [823, 404] on icon at bounding box center [822, 400] width 4 height 9
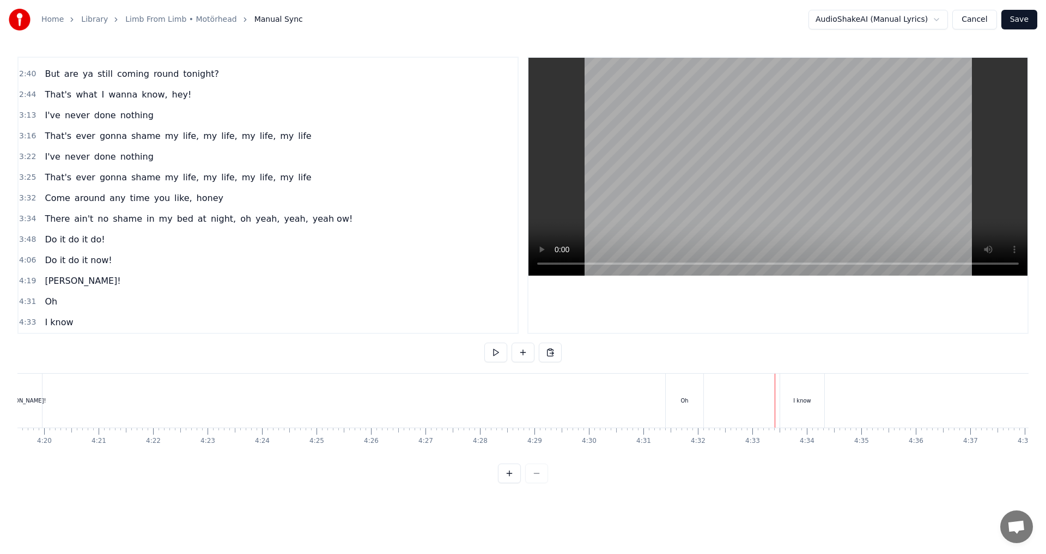
click at [821, 403] on div "I know" at bounding box center [802, 401] width 44 height 54
click at [823, 401] on div "I know" at bounding box center [803, 401] width 45 height 52
click at [818, 403] on icon at bounding box center [818, 400] width 4 height 9
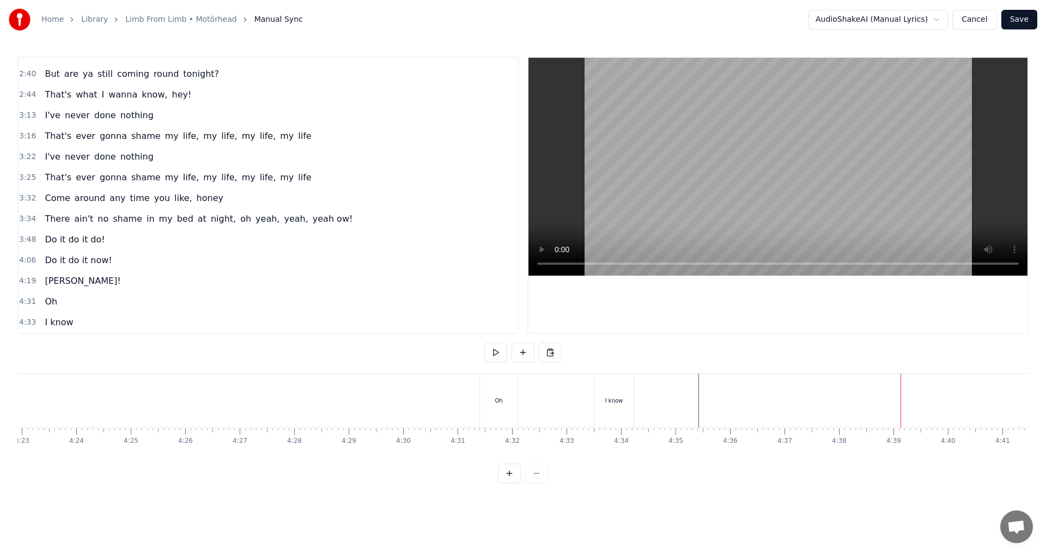
scroll to position [0, 14341]
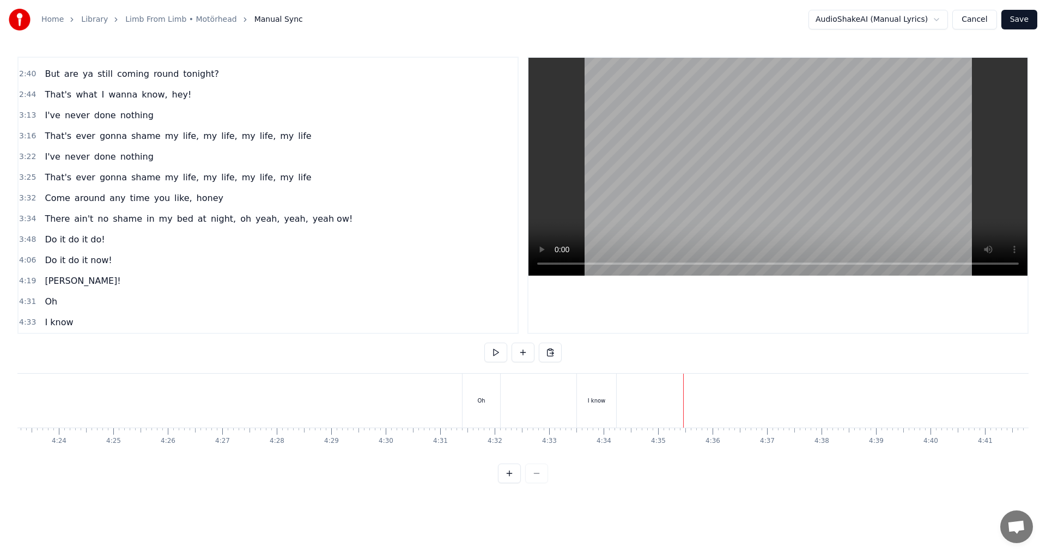
click at [533, 350] on button at bounding box center [523, 353] width 23 height 20
click at [727, 392] on div "<>" at bounding box center [741, 401] width 53 height 52
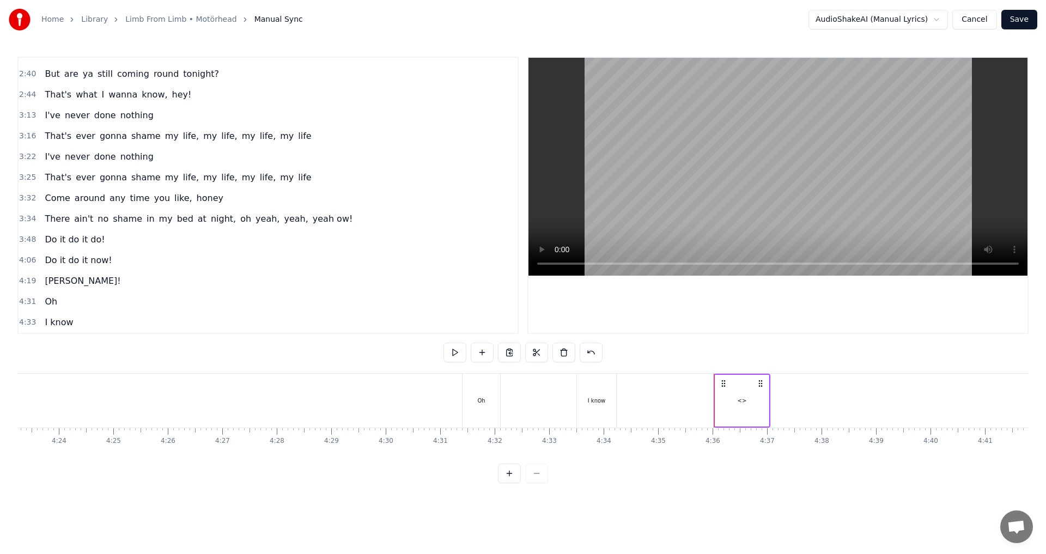
scroll to position [429, 0]
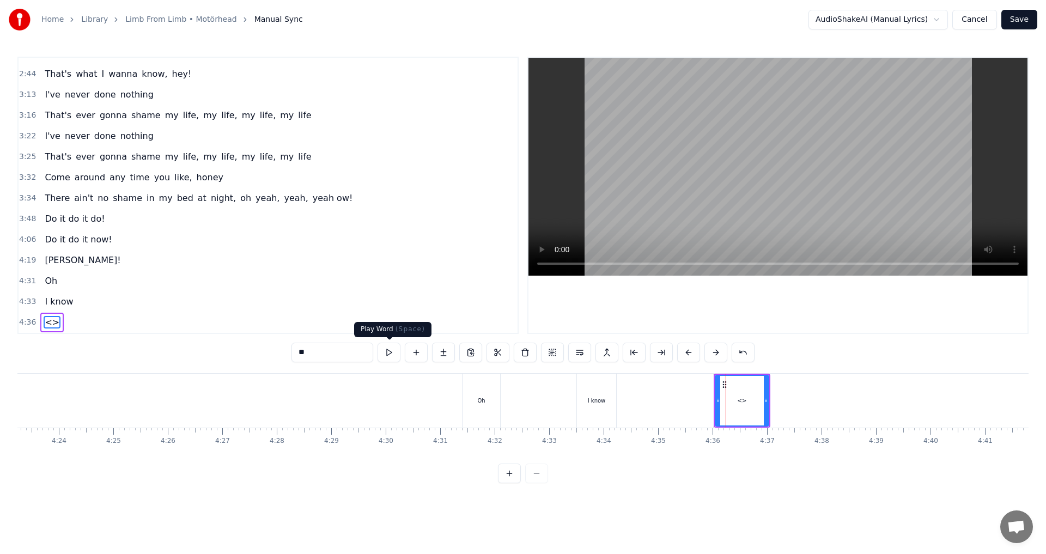
click at [329, 346] on input "**" at bounding box center [332, 353] width 82 height 20
click at [331, 346] on input "**" at bounding box center [332, 353] width 82 height 20
type input "****"
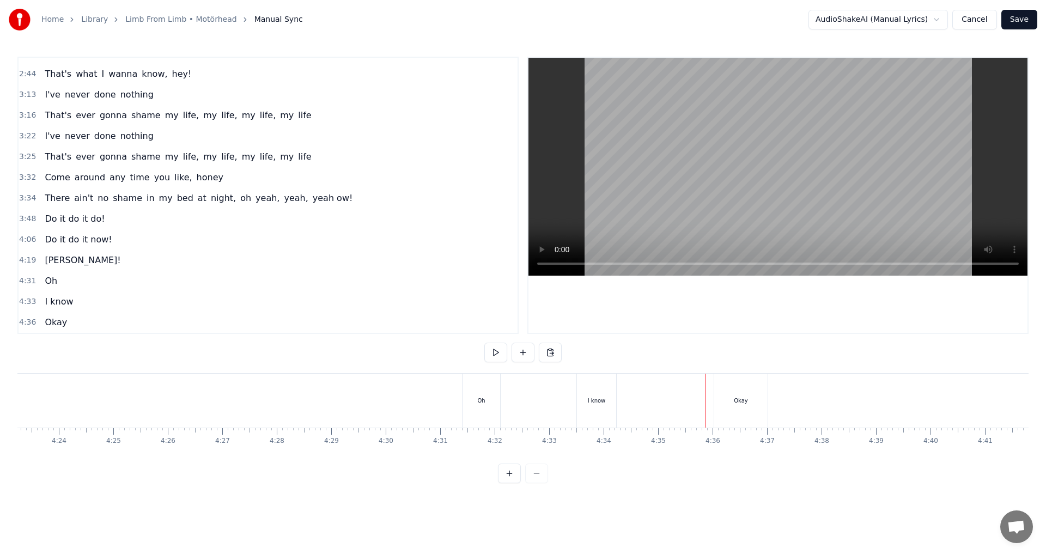
click at [716, 402] on div "Okay" at bounding box center [740, 401] width 53 height 54
drag, startPoint x: 766, startPoint y: 408, endPoint x: 732, endPoint y: 407, distance: 33.8
click at [732, 407] on div at bounding box center [731, 401] width 4 height 50
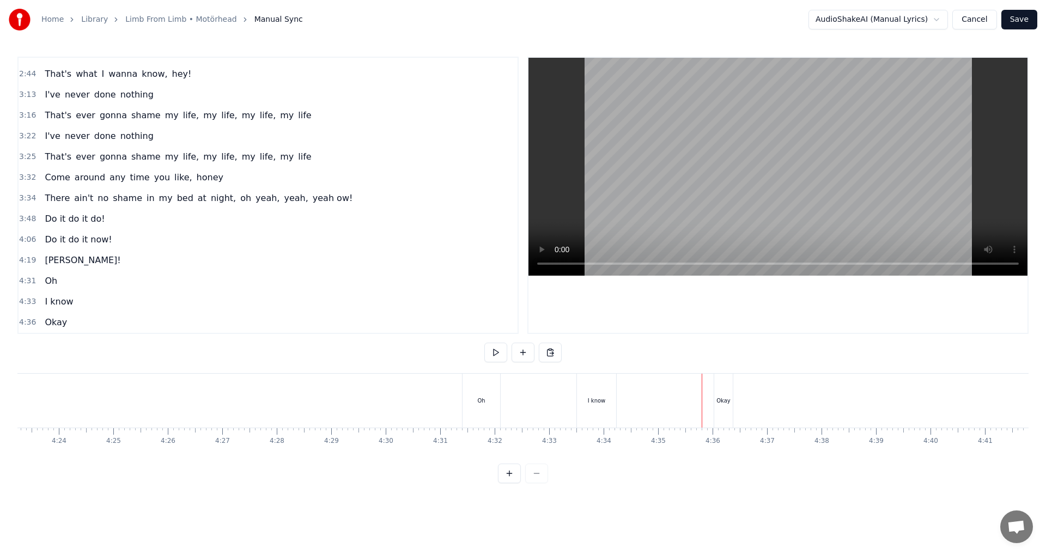
click at [716, 397] on div "Okay" at bounding box center [723, 401] width 19 height 54
click at [716, 400] on div "Okay" at bounding box center [723, 401] width 19 height 54
click at [716, 400] on div at bounding box center [716, 401] width 1 height 54
click at [717, 400] on div "Okay" at bounding box center [723, 401] width 14 height 8
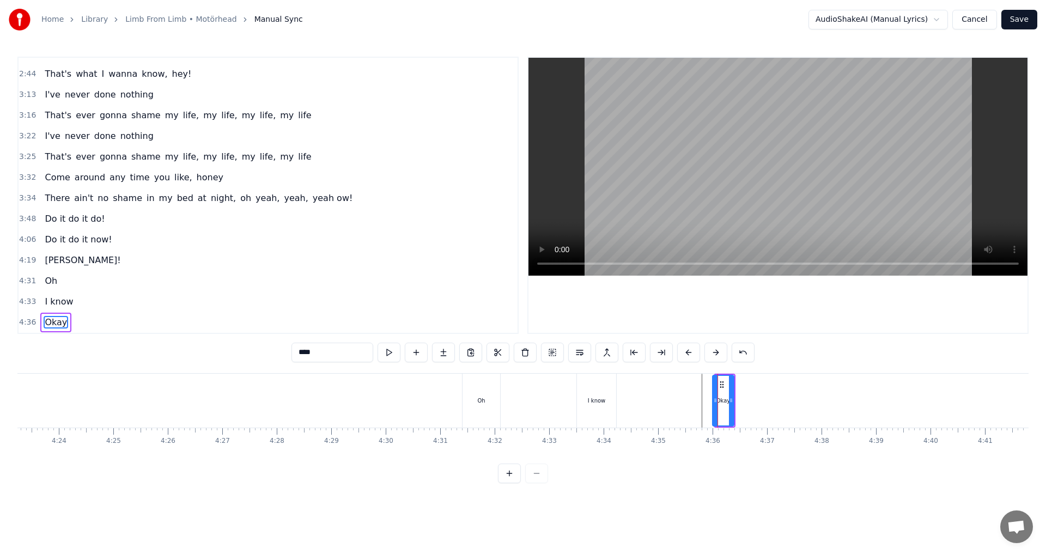
click at [717, 401] on icon at bounding box center [715, 400] width 4 height 9
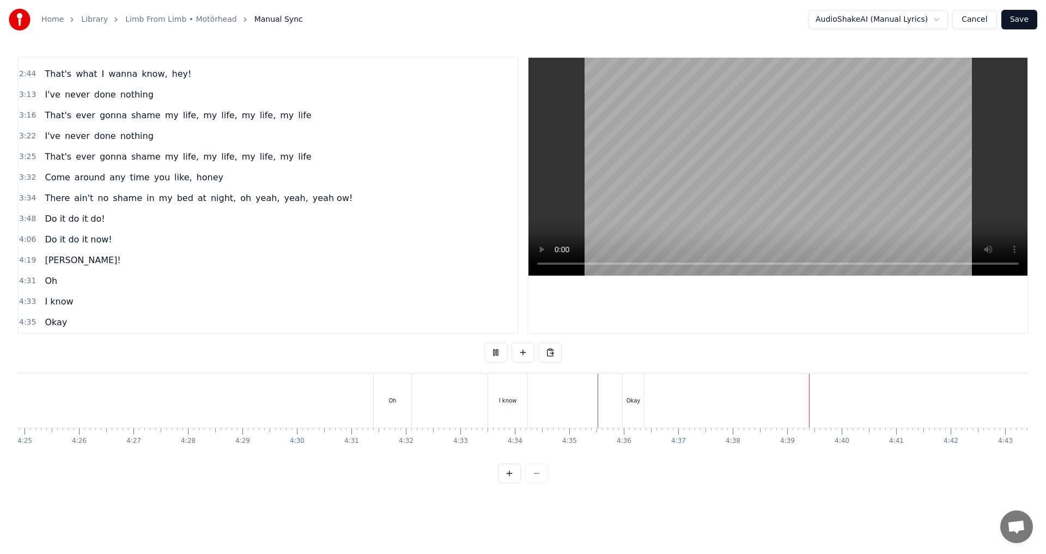
scroll to position [0, 14651]
click at [518, 356] on button at bounding box center [523, 353] width 23 height 20
click at [808, 403] on div "<>" at bounding box center [807, 401] width 9 height 8
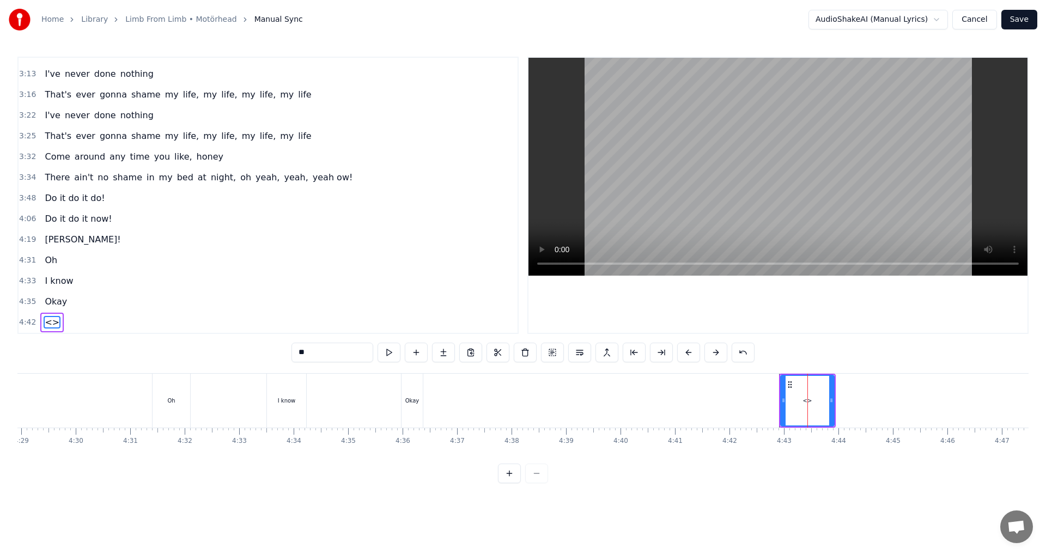
click at [807, 398] on div "<>" at bounding box center [806, 401] width 9 height 8
click at [328, 349] on input "**" at bounding box center [332, 353] width 82 height 20
click at [326, 349] on input "**" at bounding box center [332, 353] width 82 height 20
click at [322, 349] on input "**" at bounding box center [332, 353] width 82 height 20
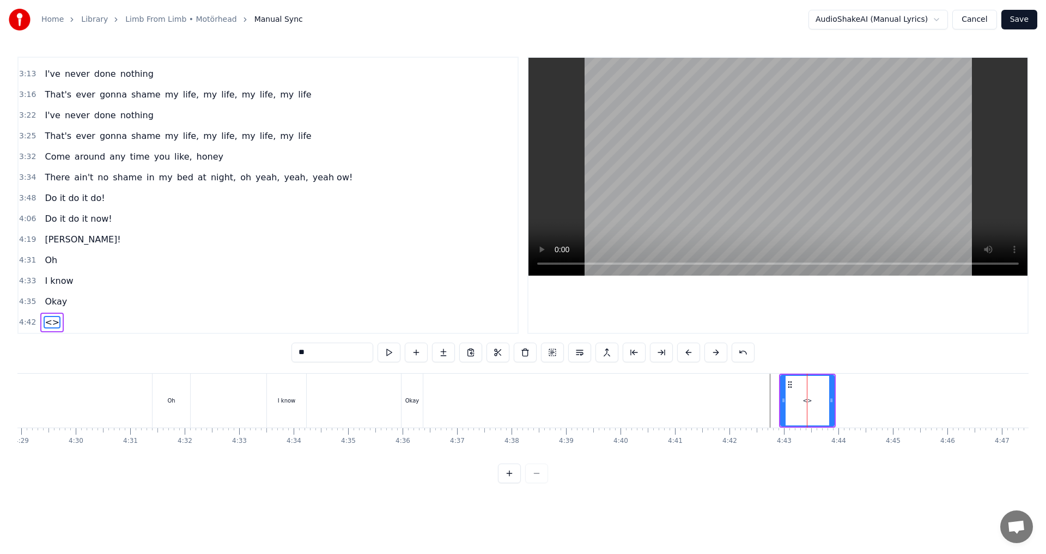
click at [322, 349] on input "**" at bounding box center [332, 353] width 82 height 20
click at [321, 350] on input "**" at bounding box center [332, 353] width 82 height 20
drag, startPoint x: 831, startPoint y: 405, endPoint x: 878, endPoint y: 402, distance: 47.5
click at [878, 402] on div at bounding box center [878, 401] width 4 height 50
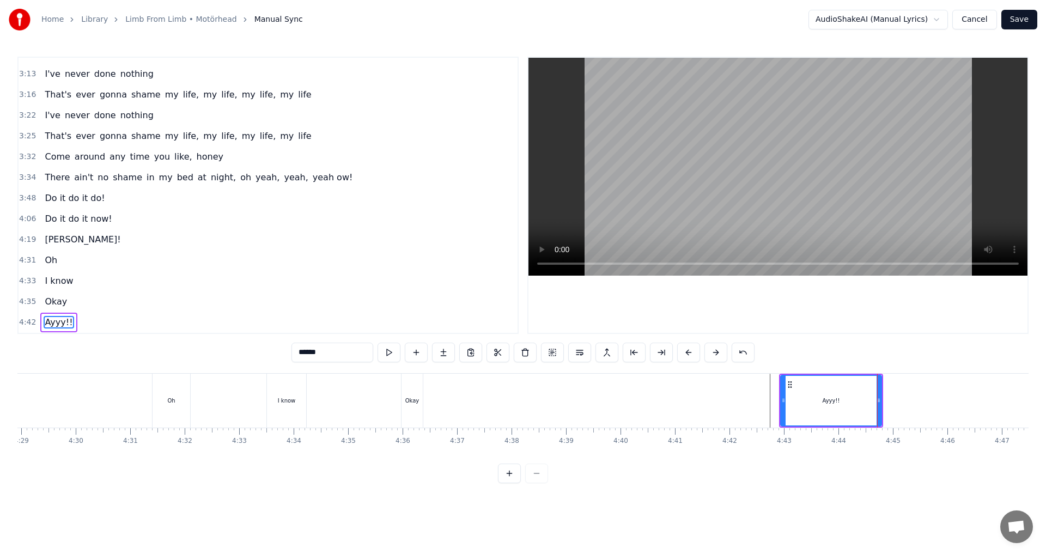
type input "******"
drag, startPoint x: 723, startPoint y: 376, endPoint x: 729, endPoint y: 378, distance: 5.6
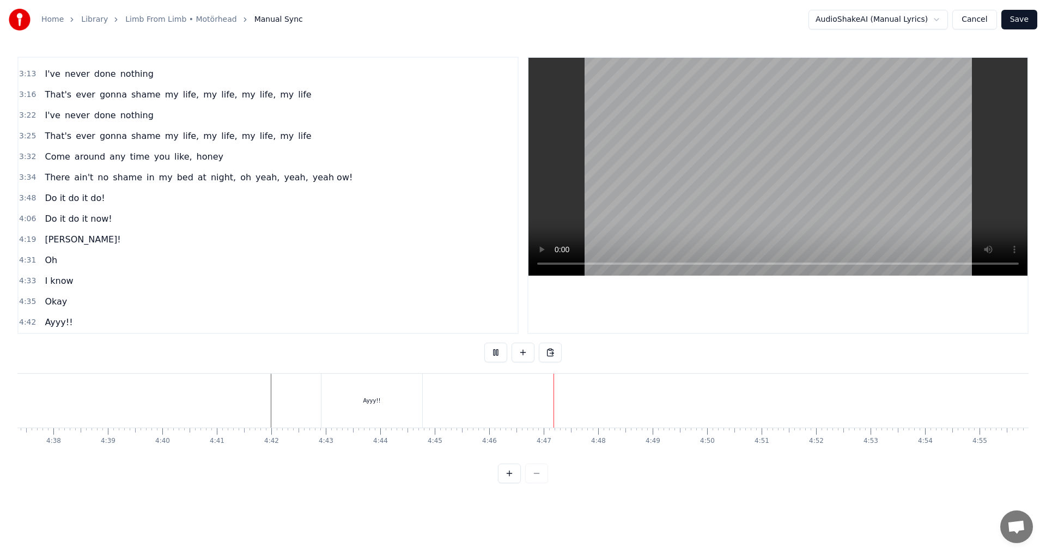
scroll to position [0, 15110]
click at [1036, 11] on button "Save" at bounding box center [1019, 20] width 36 height 20
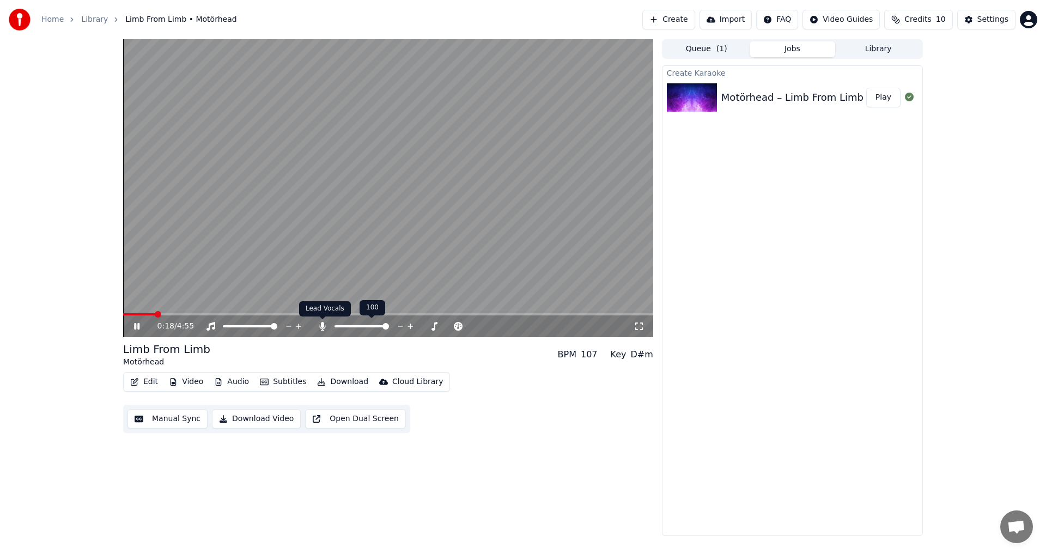
click at [323, 327] on icon at bounding box center [322, 326] width 6 height 9
click at [490, 386] on div "Edit Video Audio Subtitles Download Cloud Library Manual Sync Download Video Op…" at bounding box center [388, 402] width 530 height 61
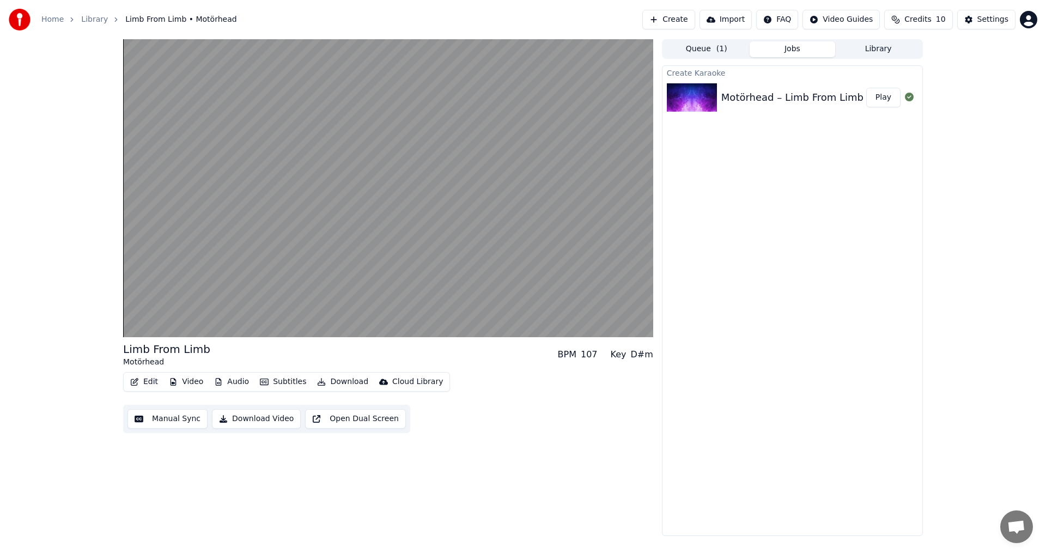
click at [266, 423] on button "Download Video" at bounding box center [256, 419] width 89 height 20
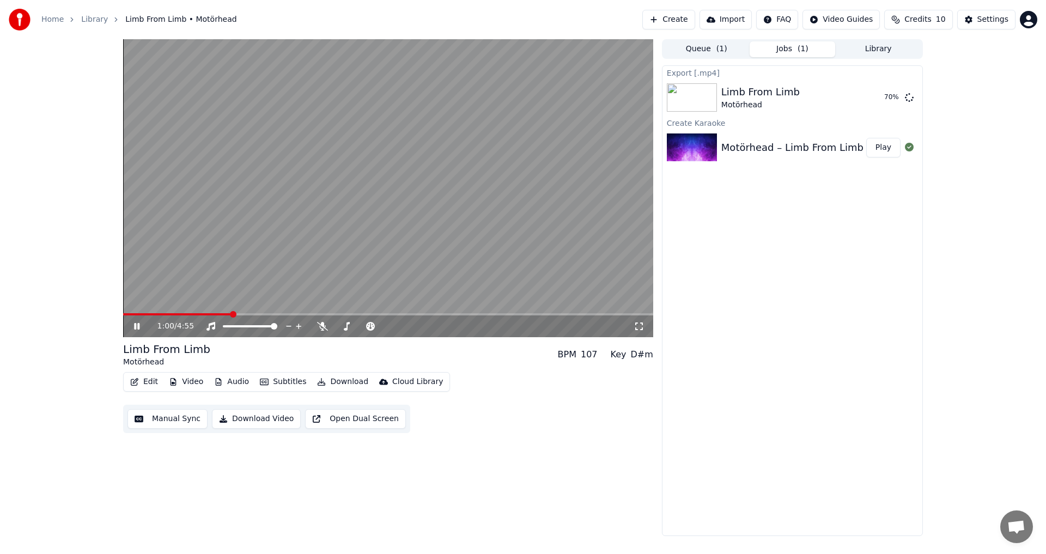
click at [262, 312] on video at bounding box center [388, 188] width 530 height 298
click at [386, 315] on span at bounding box center [388, 314] width 530 height 2
click at [419, 291] on video at bounding box center [388, 188] width 530 height 298
click at [435, 313] on span at bounding box center [388, 314] width 530 height 2
click at [480, 314] on span at bounding box center [388, 314] width 530 height 2
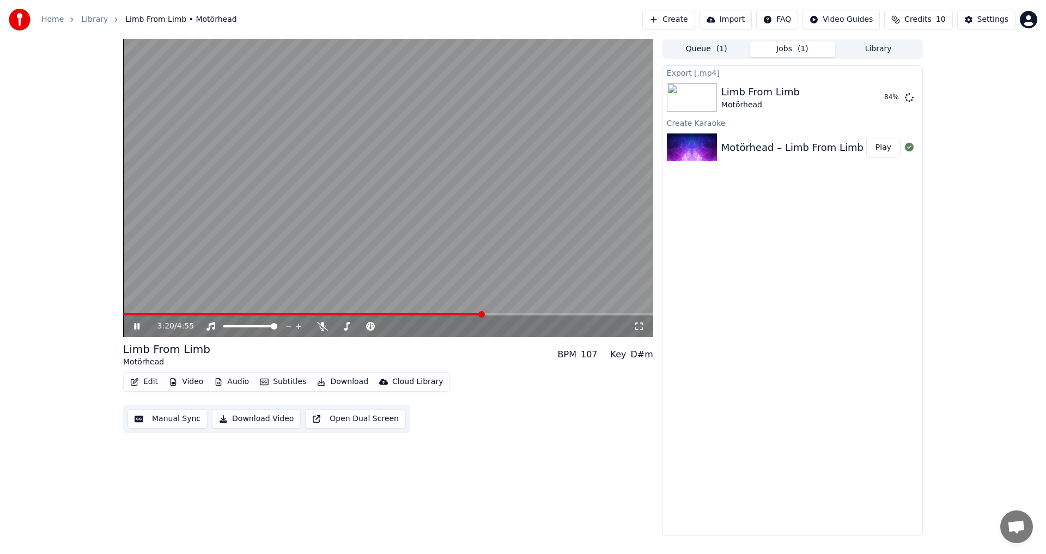
click at [502, 312] on video at bounding box center [388, 188] width 530 height 298
click at [507, 312] on video at bounding box center [388, 188] width 530 height 298
click at [508, 313] on span at bounding box center [388, 314] width 530 height 2
click at [554, 314] on span at bounding box center [388, 314] width 530 height 2
click at [584, 315] on span at bounding box center [388, 314] width 530 height 2
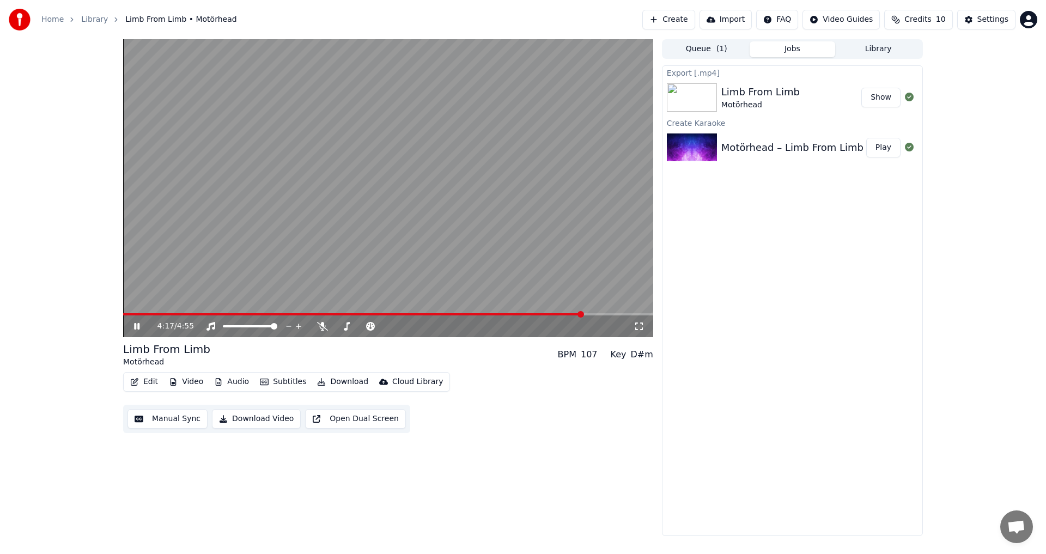
click at [592, 314] on span at bounding box center [388, 314] width 530 height 2
click at [608, 314] on span at bounding box center [388, 314] width 530 height 2
click at [135, 325] on icon at bounding box center [136, 326] width 5 height 7
